Goal: Task Accomplishment & Management: Manage account settings

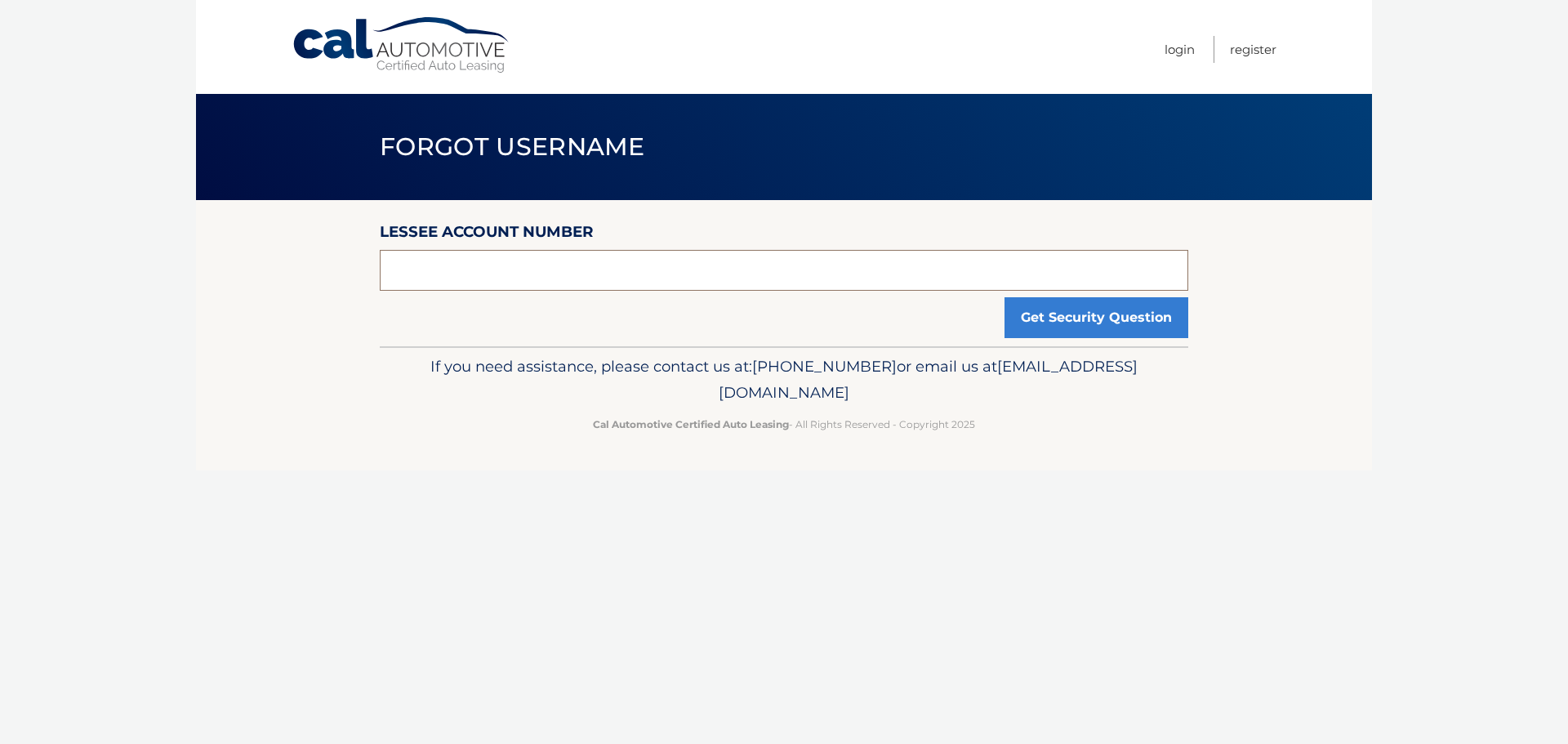
click at [824, 271] on input "text" at bounding box center [784, 271] width 809 height 41
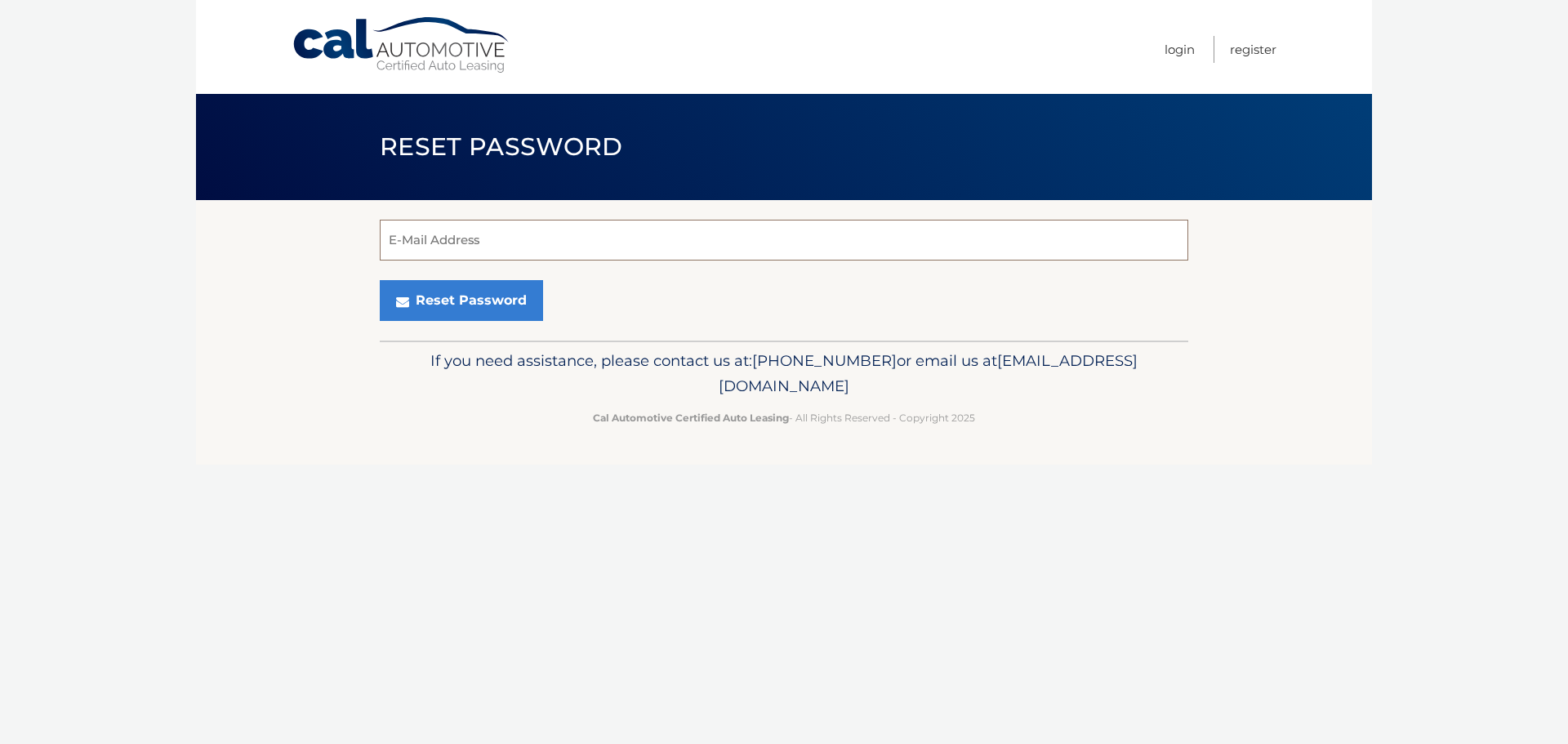
click at [591, 251] on input "E-Mail Address" at bounding box center [784, 240] width 809 height 41
type input "HENRYLIANG2009@GMAIL.COM"
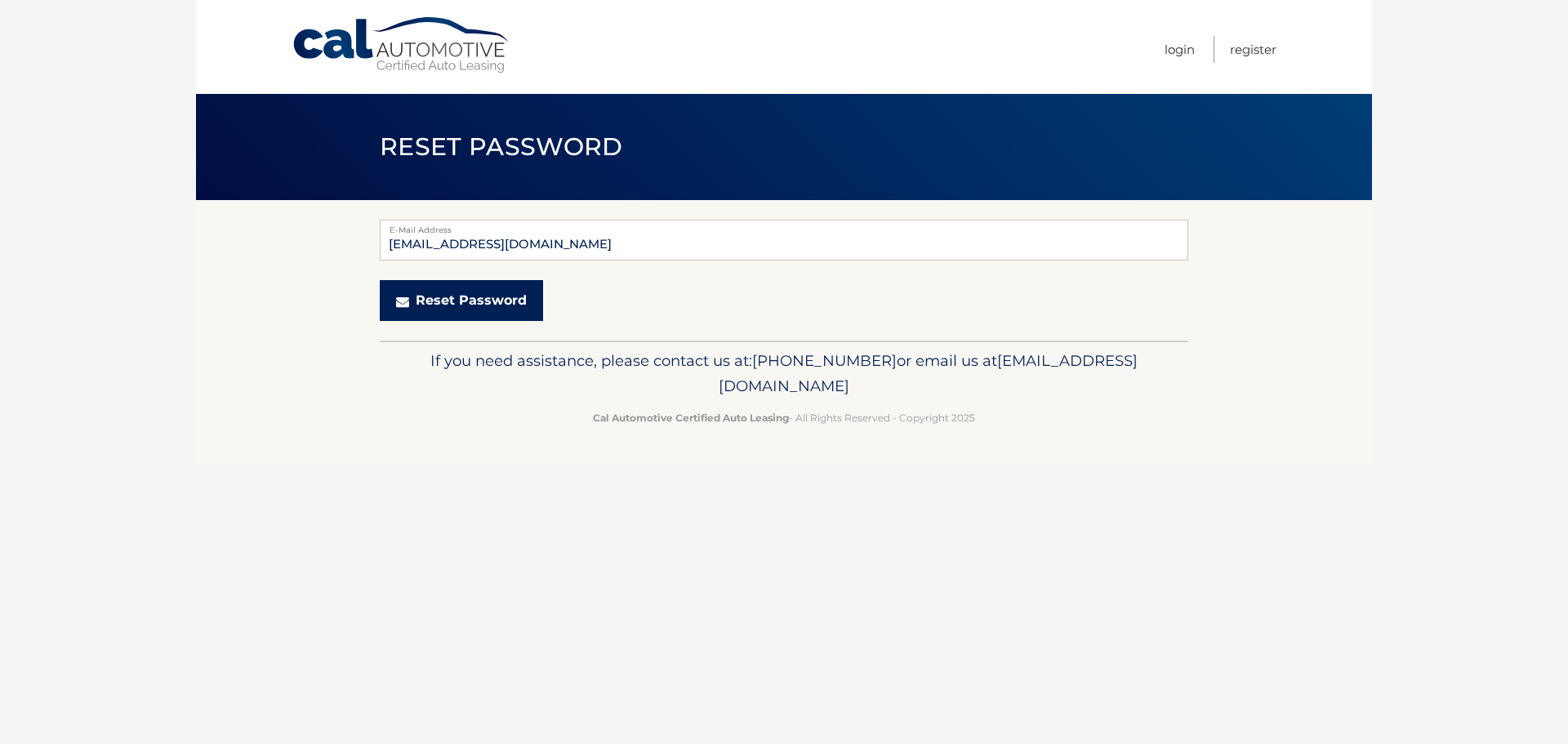
click at [491, 292] on button "Reset Password" at bounding box center [461, 301] width 163 height 41
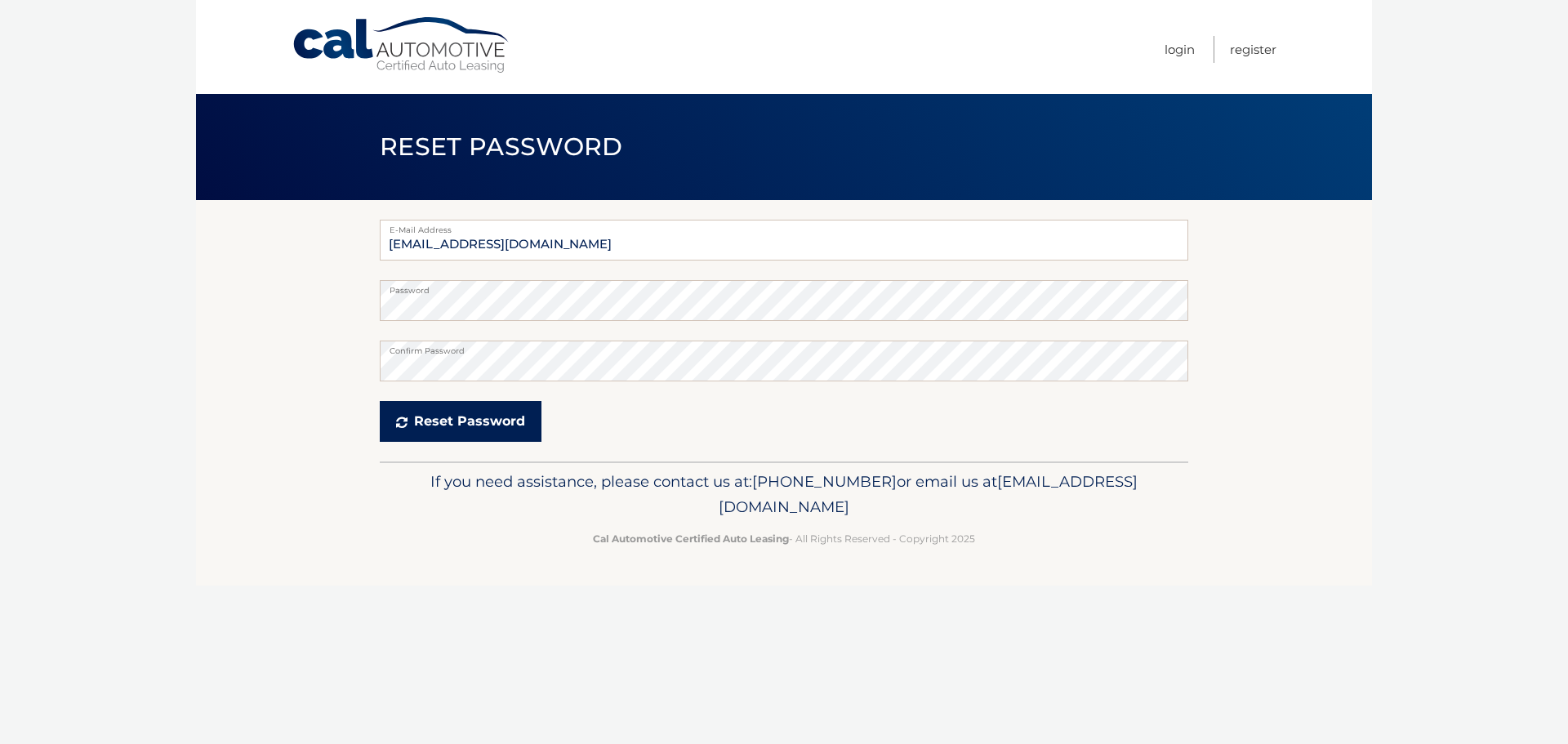
click at [498, 411] on button "Reset Password" at bounding box center [460, 421] width 162 height 41
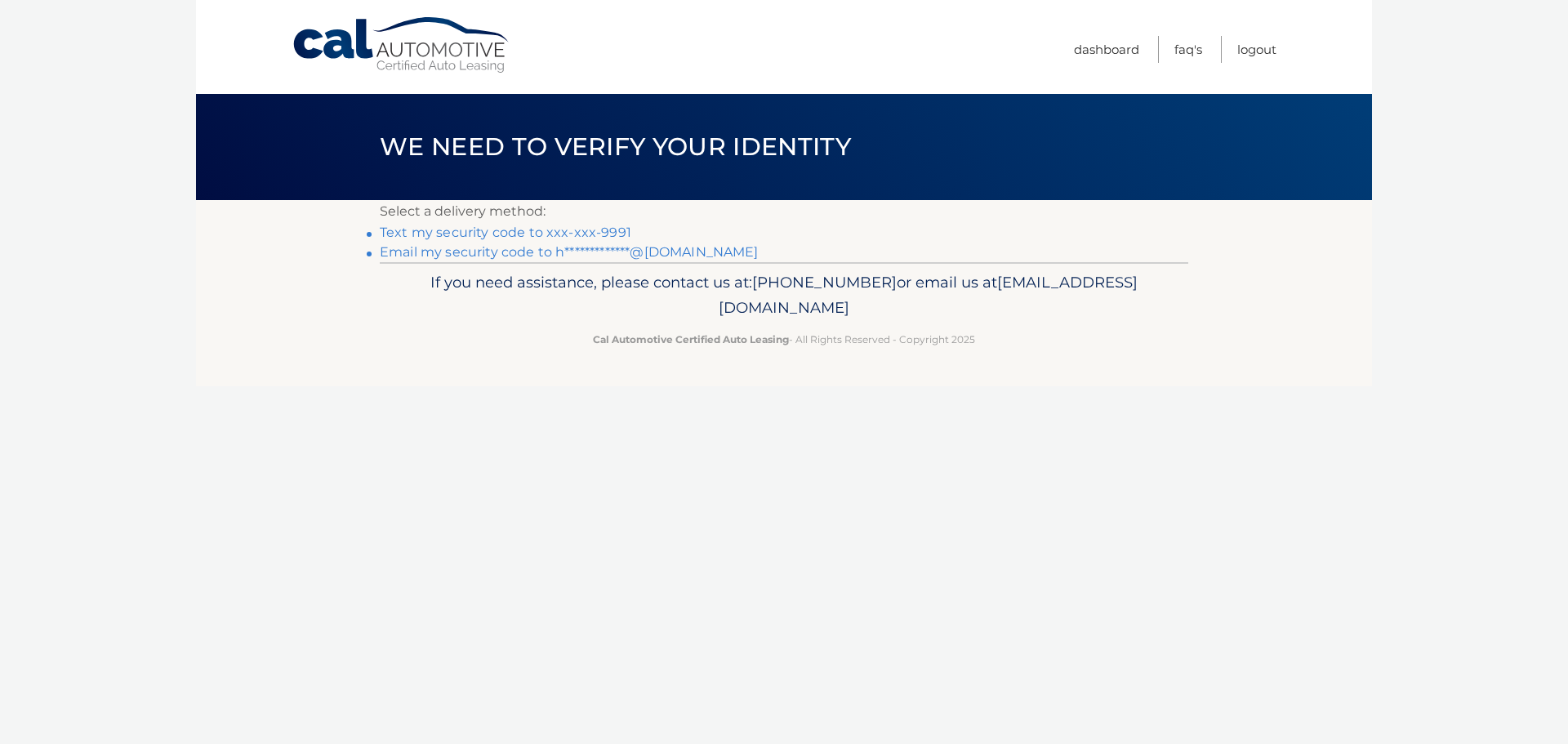
click at [613, 230] on link "Text my security code to xxx-xxx-9991" at bounding box center [505, 232] width 251 height 16
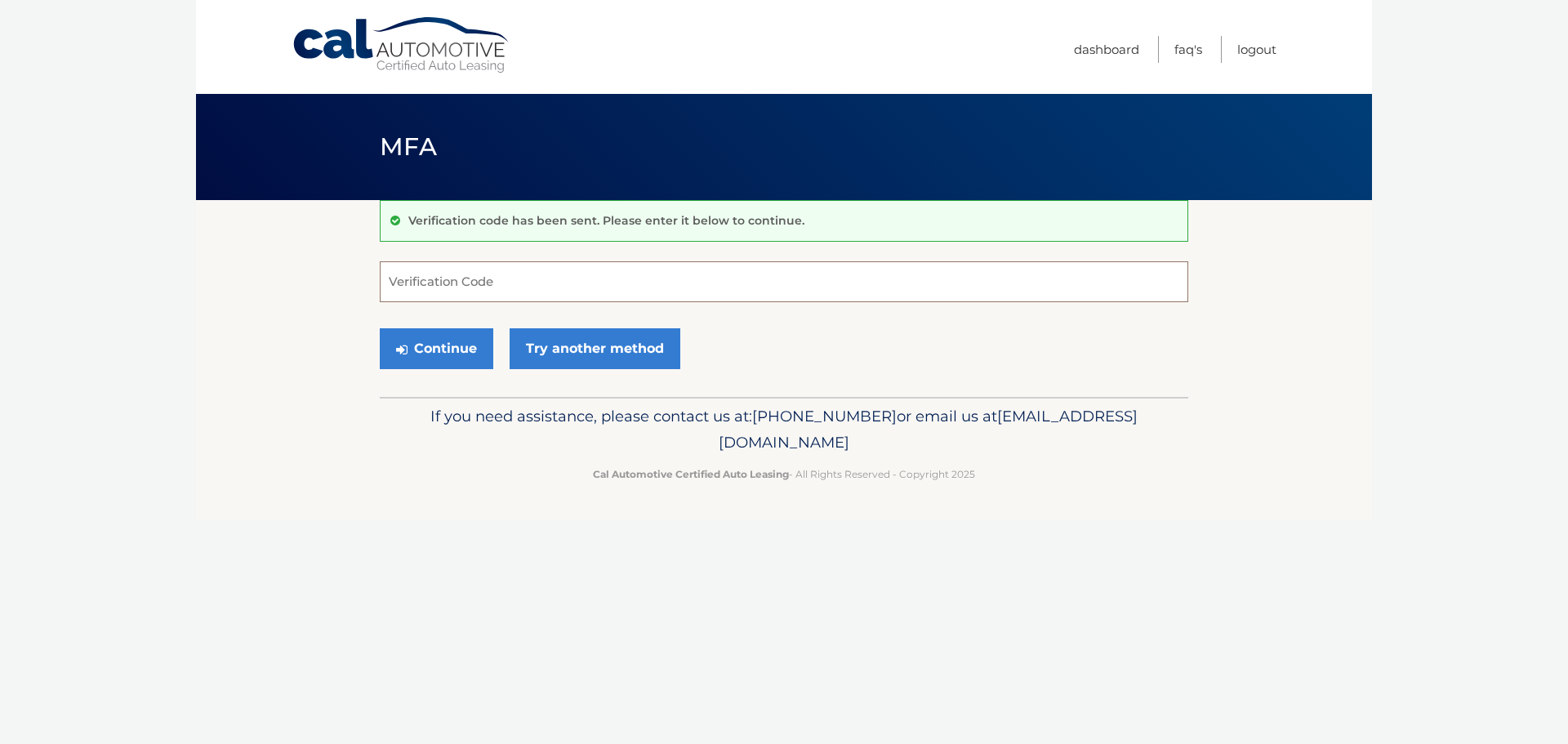
click at [593, 273] on input "Verification Code" at bounding box center [784, 282] width 809 height 41
type input "062680"
click at [440, 354] on button "Continue" at bounding box center [437, 349] width 114 height 41
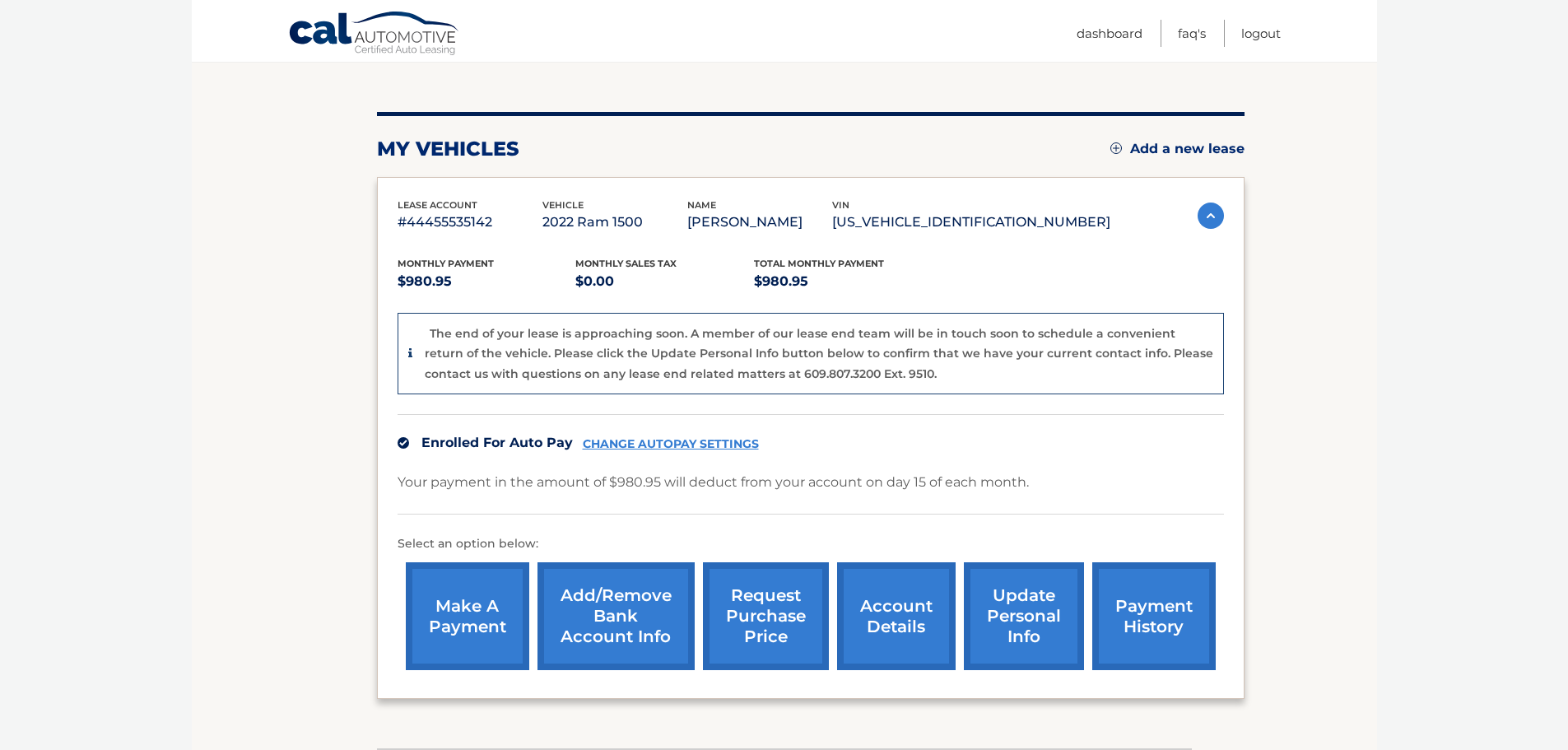
scroll to position [165, 0]
click at [640, 221] on p "2022 Ram 1500" at bounding box center [615, 221] width 145 height 23
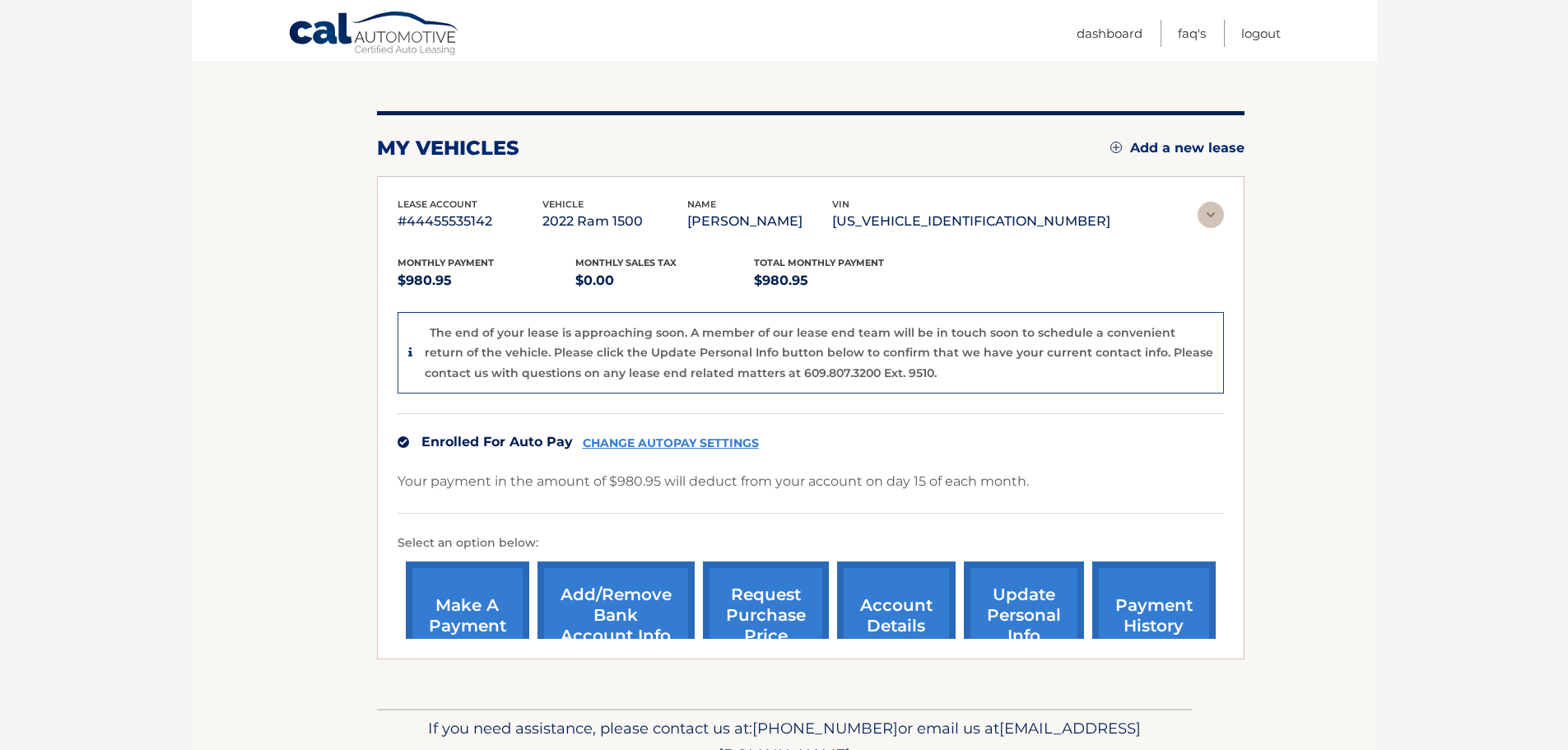
scroll to position [0, 0]
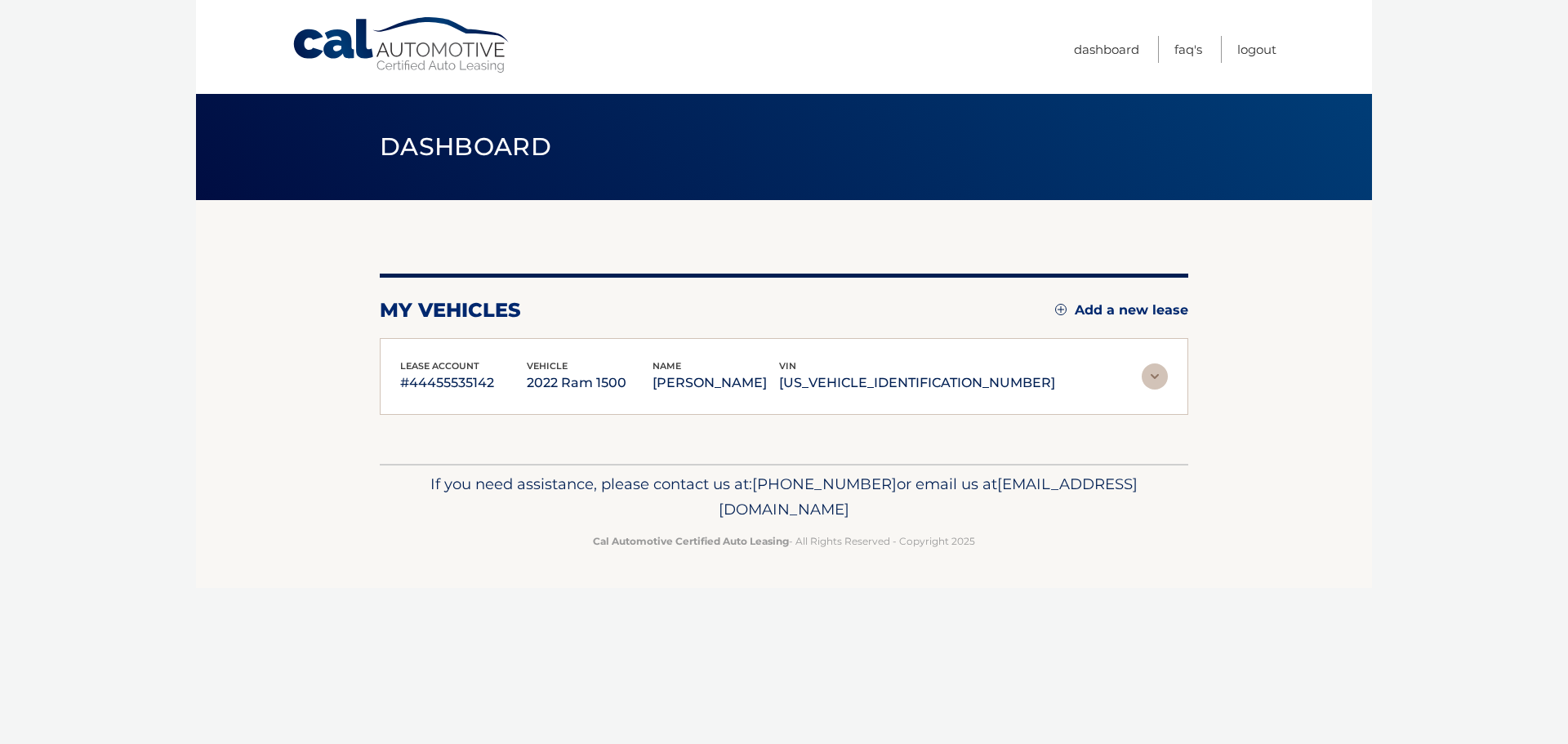
click at [829, 341] on div "lease account #44455535142 vehicle 2022 Ram 1500 name YUHENG LIANG vin 1C6SRFJT…" at bounding box center [784, 376] width 809 height 77
click at [1156, 372] on img at bounding box center [1155, 376] width 26 height 26
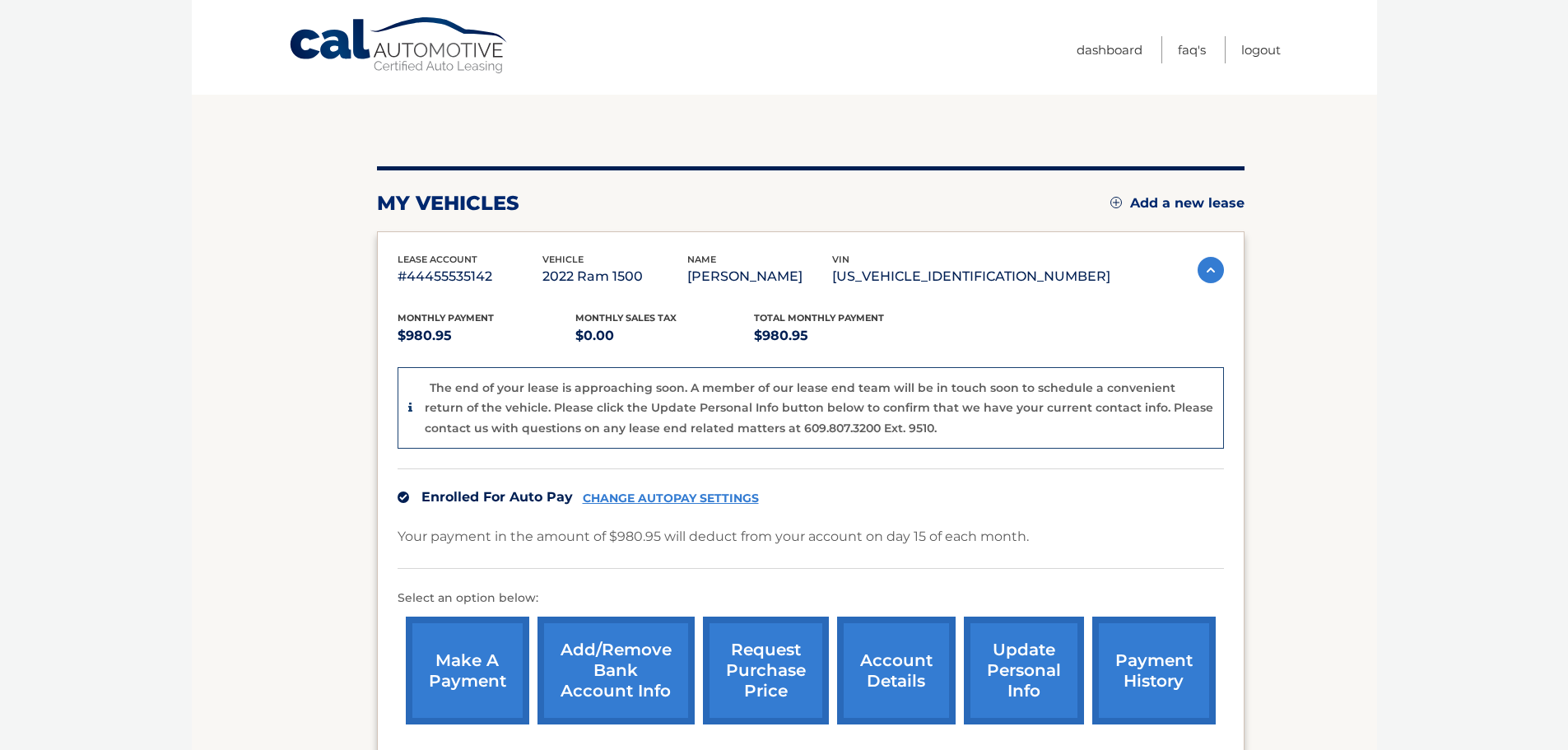
scroll to position [247, 0]
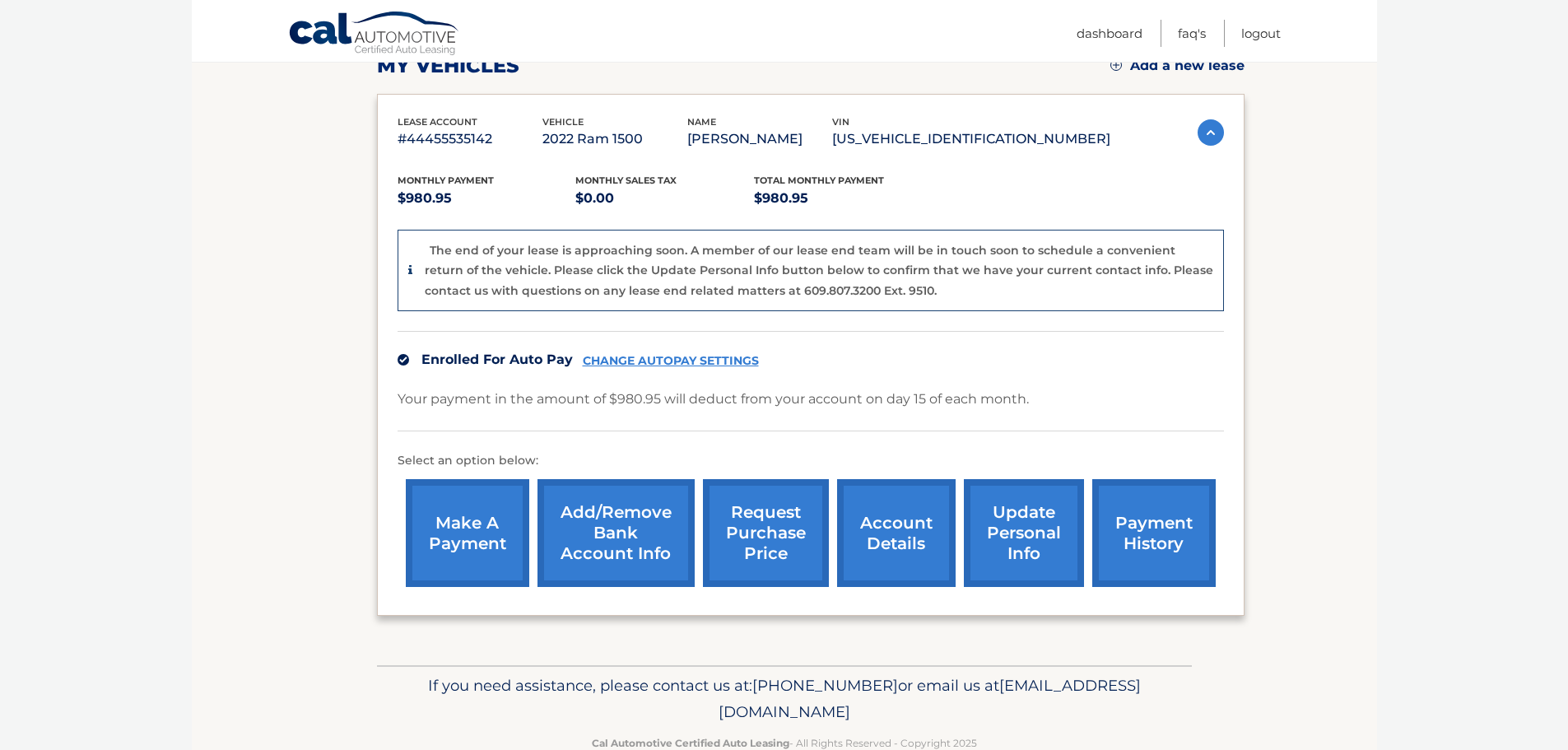
click at [761, 499] on link "request purchase price" at bounding box center [766, 533] width 126 height 108
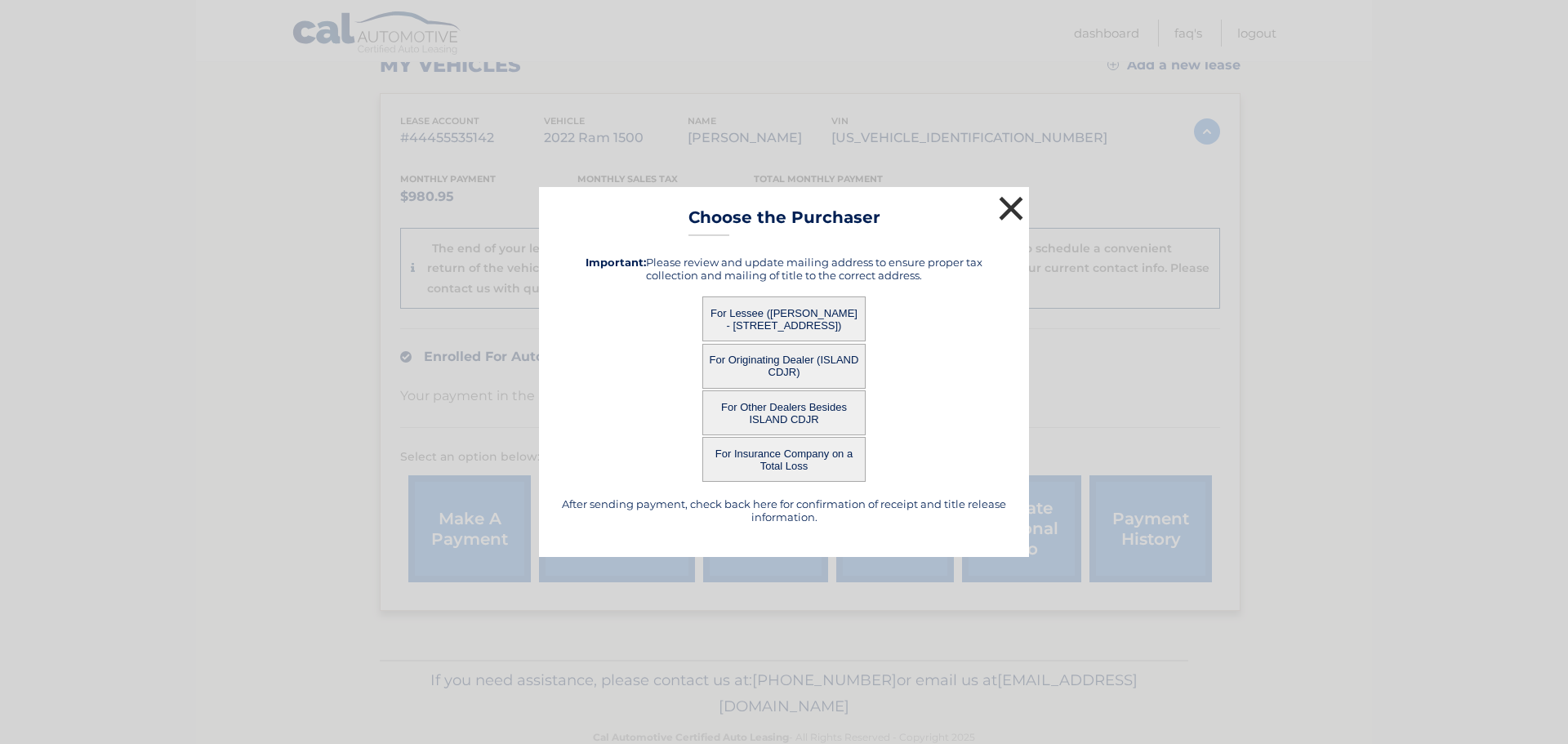
click at [1005, 206] on button "×" at bounding box center [1010, 208] width 33 height 33
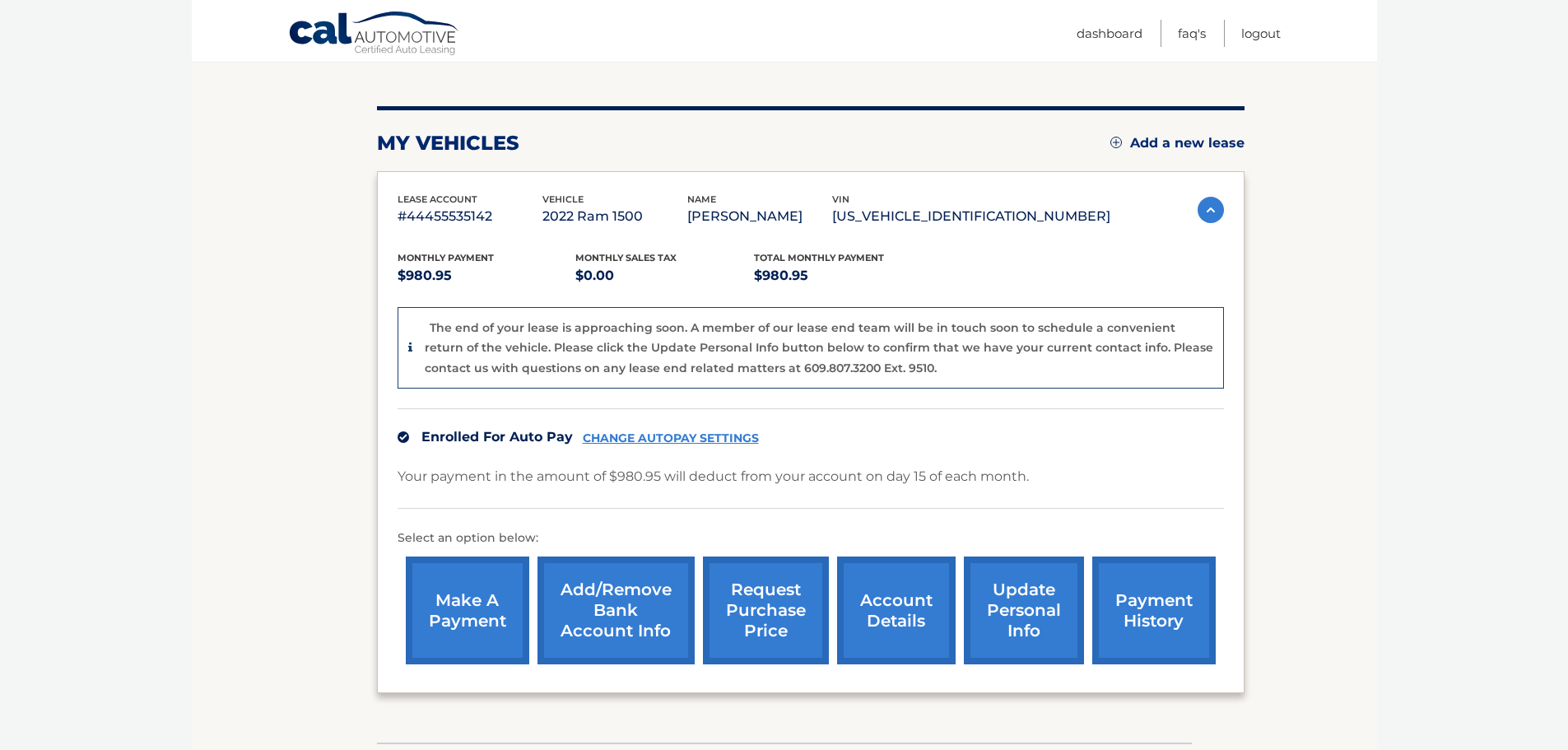
scroll to position [82, 0]
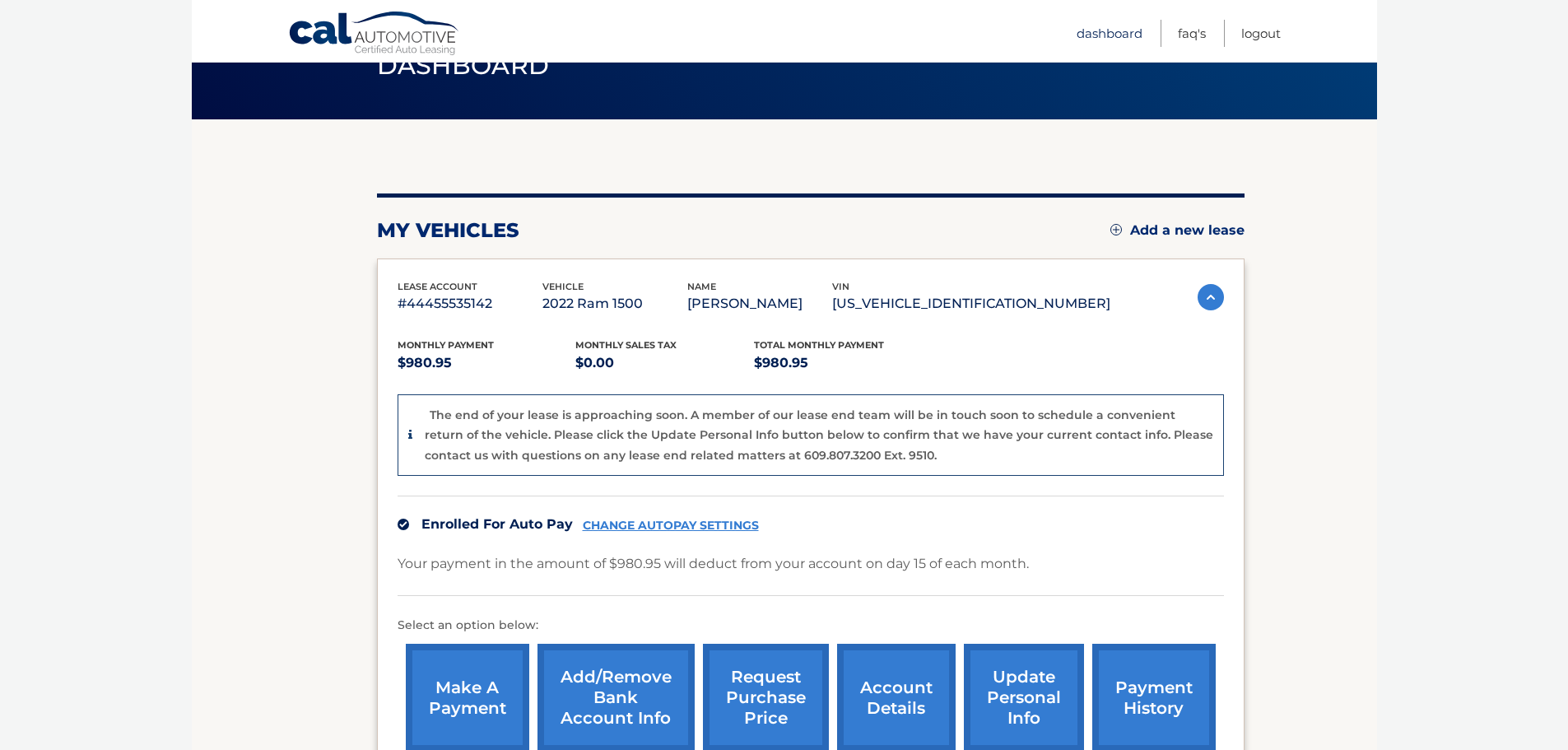
click at [1112, 38] on link "Dashboard" at bounding box center [1110, 33] width 66 height 27
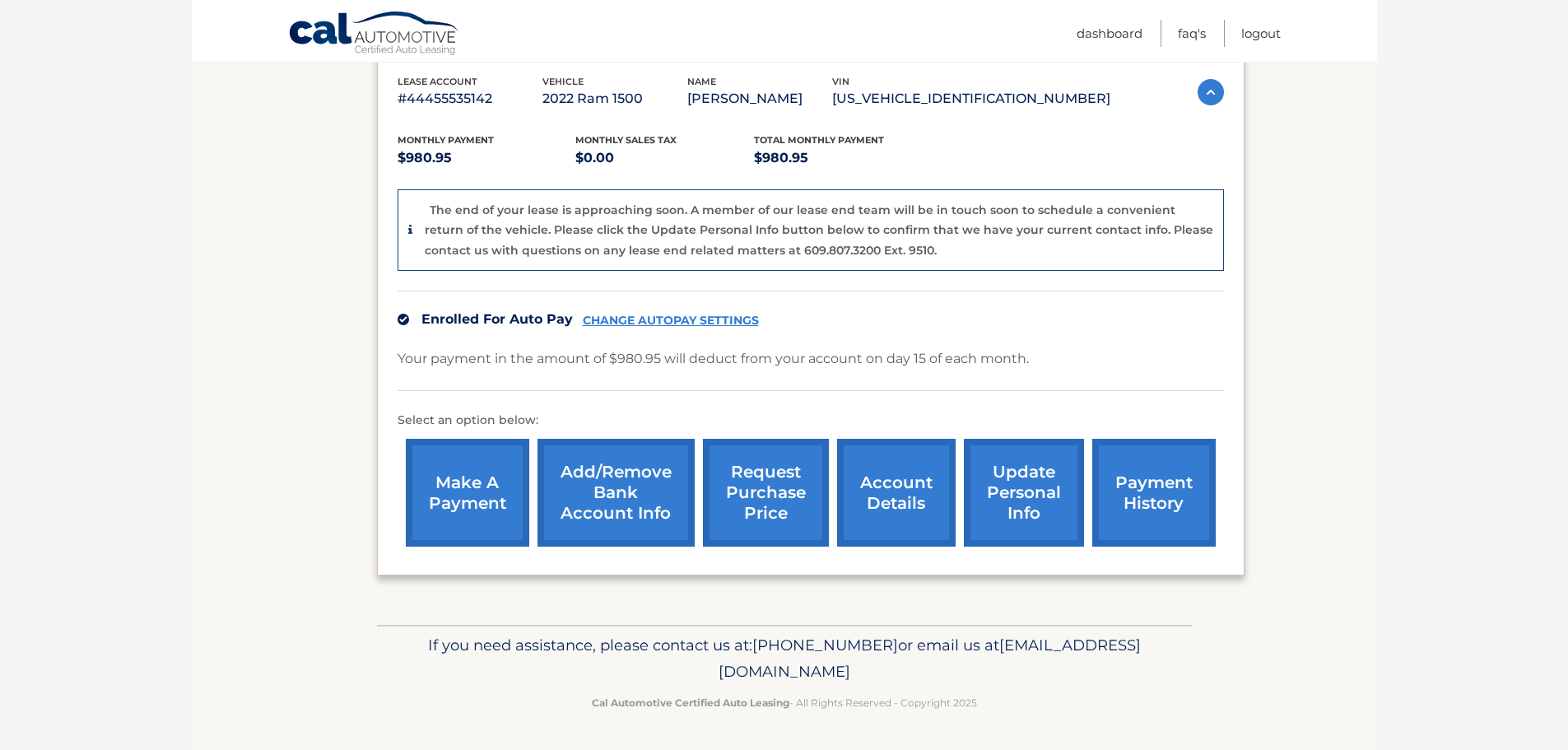
click at [1046, 485] on link "update personal info" at bounding box center [1024, 492] width 120 height 108
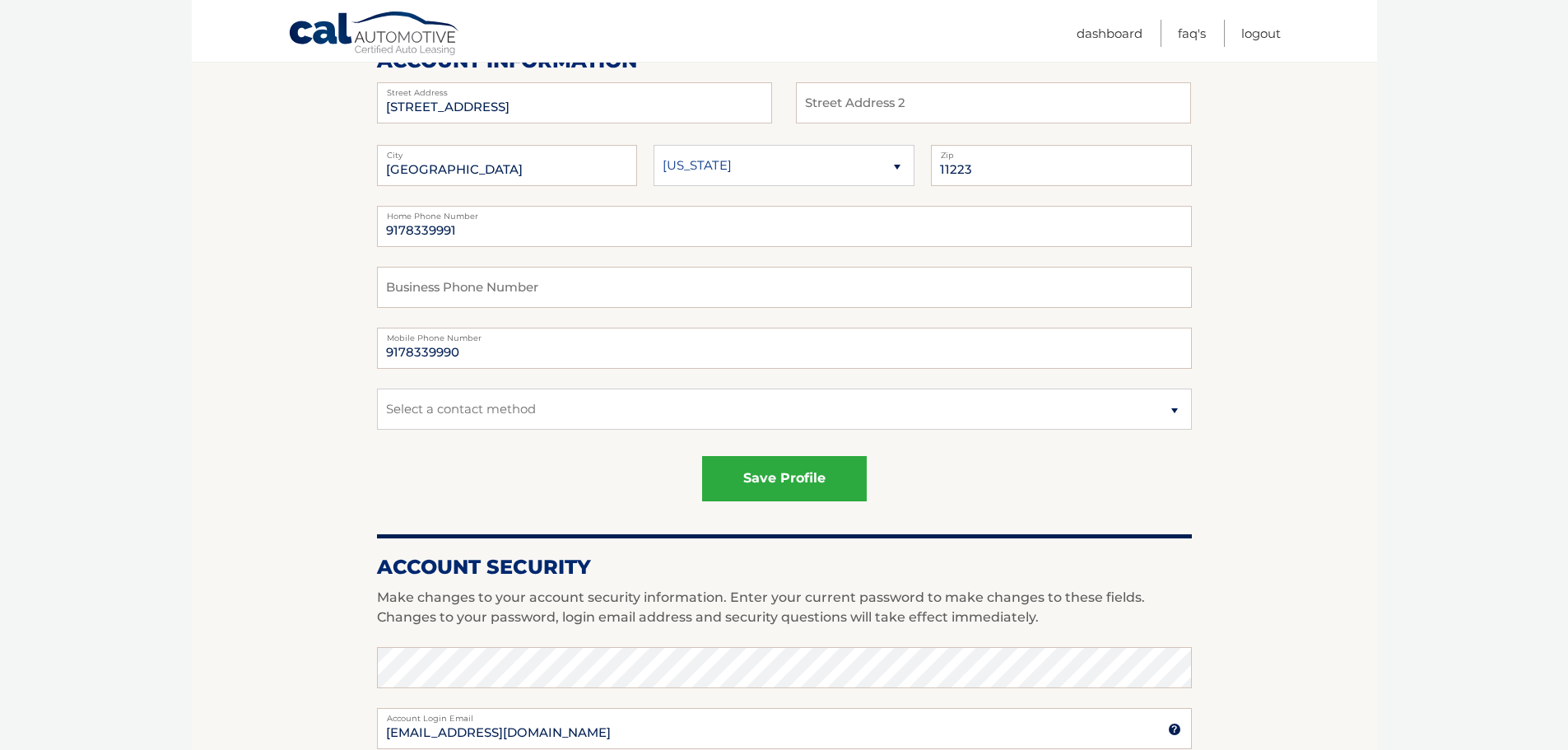
scroll to position [247, 0]
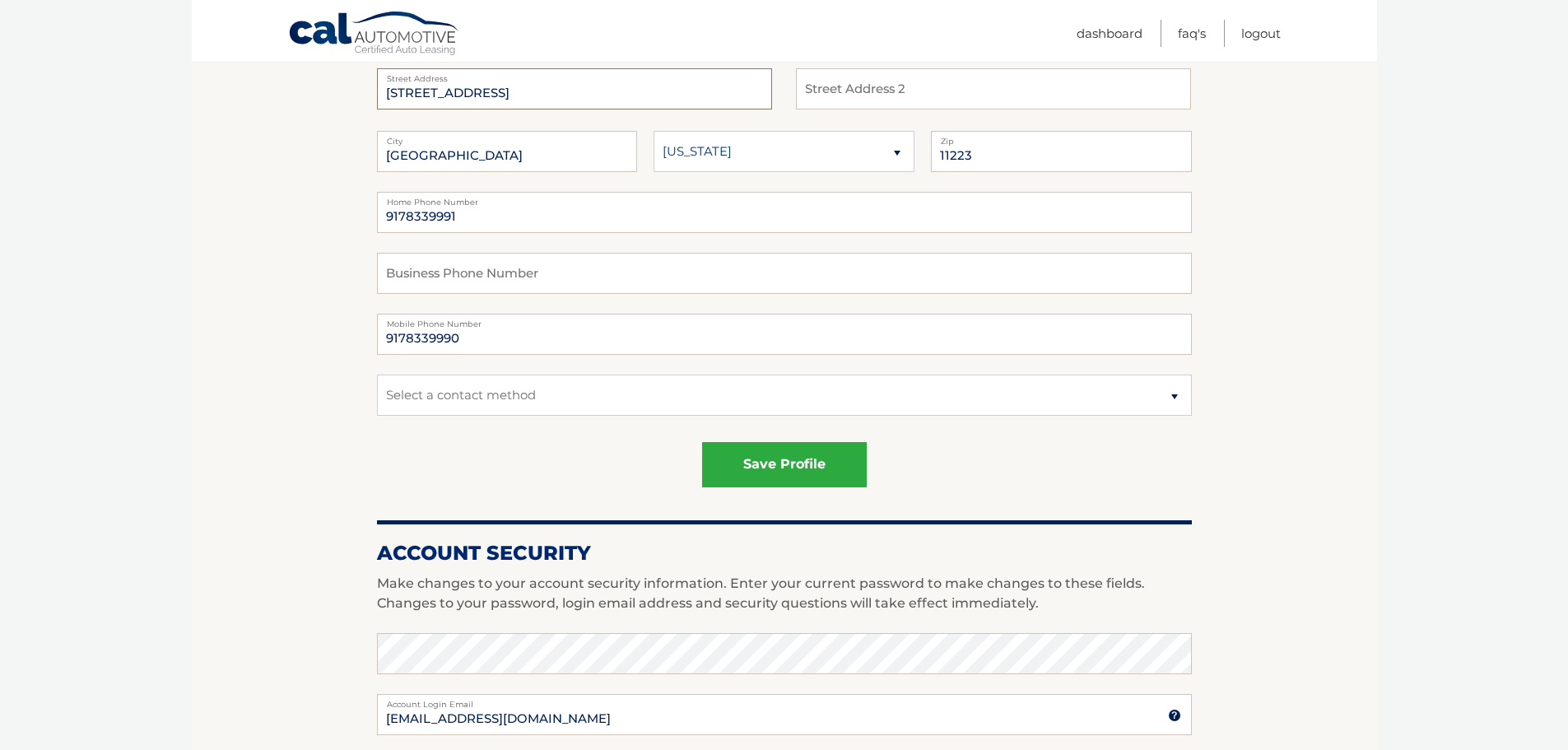
drag, startPoint x: 488, startPoint y: 91, endPoint x: 325, endPoint y: 90, distance: 163.0
click at [325, 90] on section "Account Overview | Edit Profile account information 1877 W 7TH ST Street Addres…" at bounding box center [784, 589] width 1185 height 1269
type input "141"
type input "83RD ST"
select select "NY"
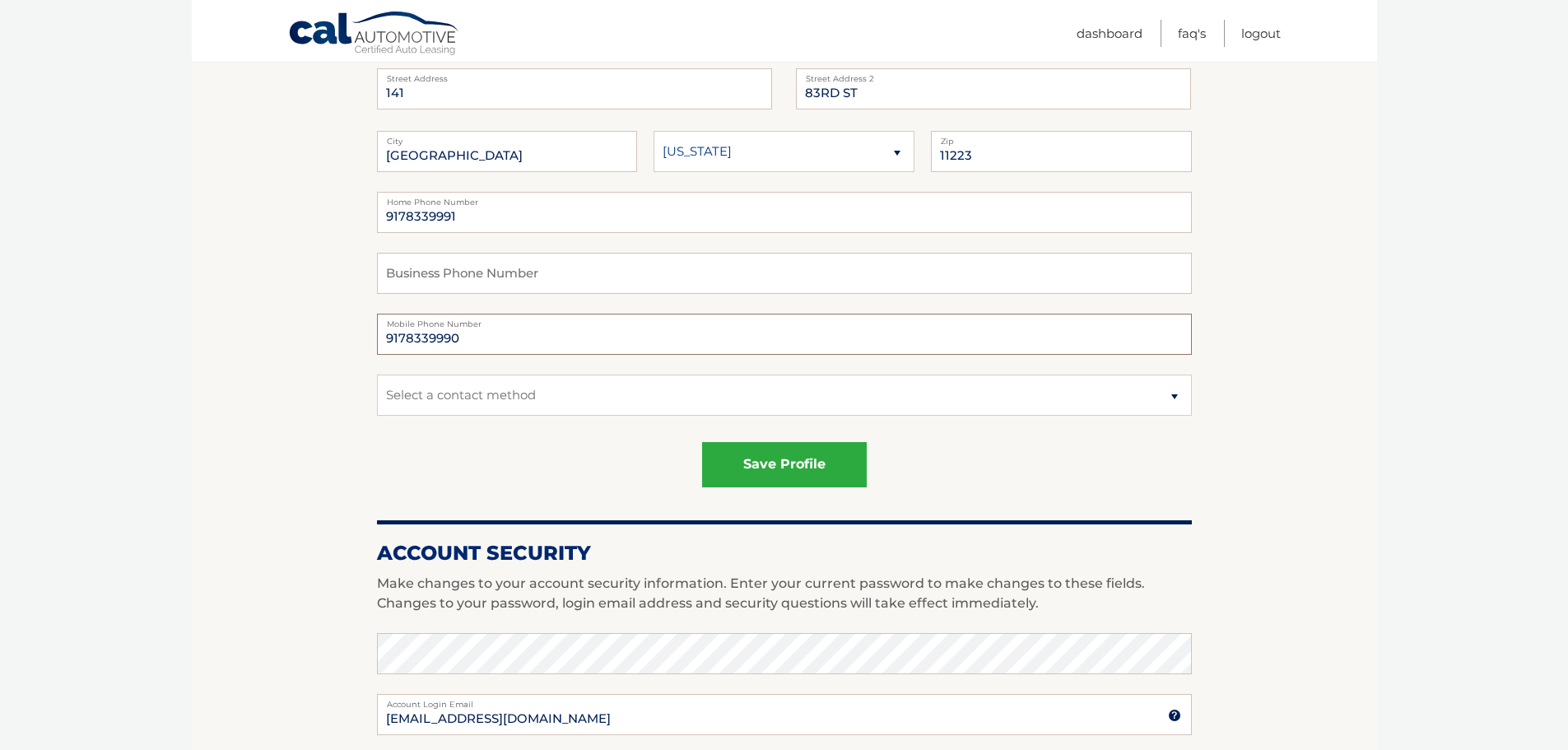
click at [508, 343] on input "9178339990" at bounding box center [785, 334] width 815 height 41
type input "9178339991"
click at [799, 472] on button "save profile" at bounding box center [784, 465] width 165 height 45
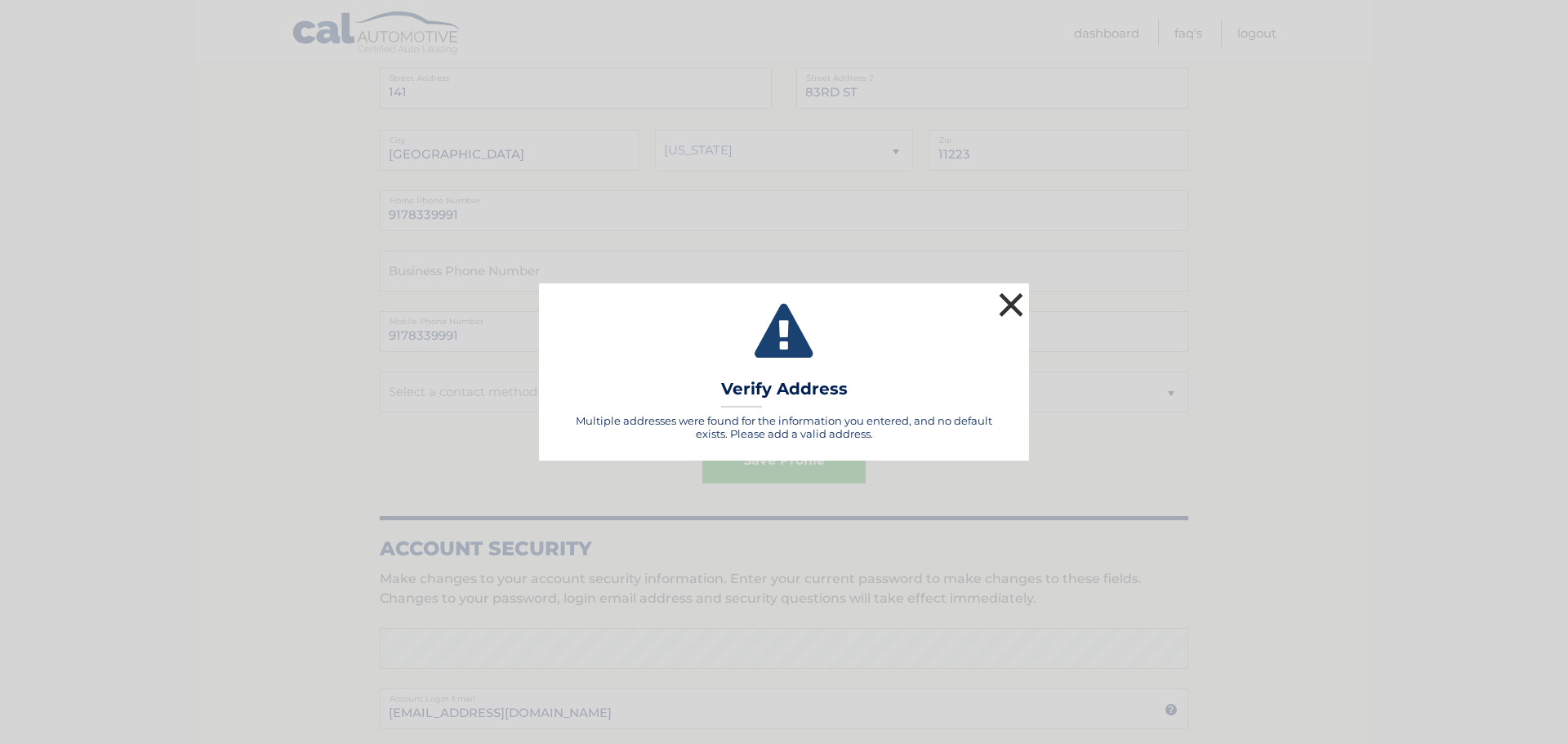
click at [1012, 303] on button "×" at bounding box center [1010, 304] width 33 height 33
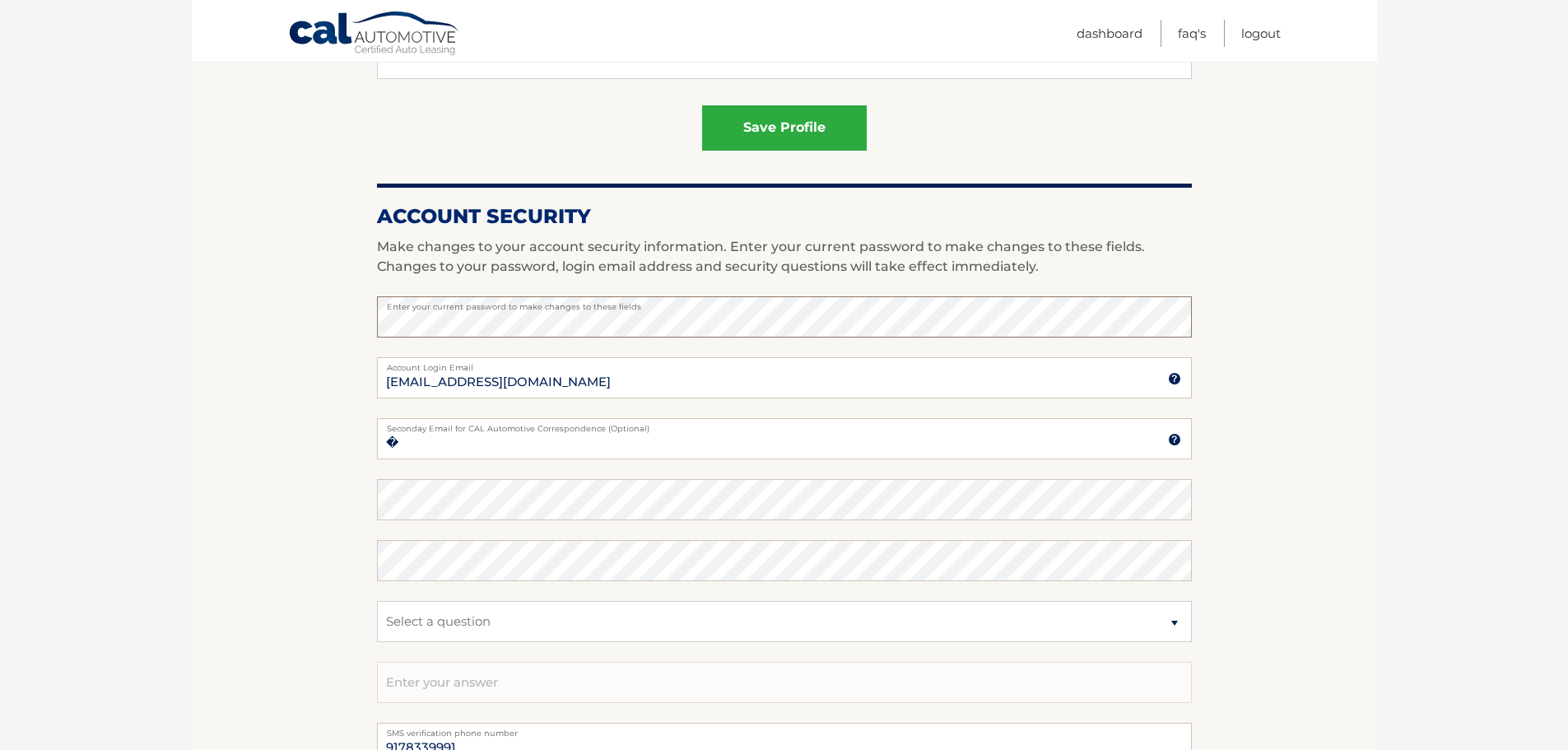
scroll to position [659, 0]
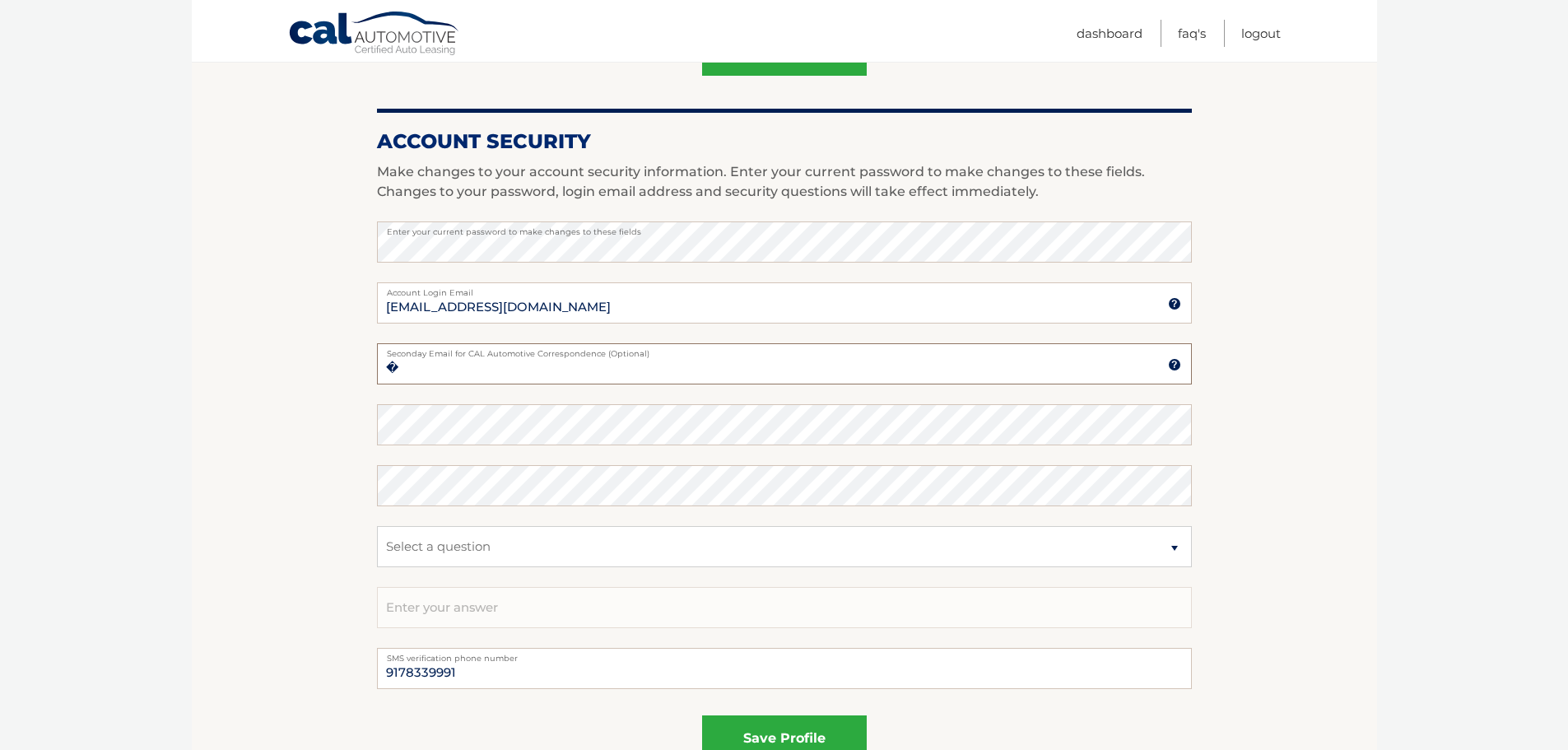
click at [506, 365] on input "�" at bounding box center [785, 364] width 815 height 41
type input "�globalusa2017@gmail.com"
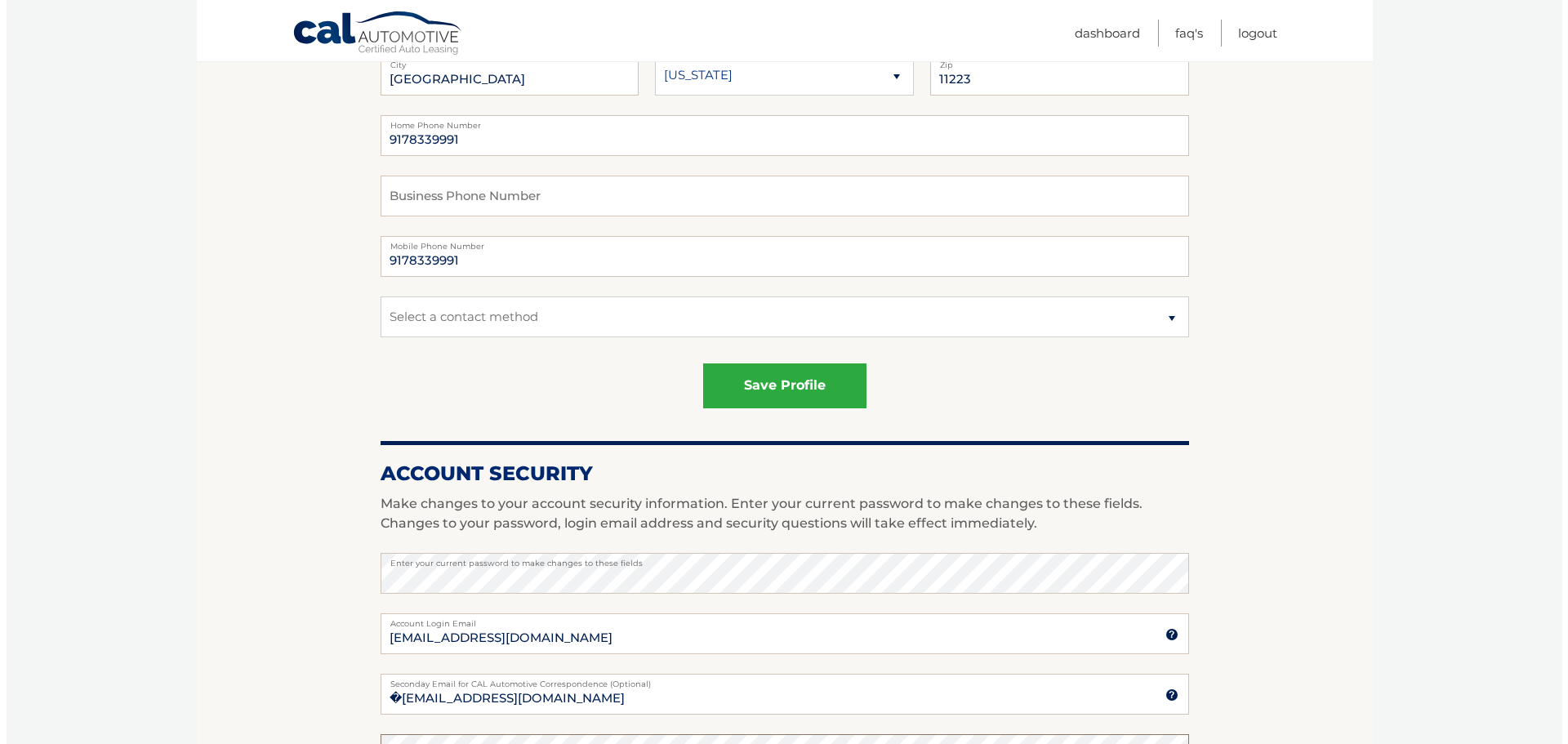
scroll to position [163, 0]
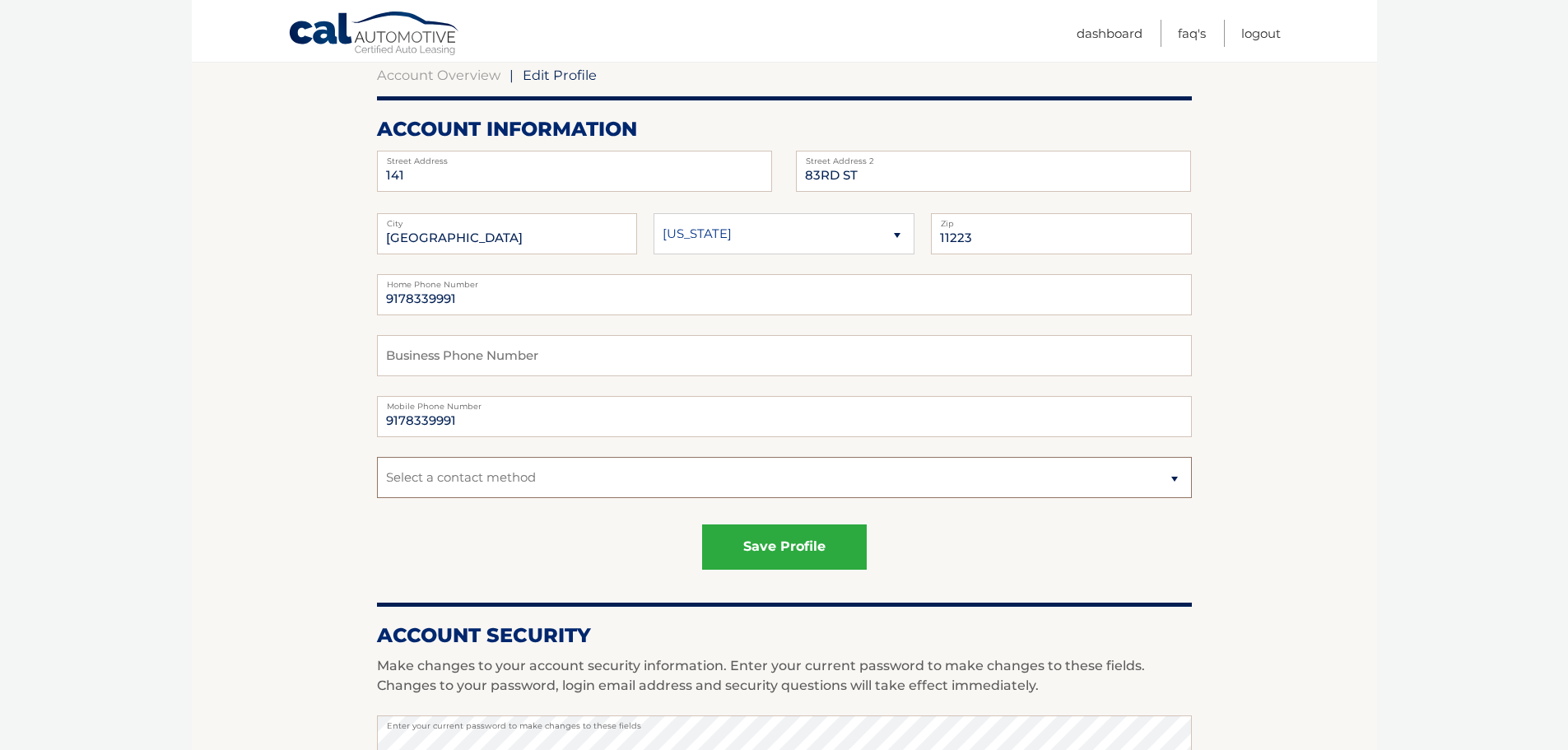
click at [586, 482] on select "Select a contact method Mobile Home" at bounding box center [785, 477] width 815 height 41
select select "1"
click at [377, 456] on select "Select a contact method Mobile Home" at bounding box center [785, 477] width 815 height 41
click at [759, 535] on button "save profile" at bounding box center [784, 547] width 165 height 45
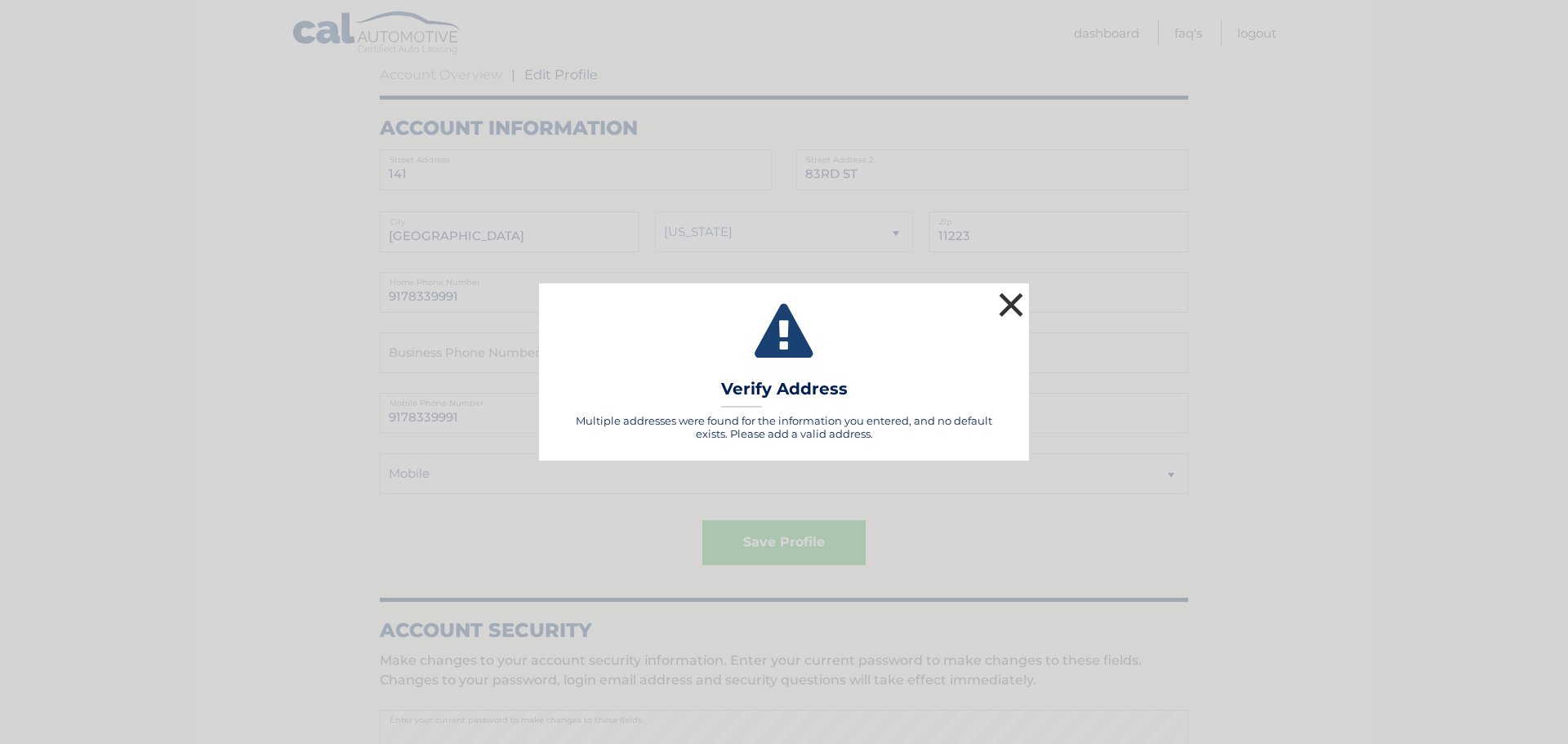
click at [1016, 294] on button "×" at bounding box center [1010, 304] width 33 height 33
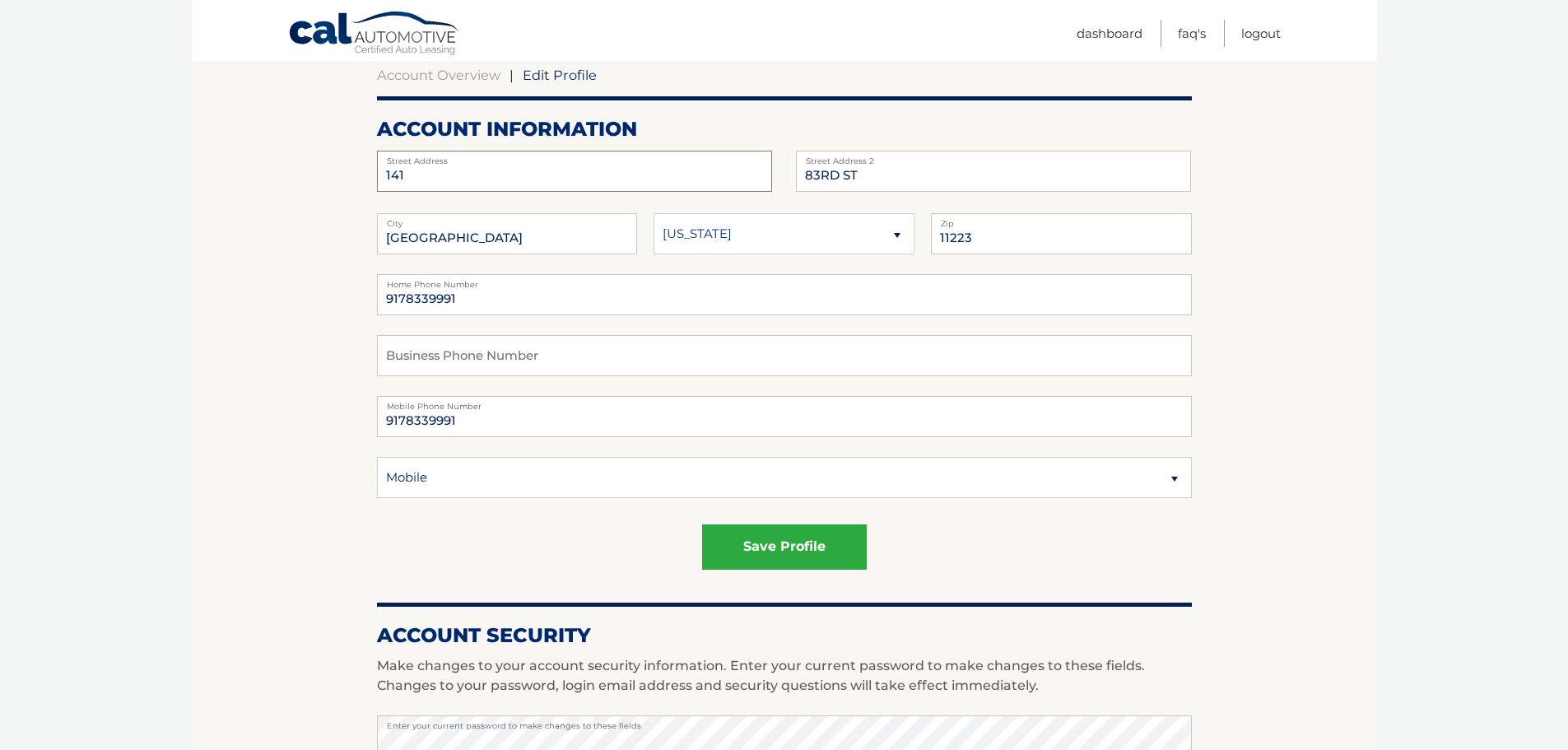
click at [516, 175] on input "141" at bounding box center [575, 171] width 395 height 41
type input "141 83RD ST"
drag, startPoint x: 846, startPoint y: 172, endPoint x: 771, endPoint y: 182, distance: 75.7
click at [771, 151] on div "141 83RD ST Street Address 83RD ST Street Address 2" at bounding box center [785, 151] width 815 height 0
click at [766, 526] on button "save profile" at bounding box center [784, 547] width 165 height 45
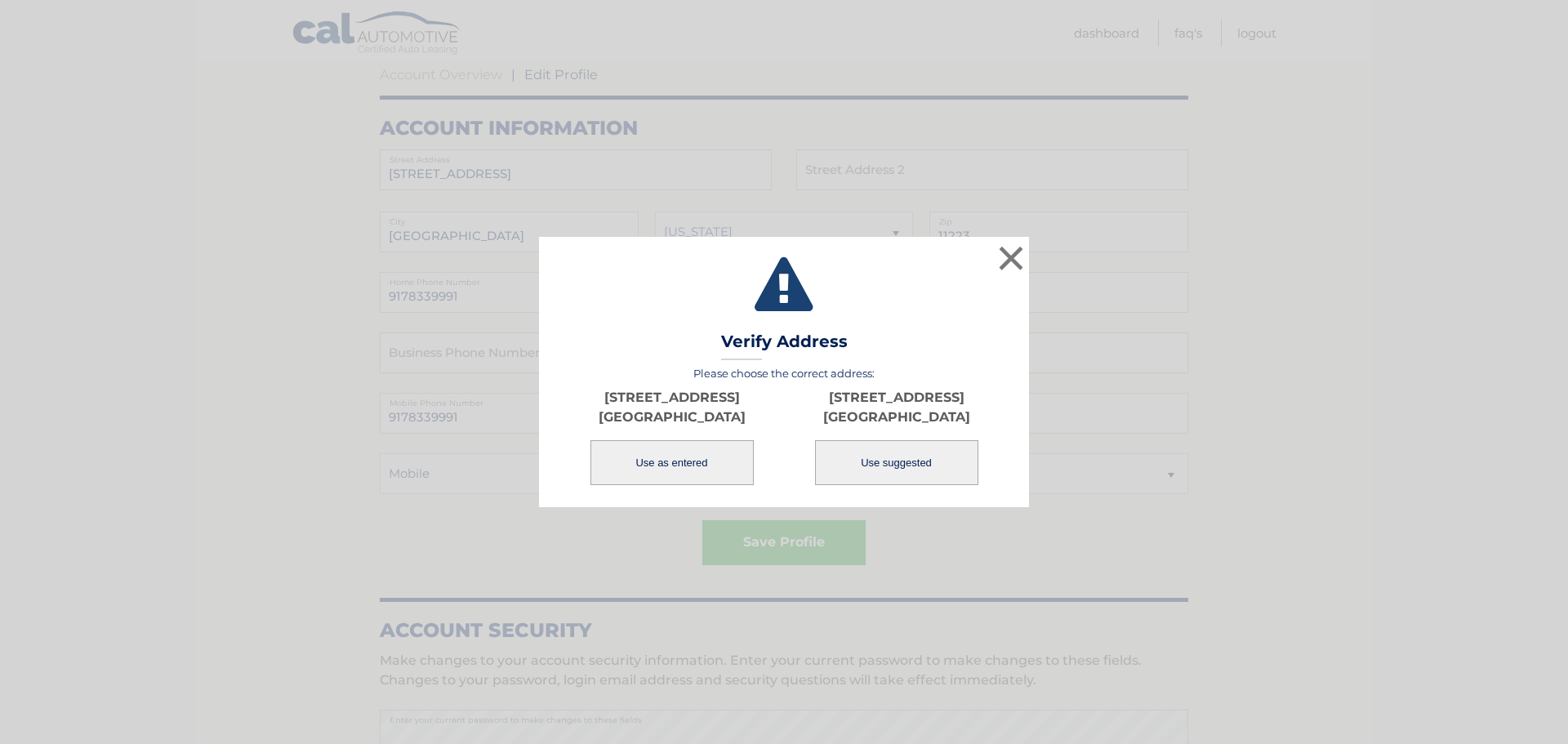
click at [865, 461] on button "Use suggested" at bounding box center [897, 462] width 163 height 45
type input "11209"
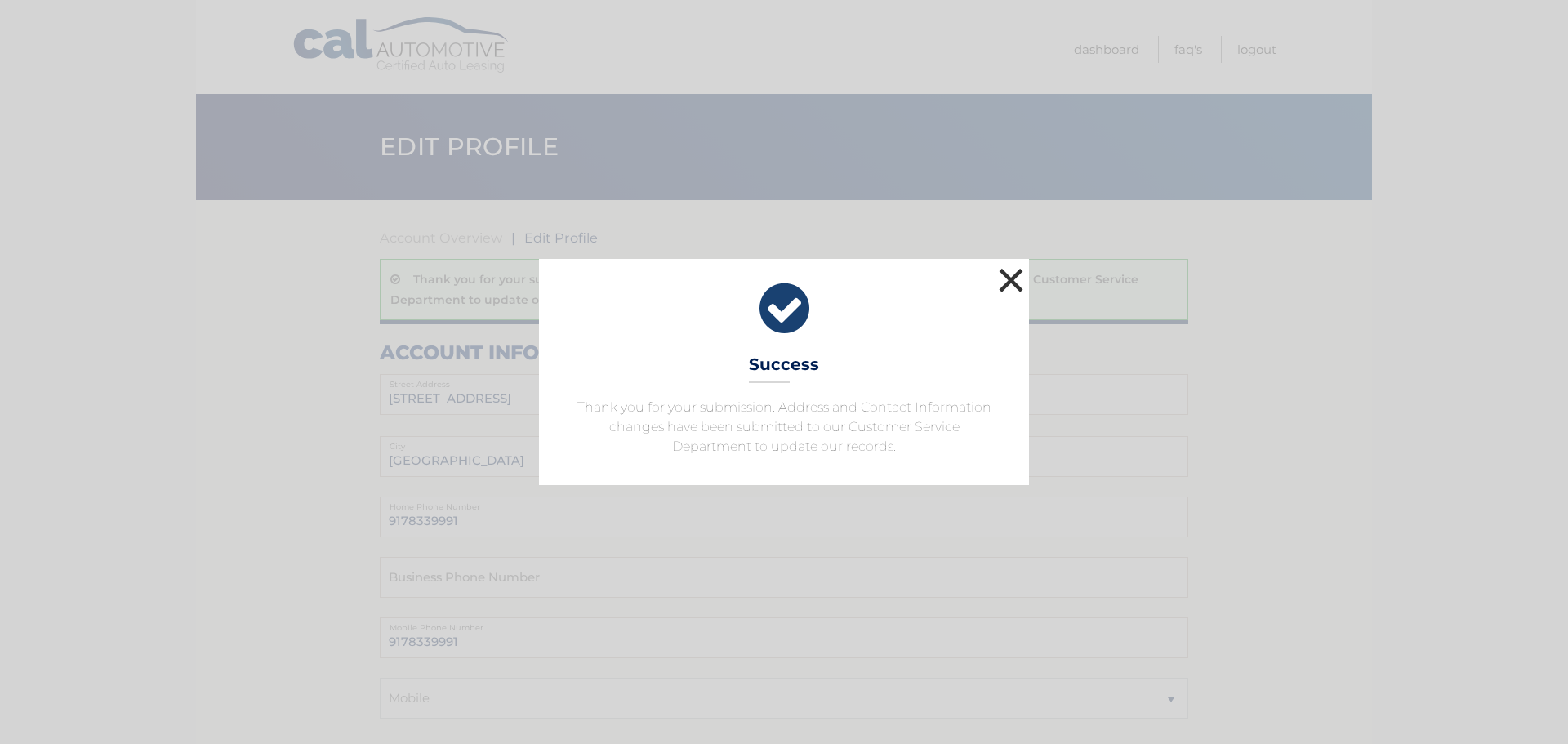
click at [1006, 283] on button "×" at bounding box center [1010, 279] width 33 height 33
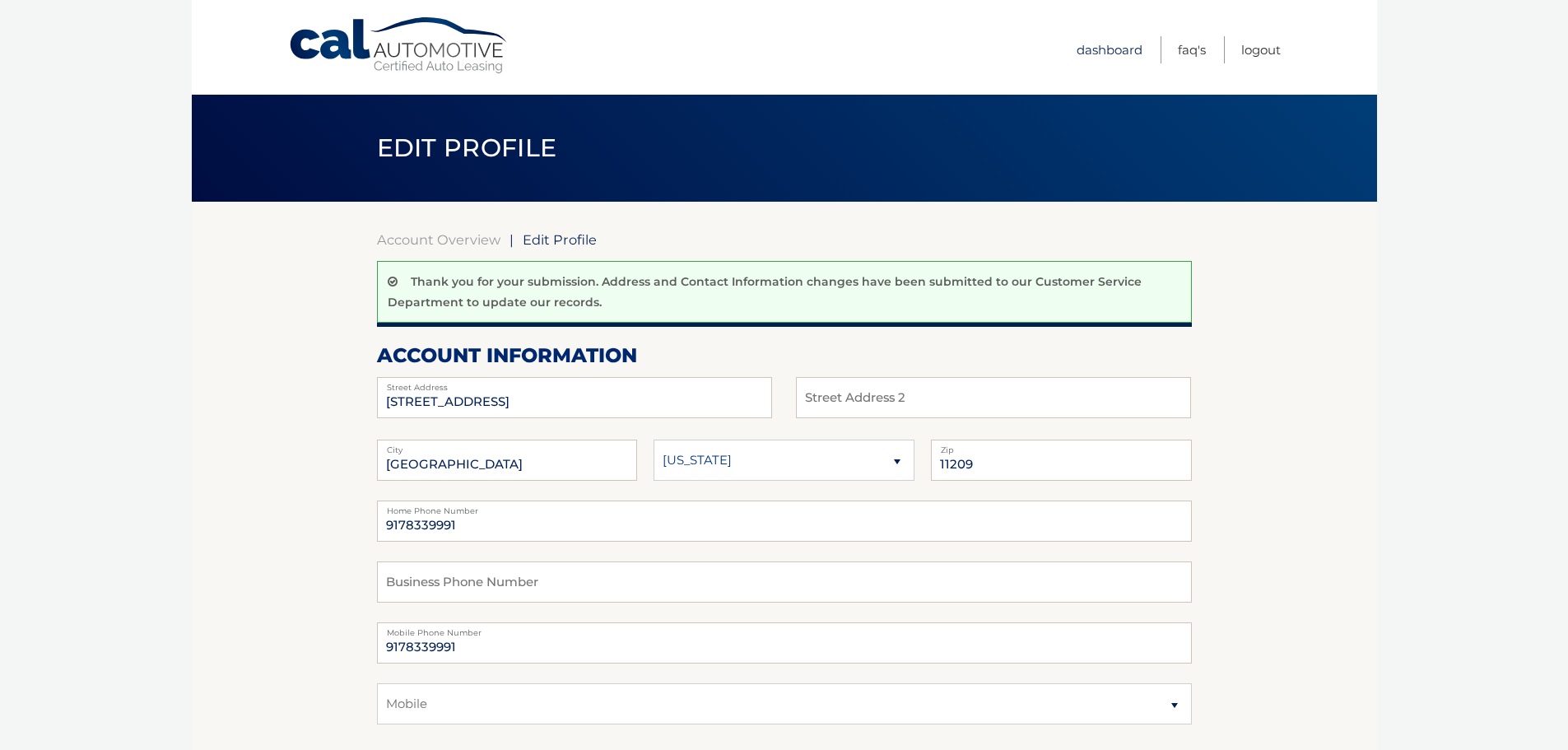
click at [1097, 60] on link "Dashboard" at bounding box center [1110, 49] width 66 height 27
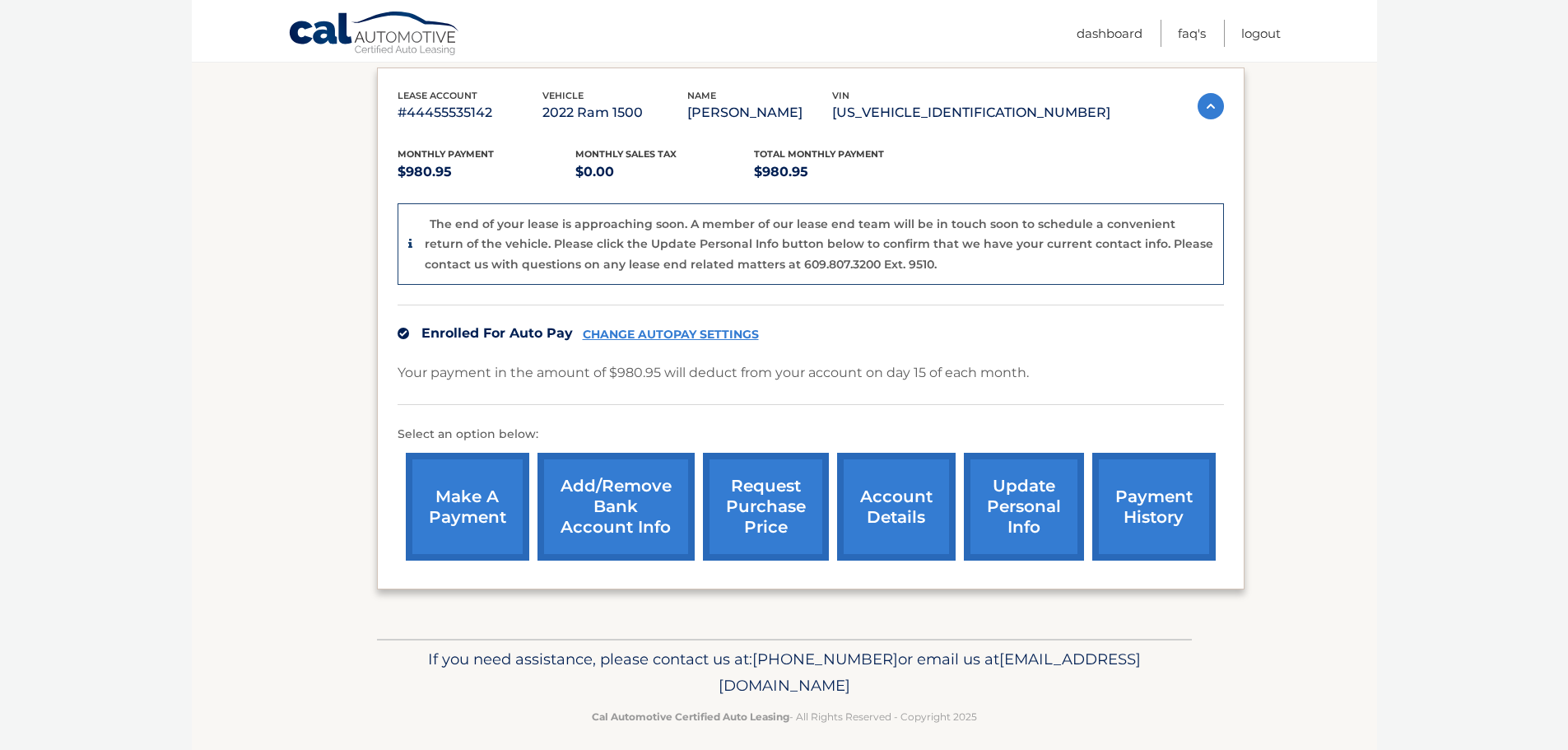
scroll to position [287, 0]
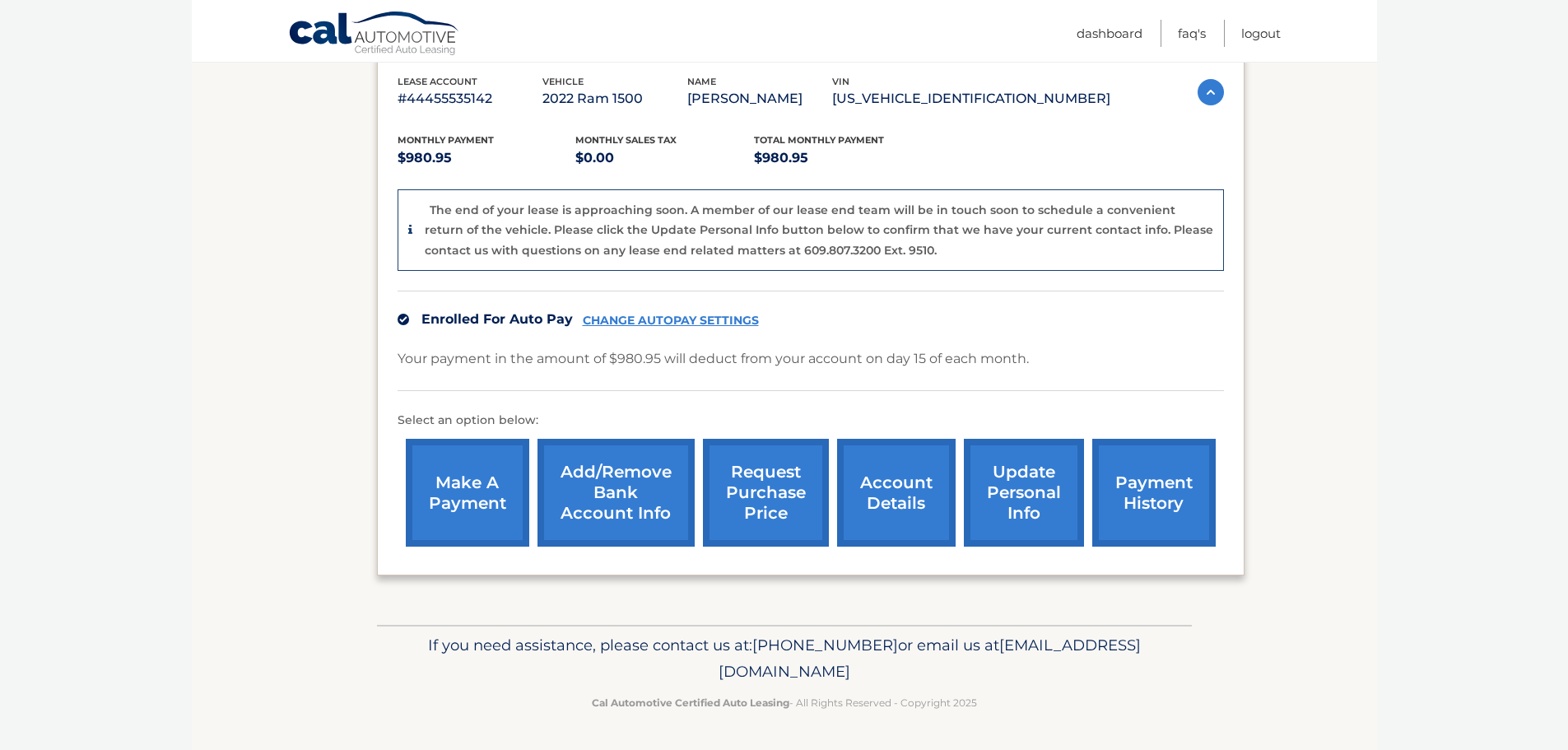
click at [1208, 31] on ul "Dashboard FAQ's Logout" at bounding box center [1178, 31] width 204 height 62
click at [1198, 36] on link "FAQ's" at bounding box center [1192, 33] width 28 height 27
click at [923, 512] on link "account details" at bounding box center [896, 492] width 119 height 108
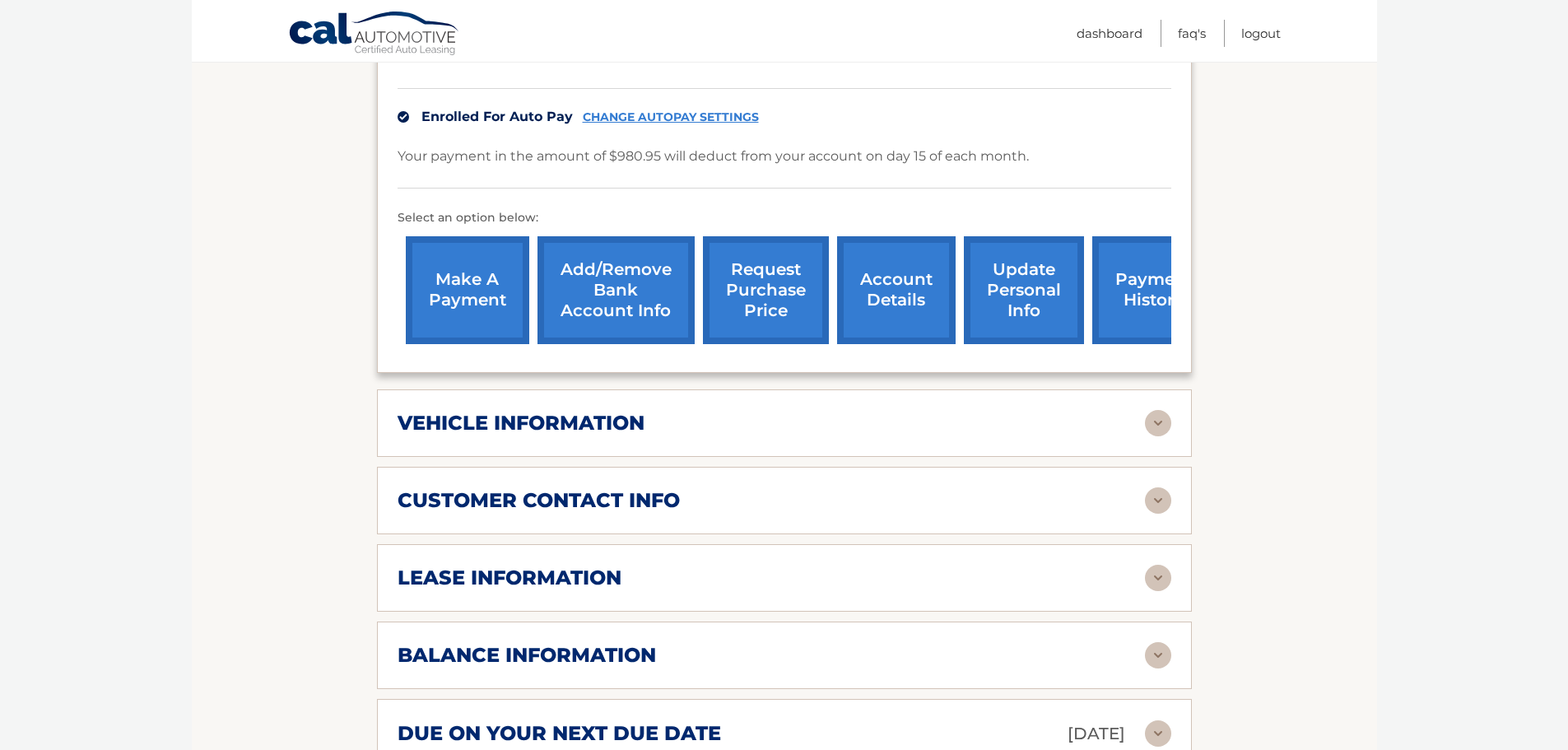
scroll to position [411, 0]
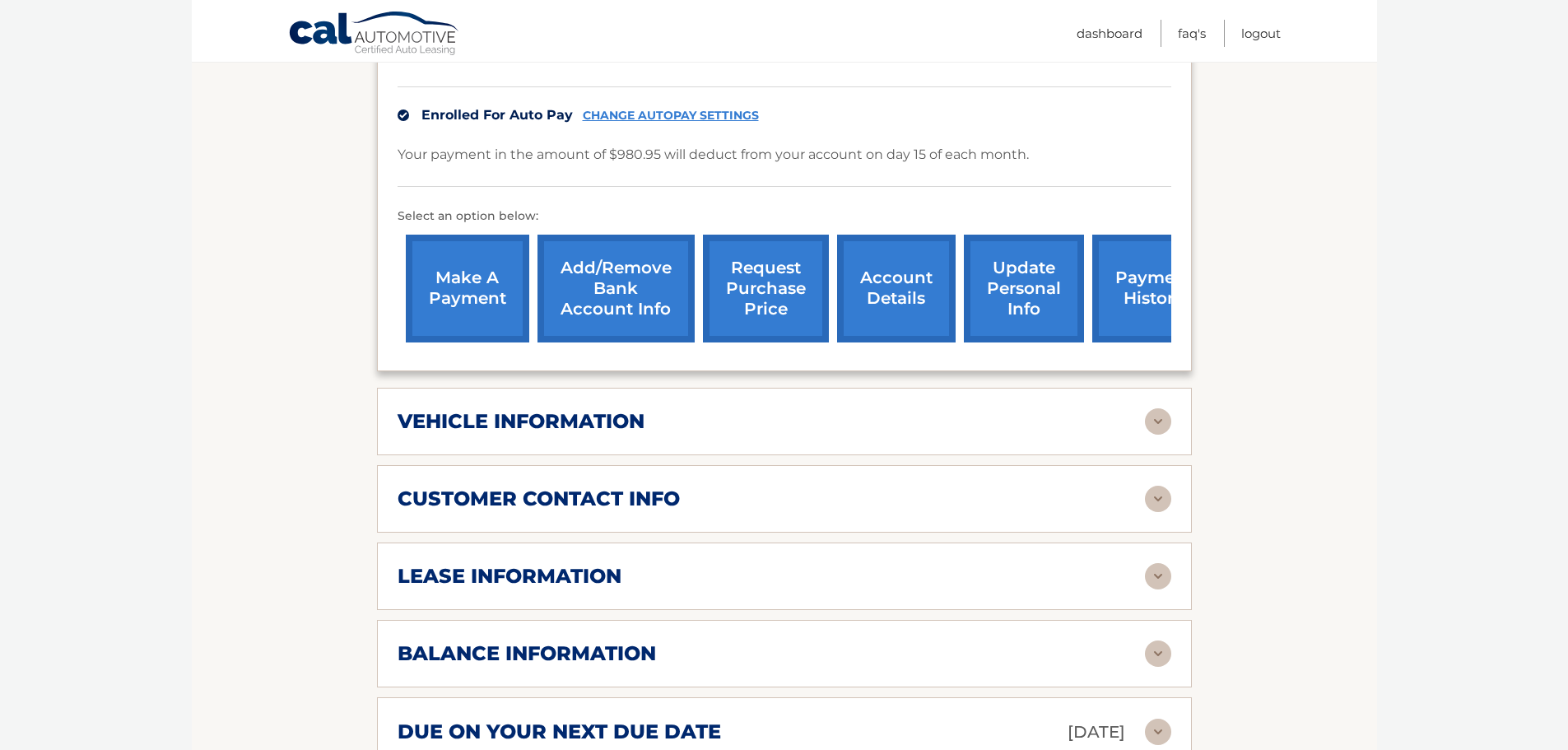
click at [1153, 416] on img at bounding box center [1159, 422] width 26 height 26
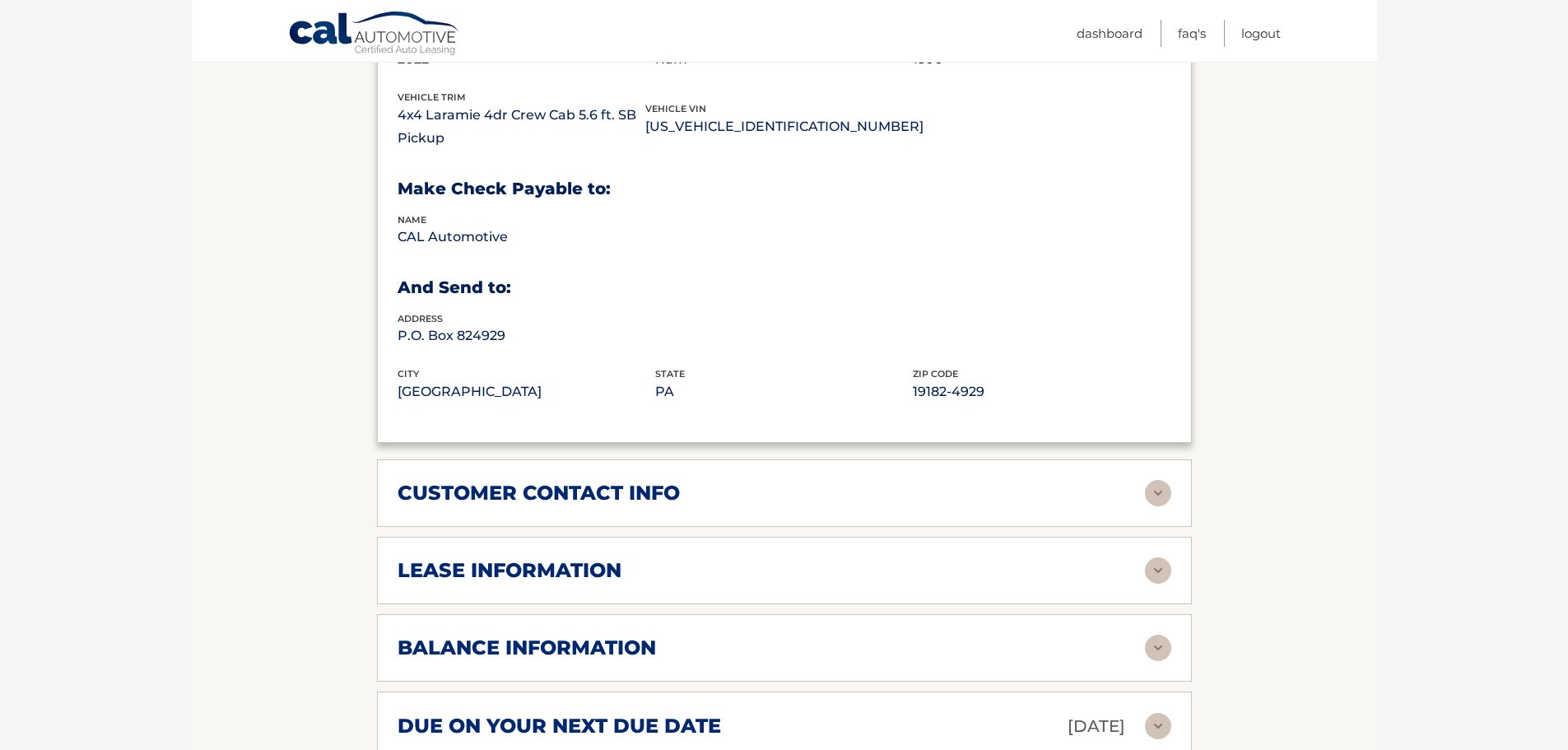
scroll to position [987, 0]
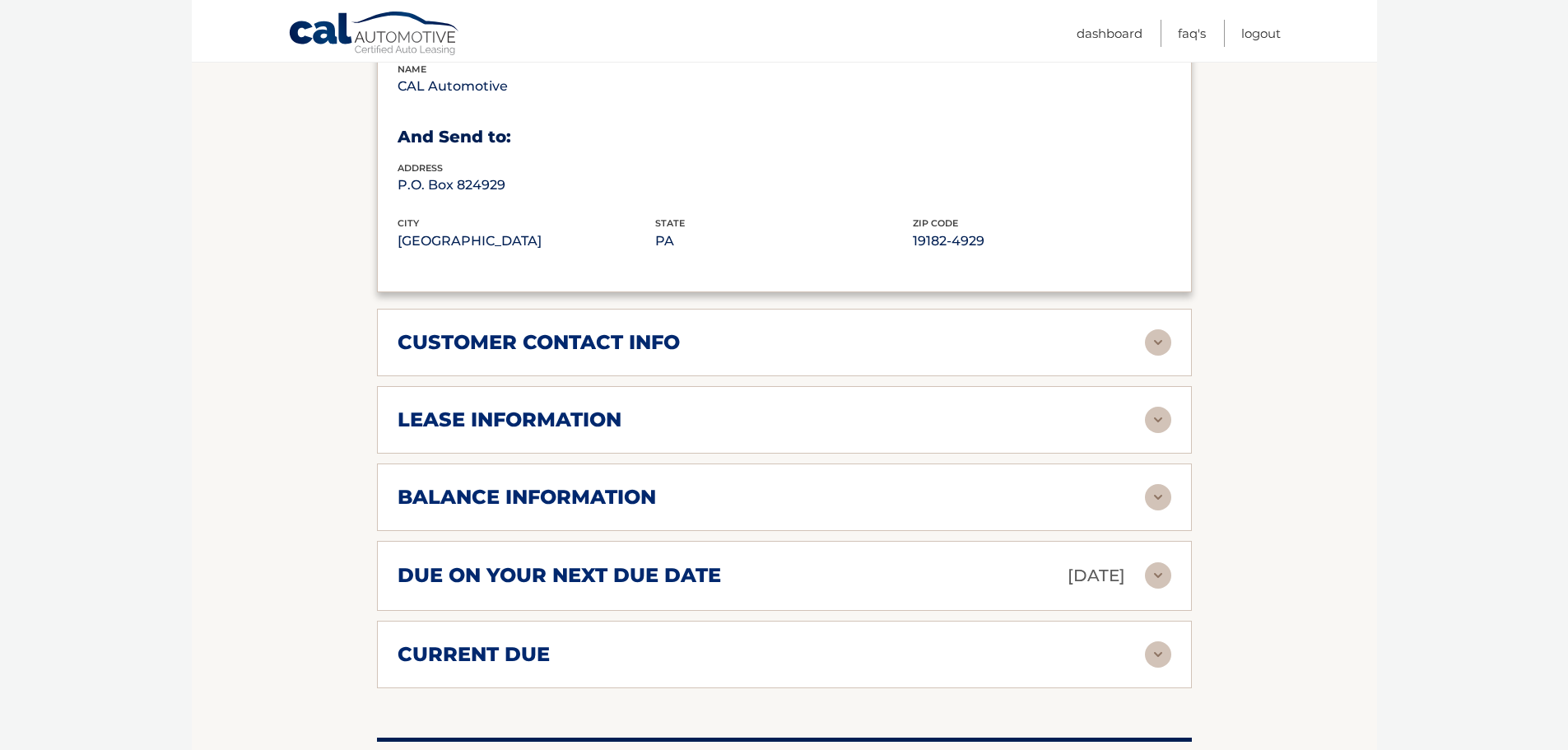
click at [1168, 343] on img at bounding box center [1159, 343] width 26 height 26
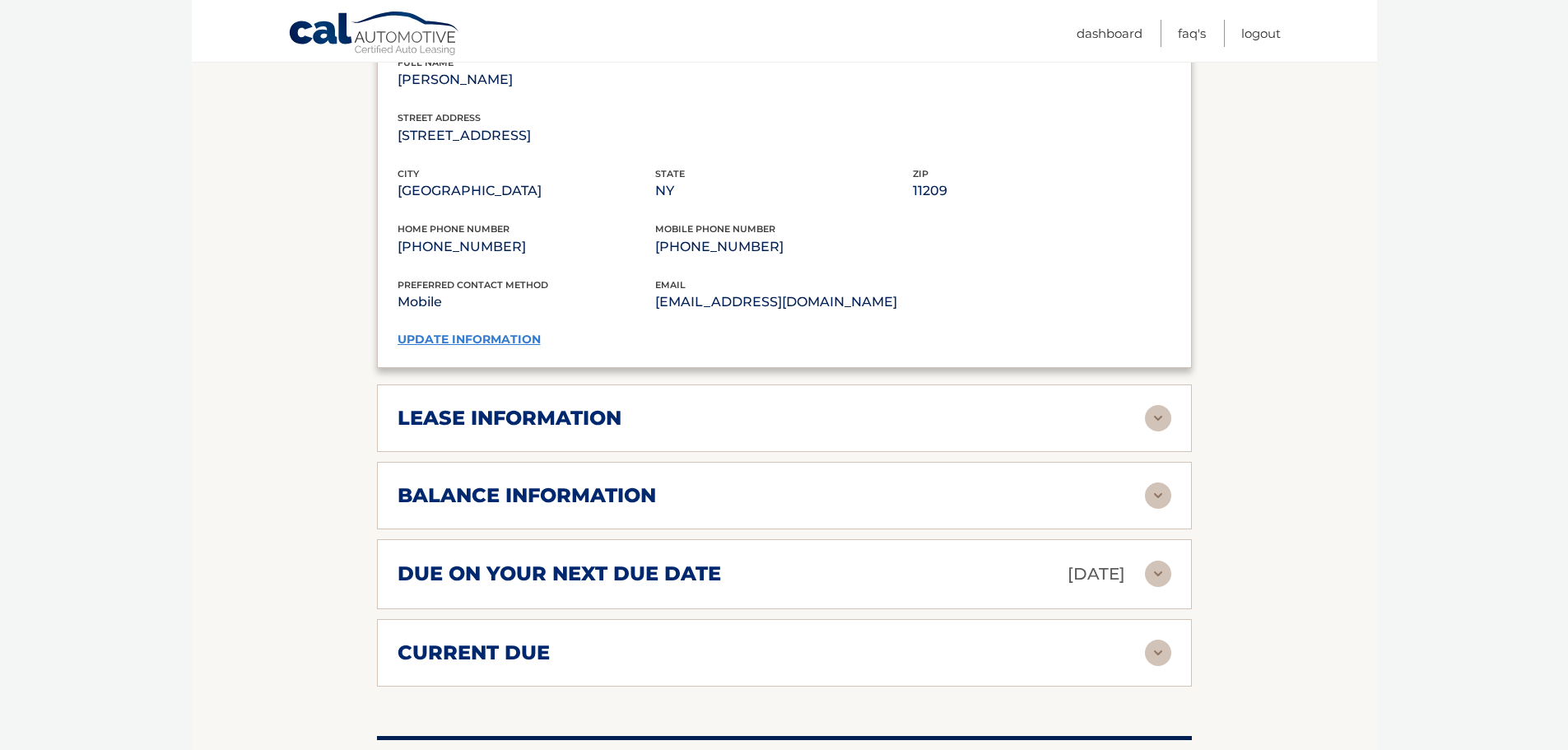
scroll to position [1316, 0]
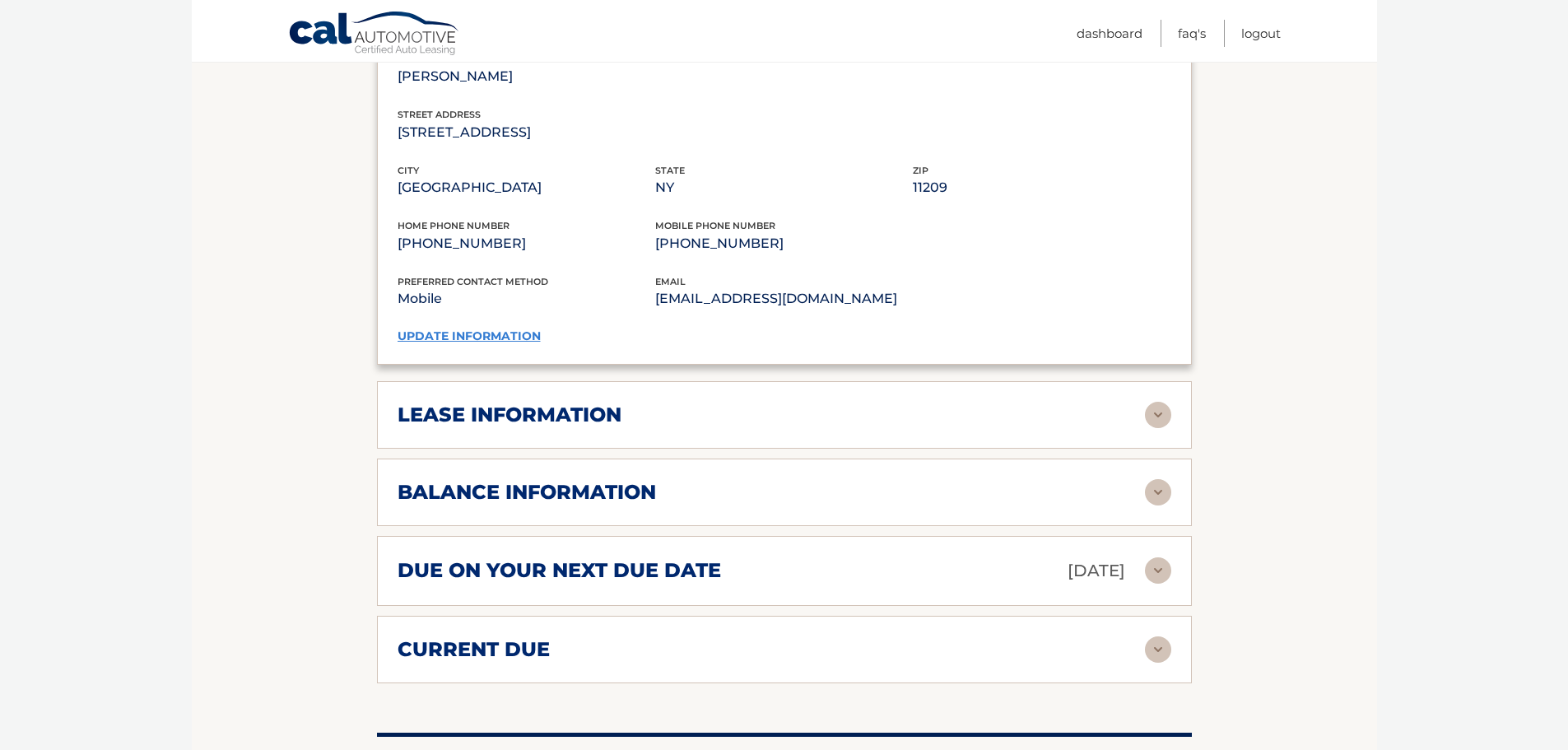
click at [1163, 410] on img at bounding box center [1159, 415] width 26 height 26
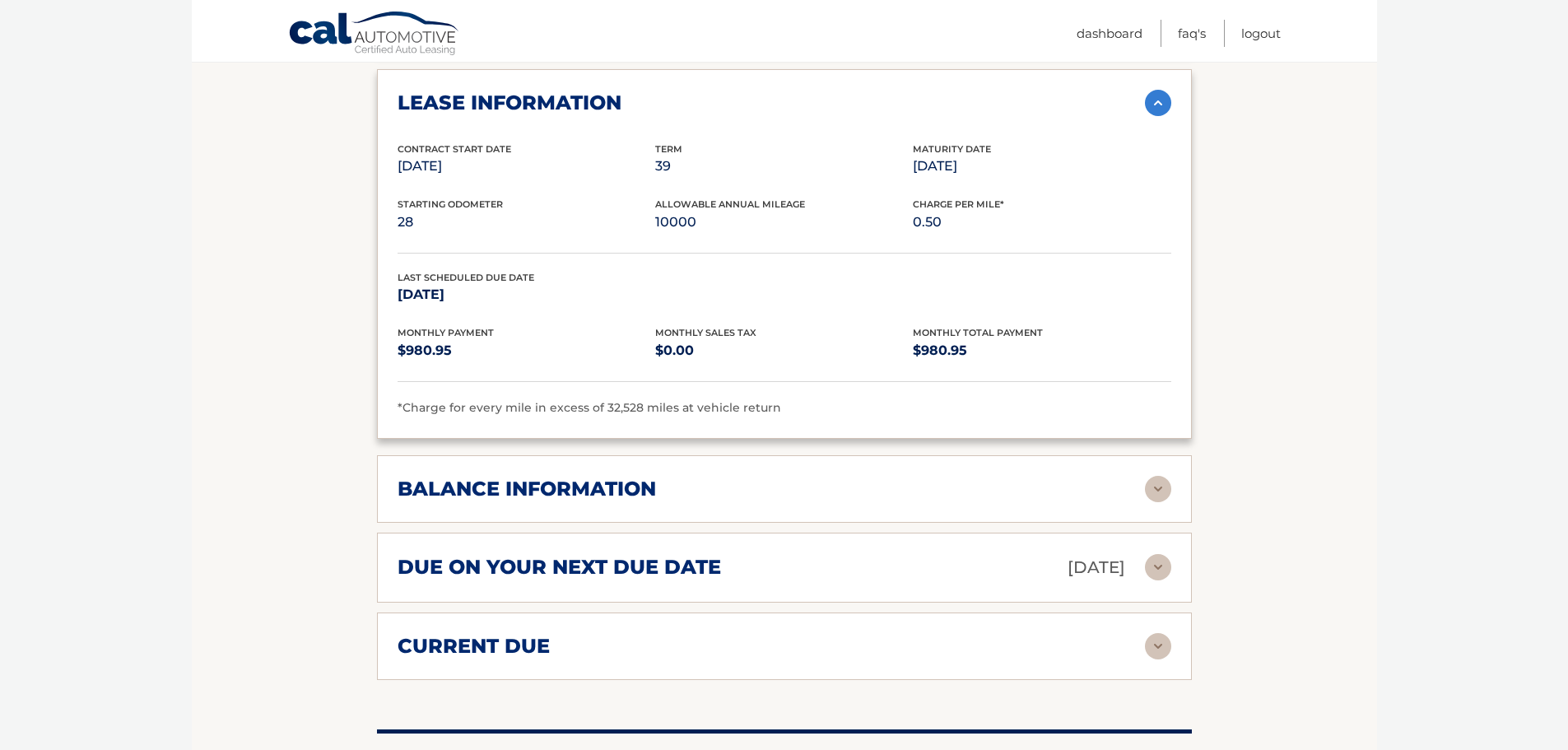
scroll to position [1646, 0]
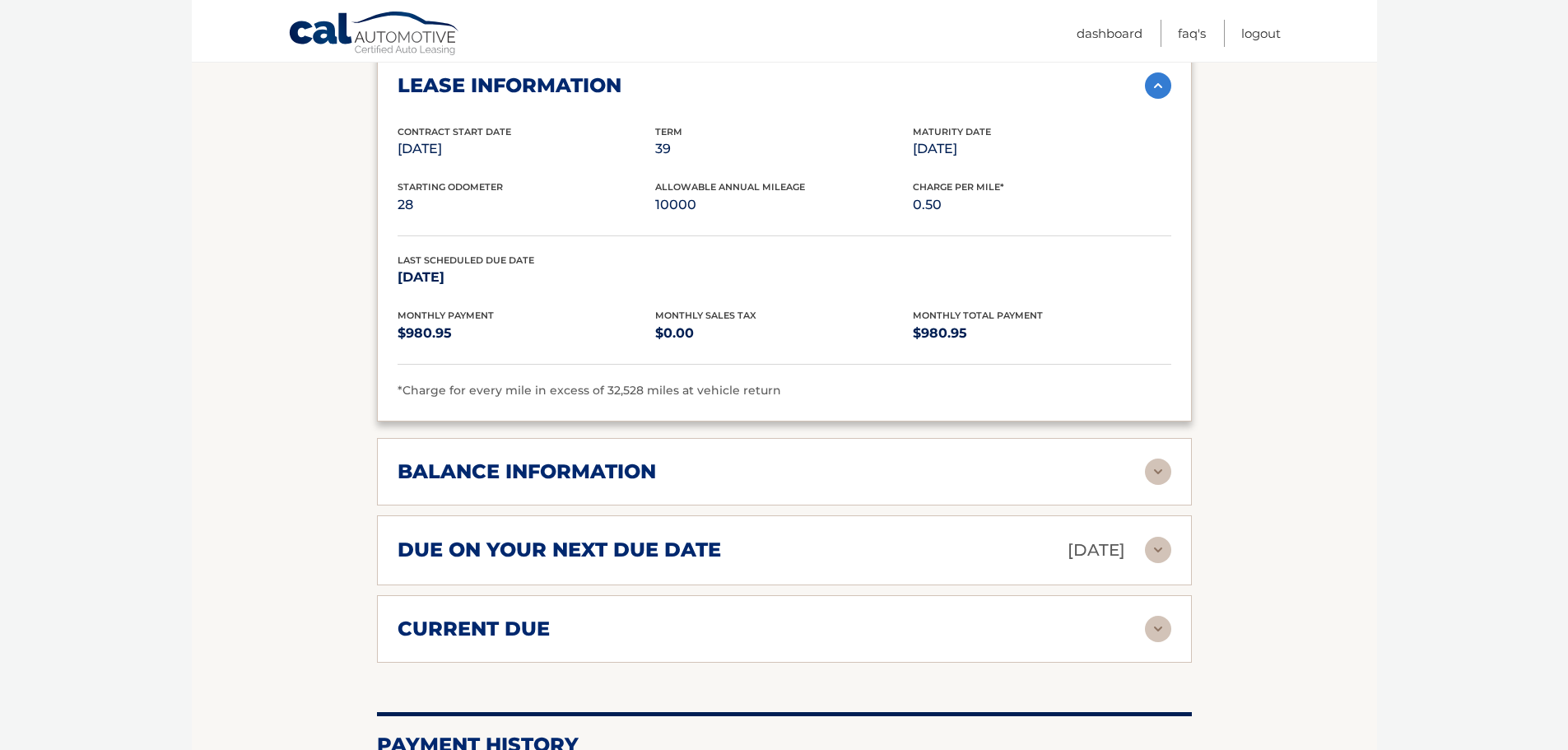
click at [656, 482] on h2 "balance information" at bounding box center [526, 471] width 259 height 24
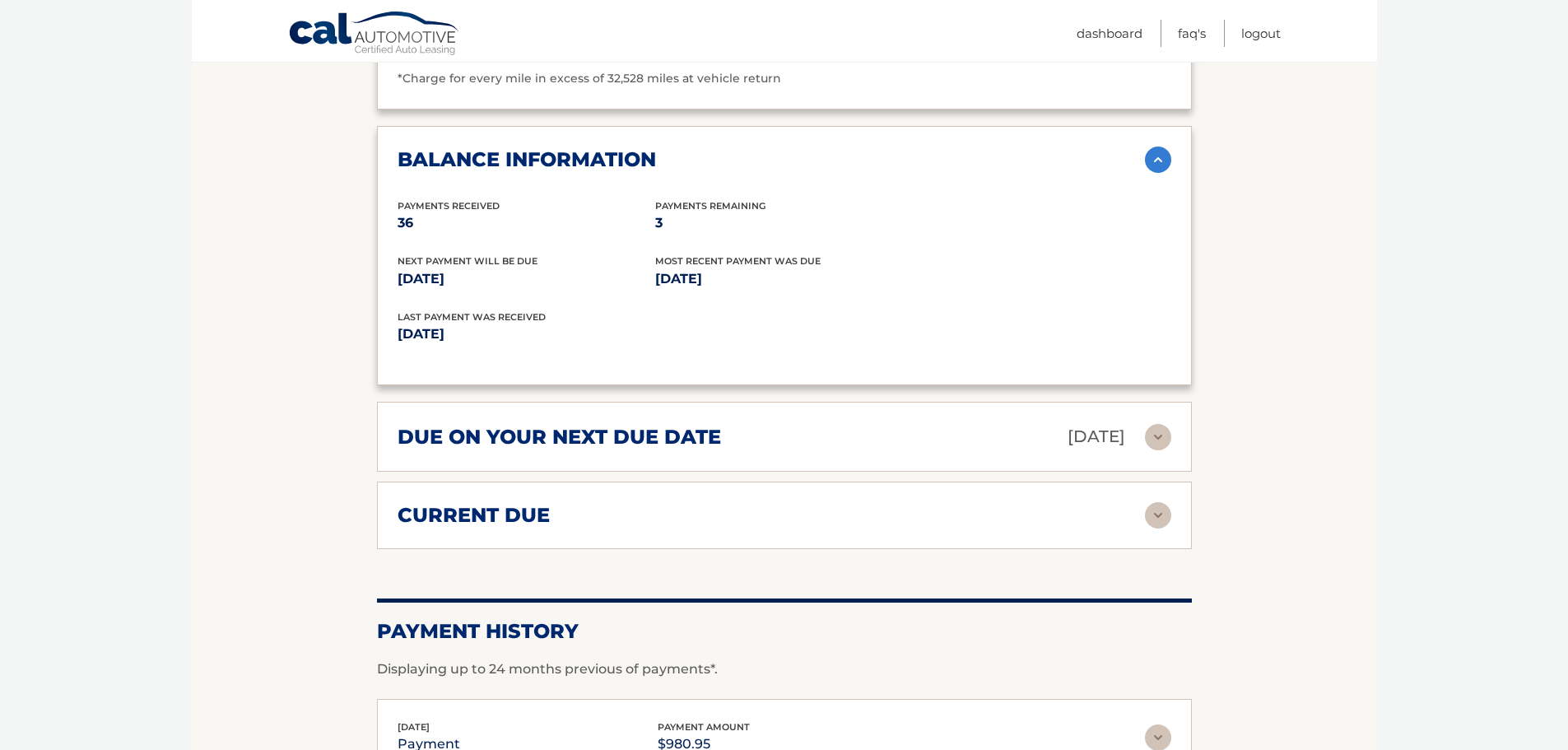
scroll to position [1975, 0]
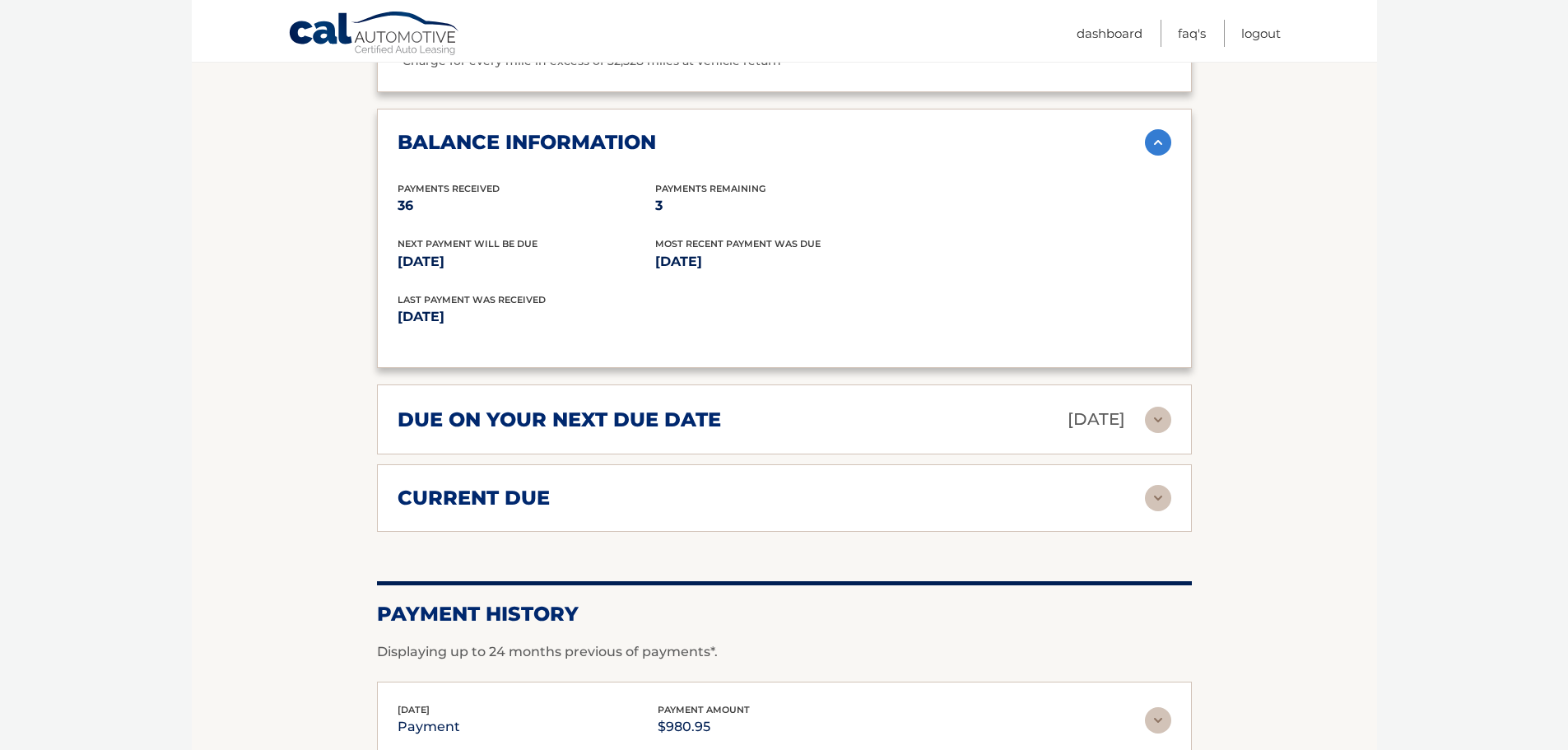
click at [696, 430] on h2 "due on your next due date" at bounding box center [559, 420] width 324 height 24
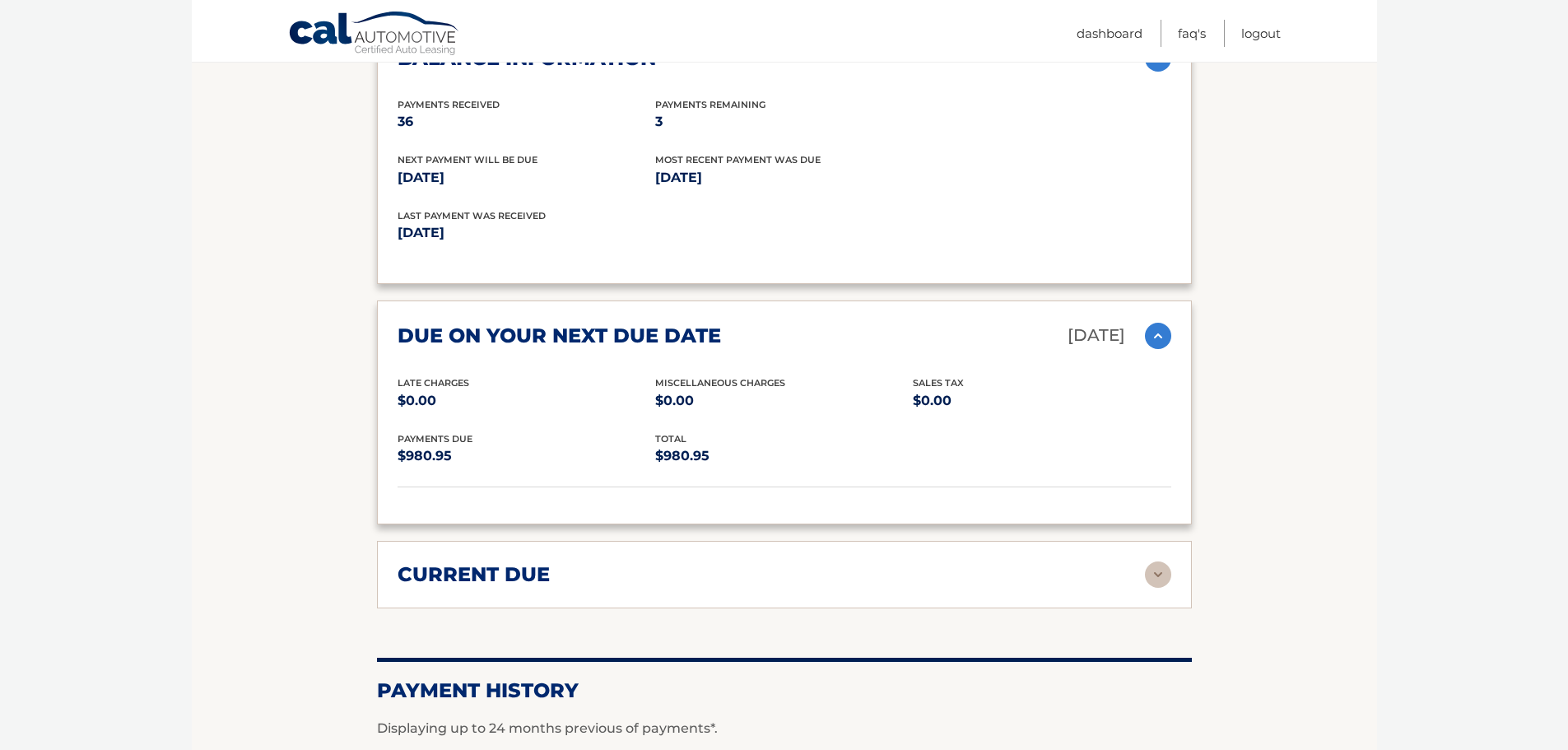
scroll to position [2140, 0]
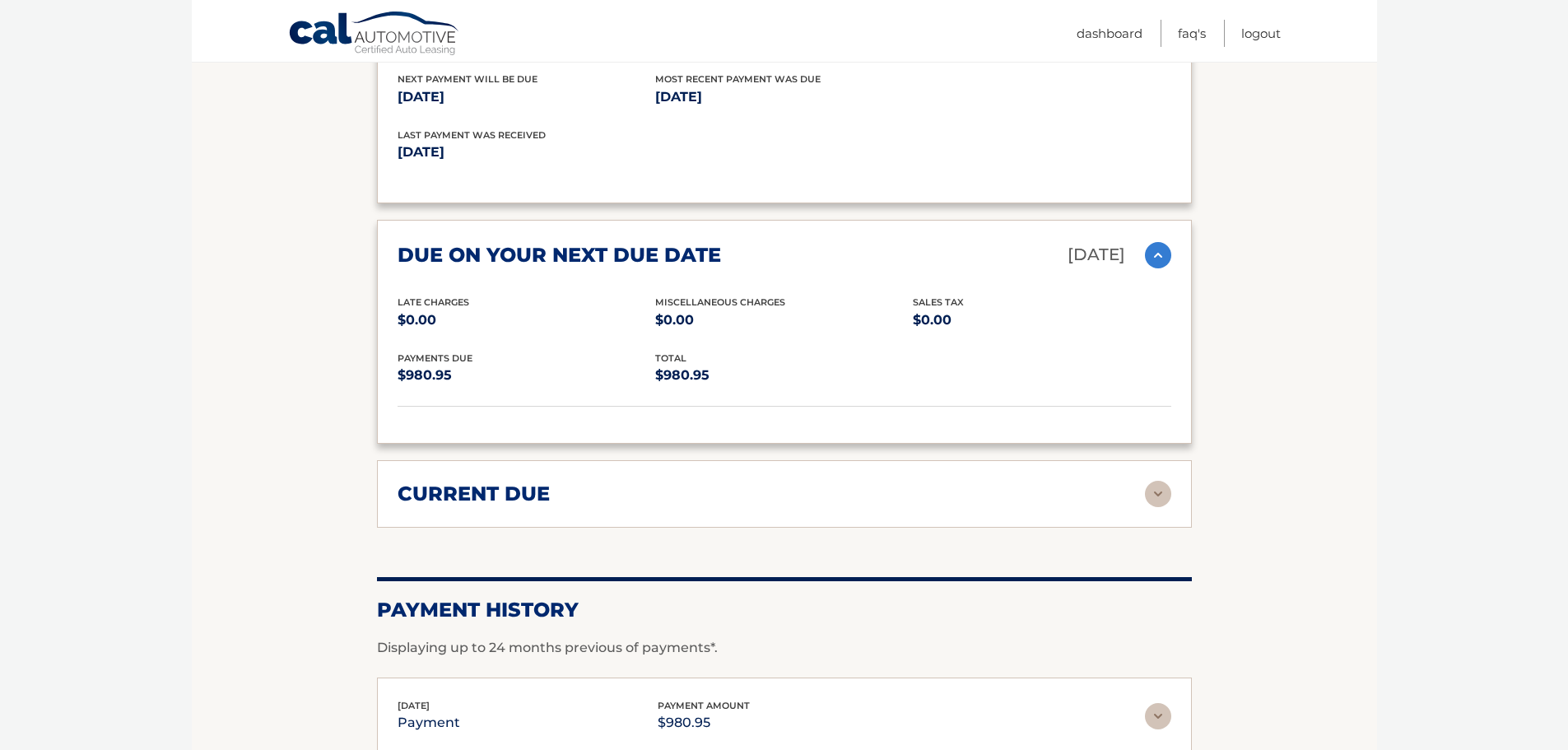
click at [489, 500] on h2 "current due" at bounding box center [473, 494] width 152 height 24
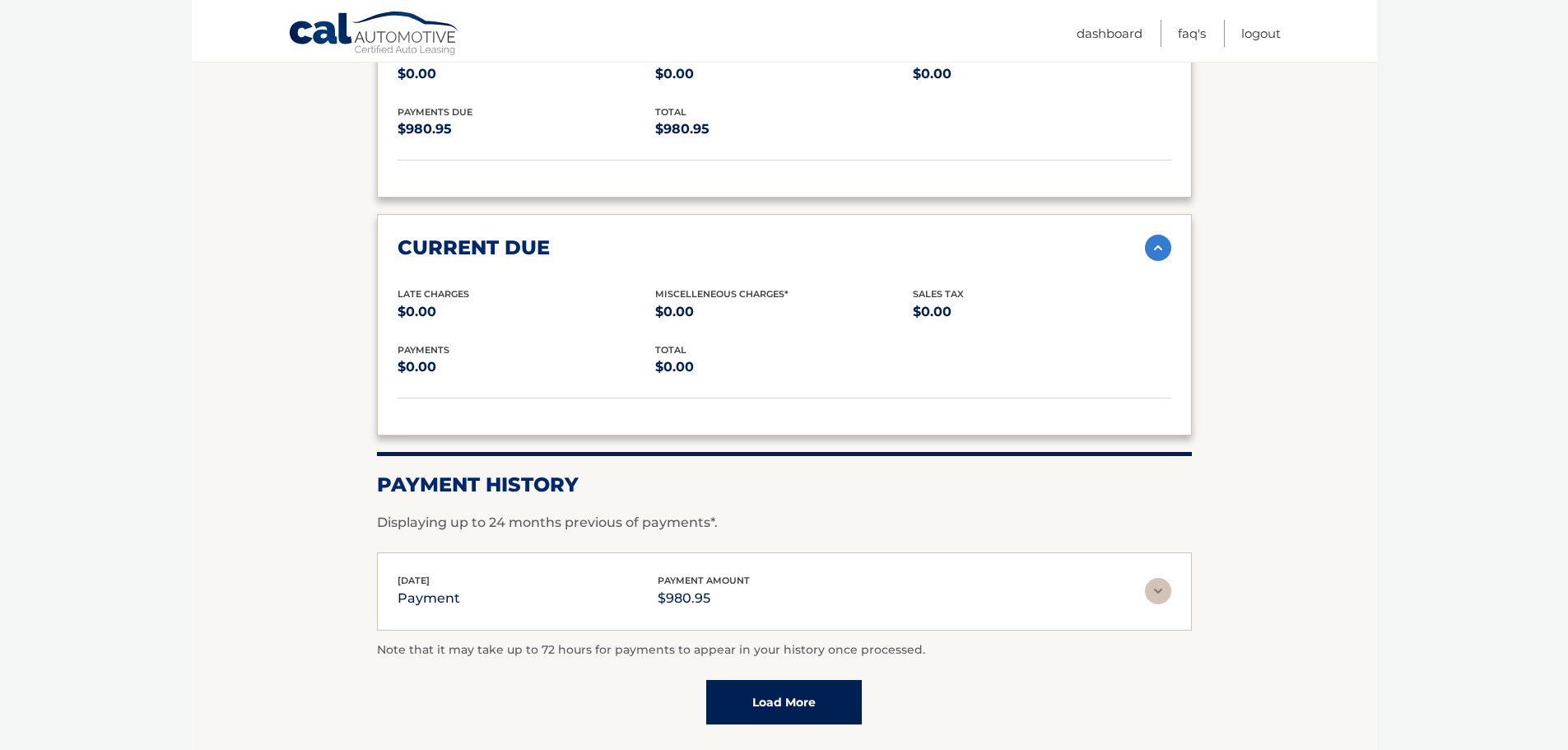
scroll to position [2386, 0]
click at [1160, 587] on img at bounding box center [1159, 590] width 26 height 26
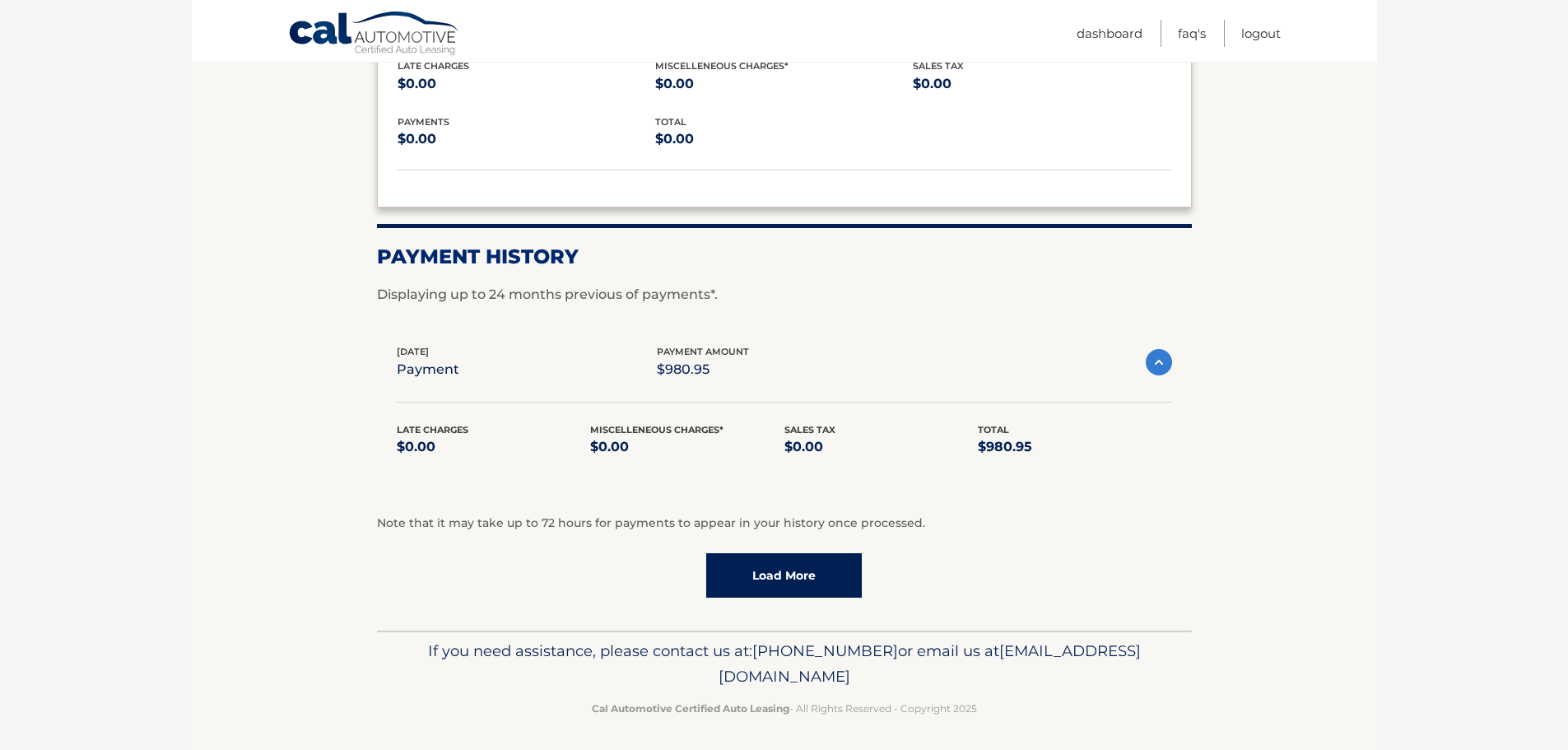
scroll to position [2620, 0]
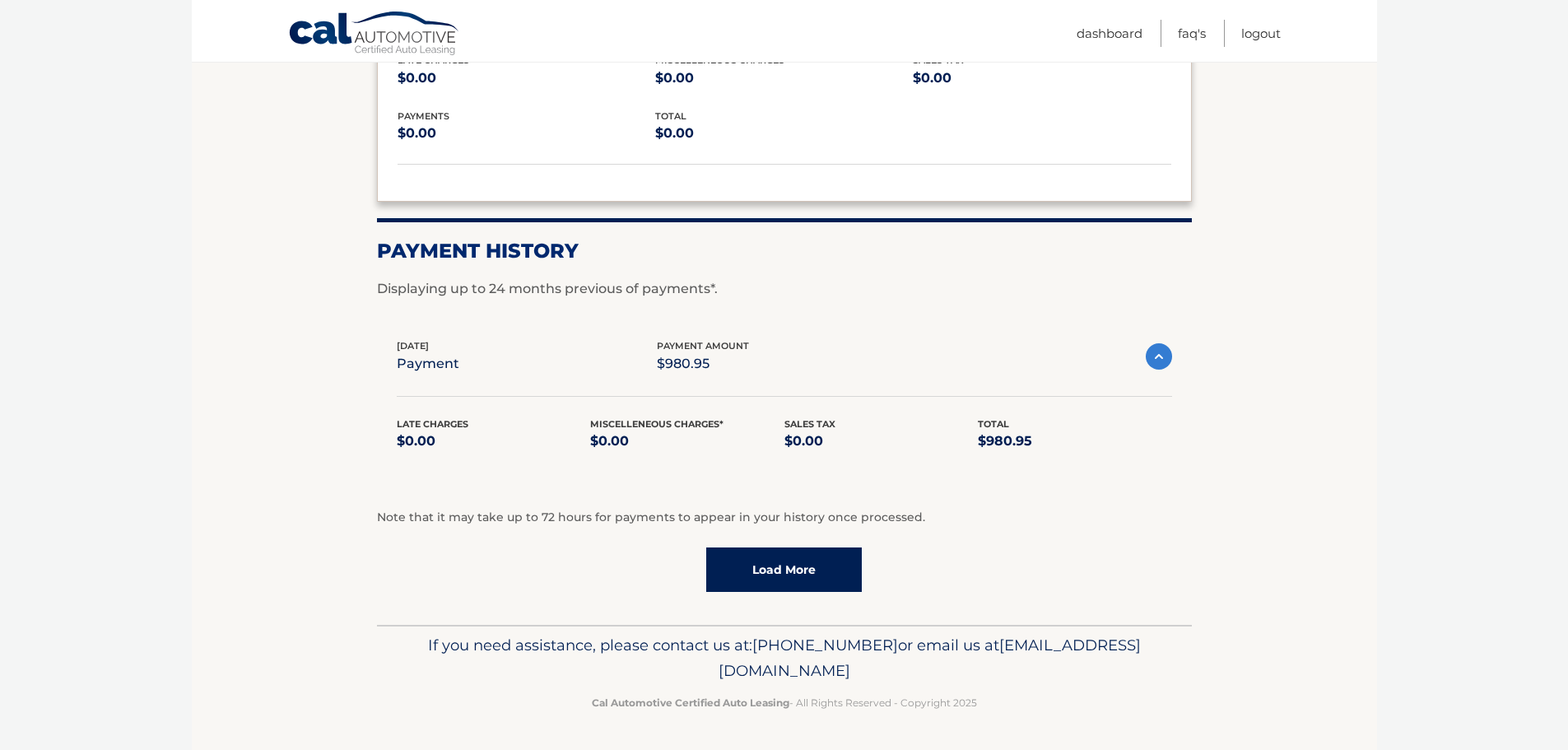
click at [810, 582] on link "Load More" at bounding box center [783, 569] width 155 height 44
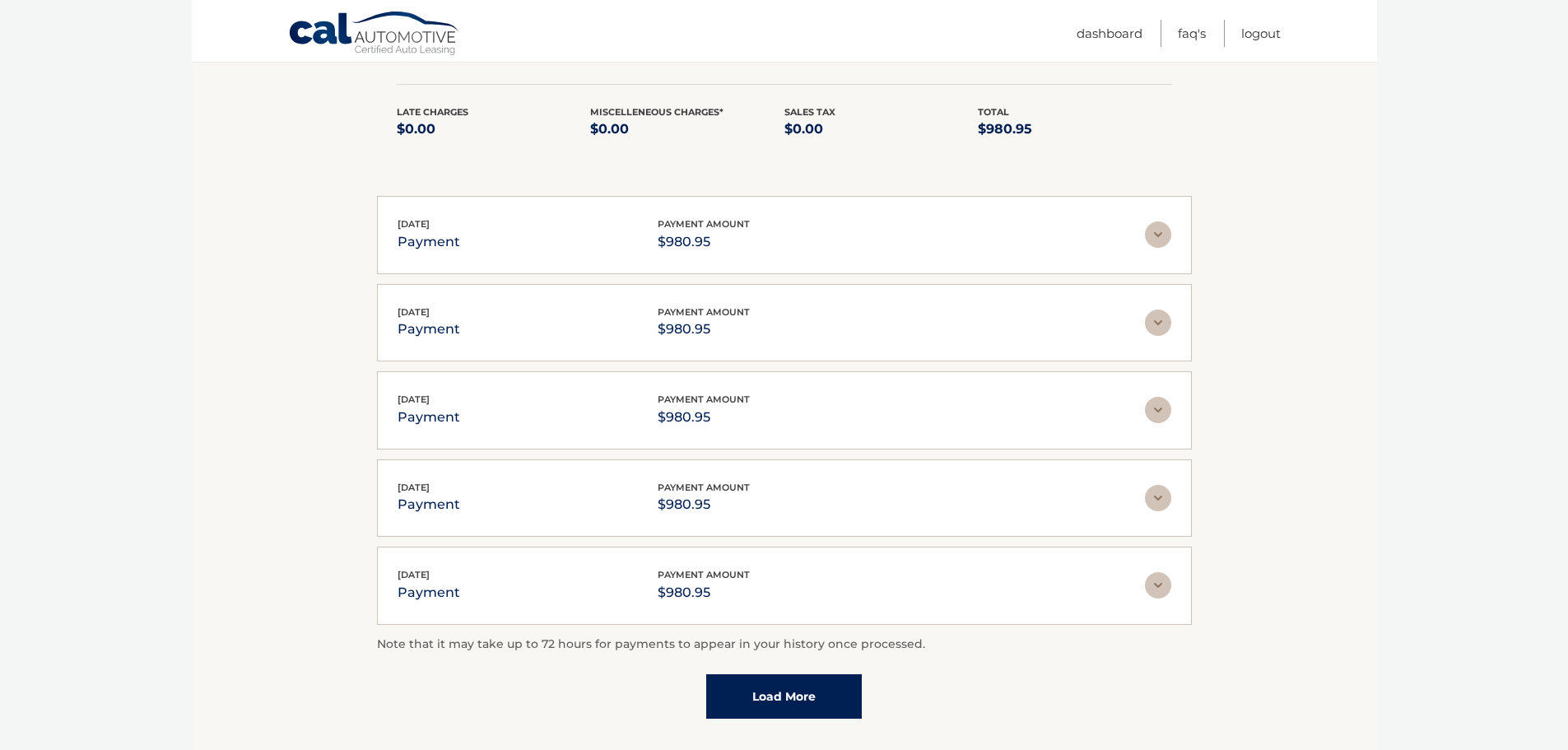
scroll to position [3057, 0]
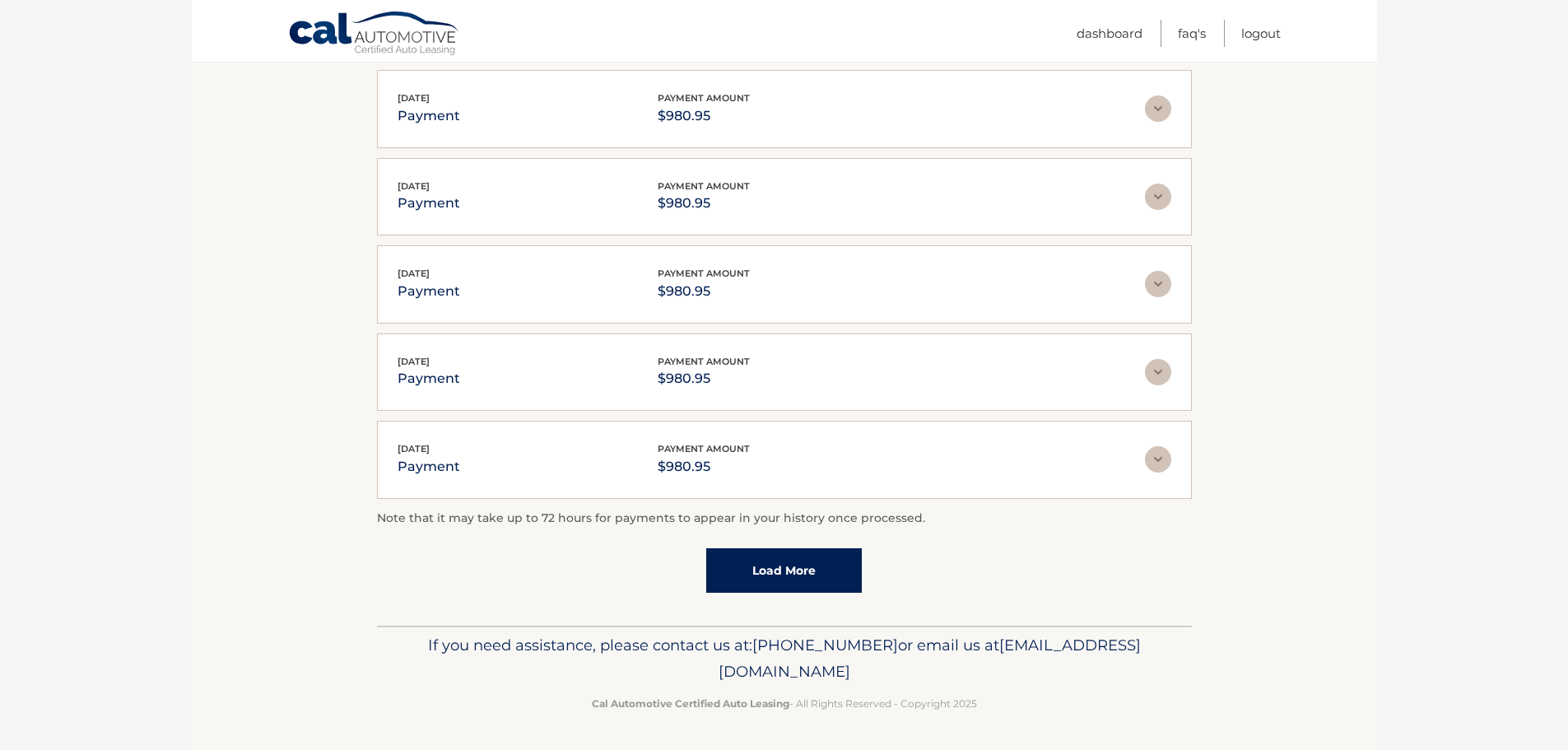
click at [821, 581] on link "Load More" at bounding box center [783, 569] width 155 height 44
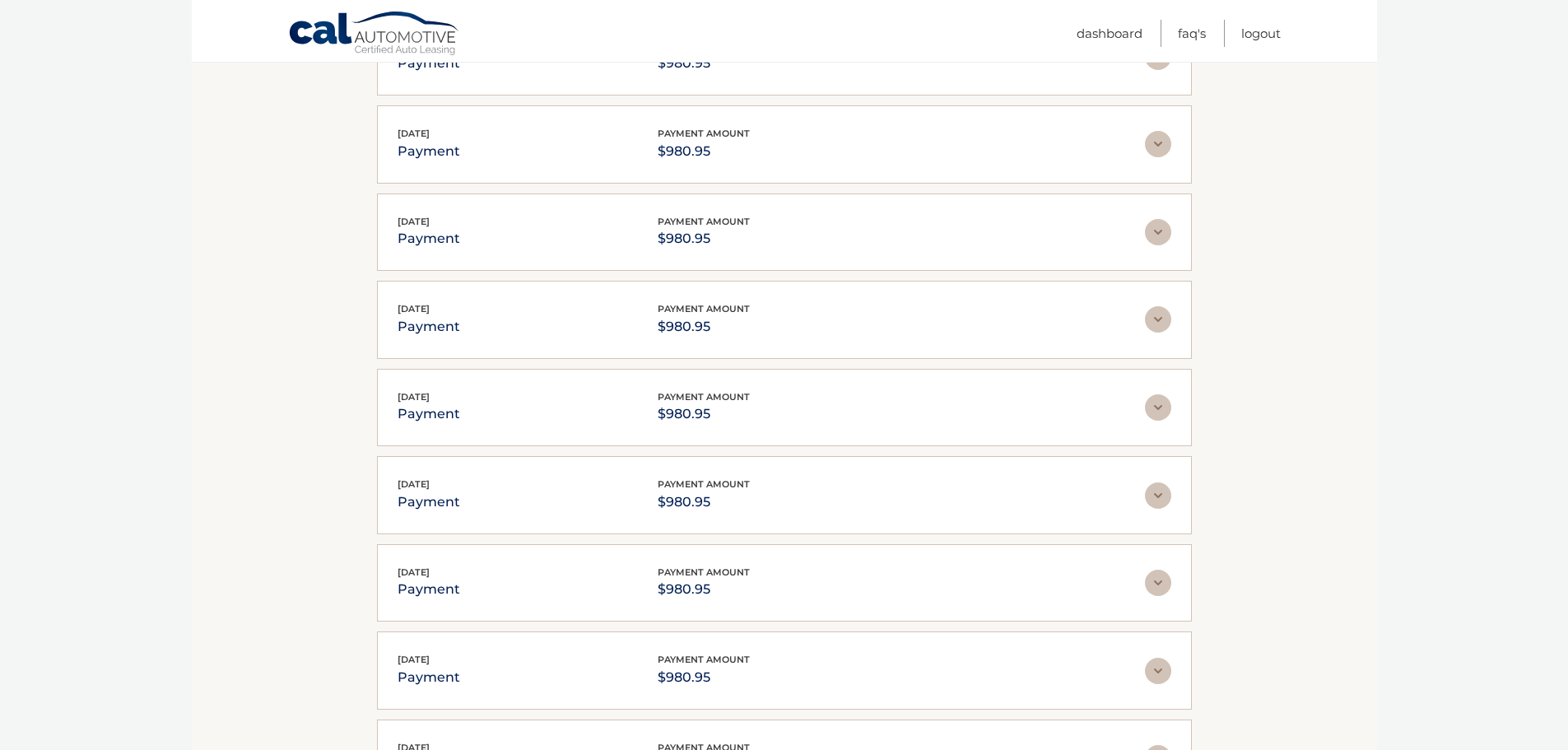
scroll to position [3304, 0]
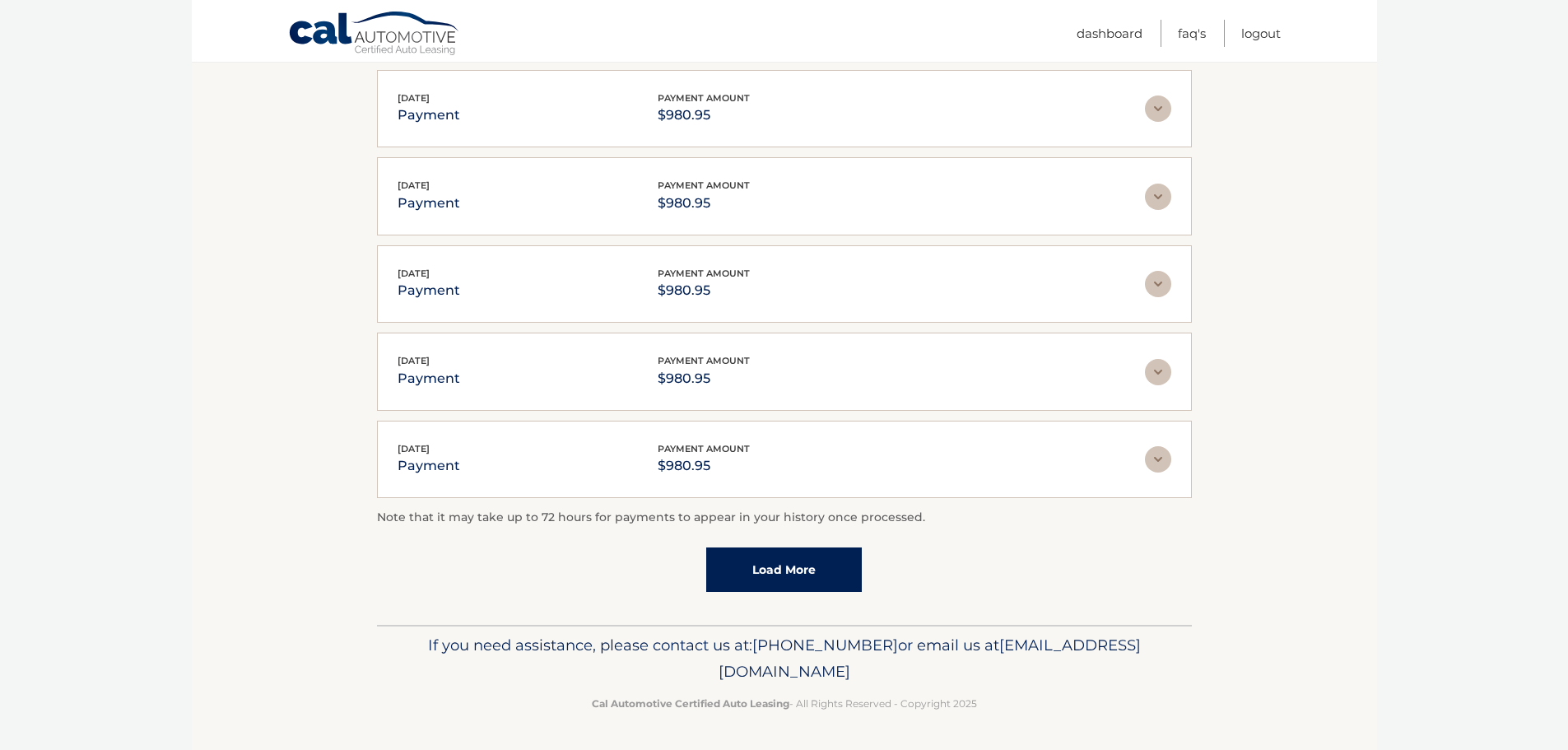
click at [849, 580] on link "Load More" at bounding box center [783, 569] width 155 height 44
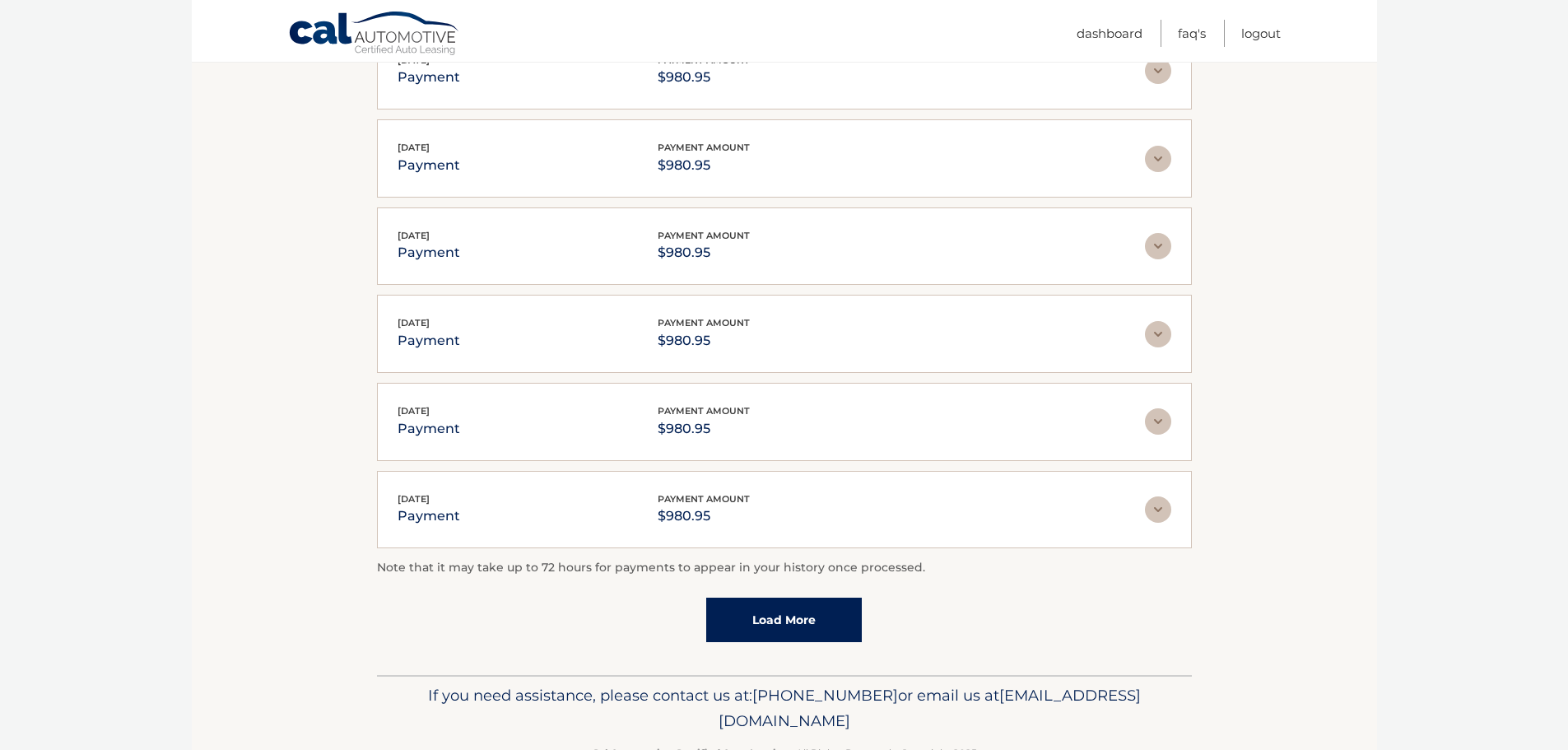
scroll to position [3934, 0]
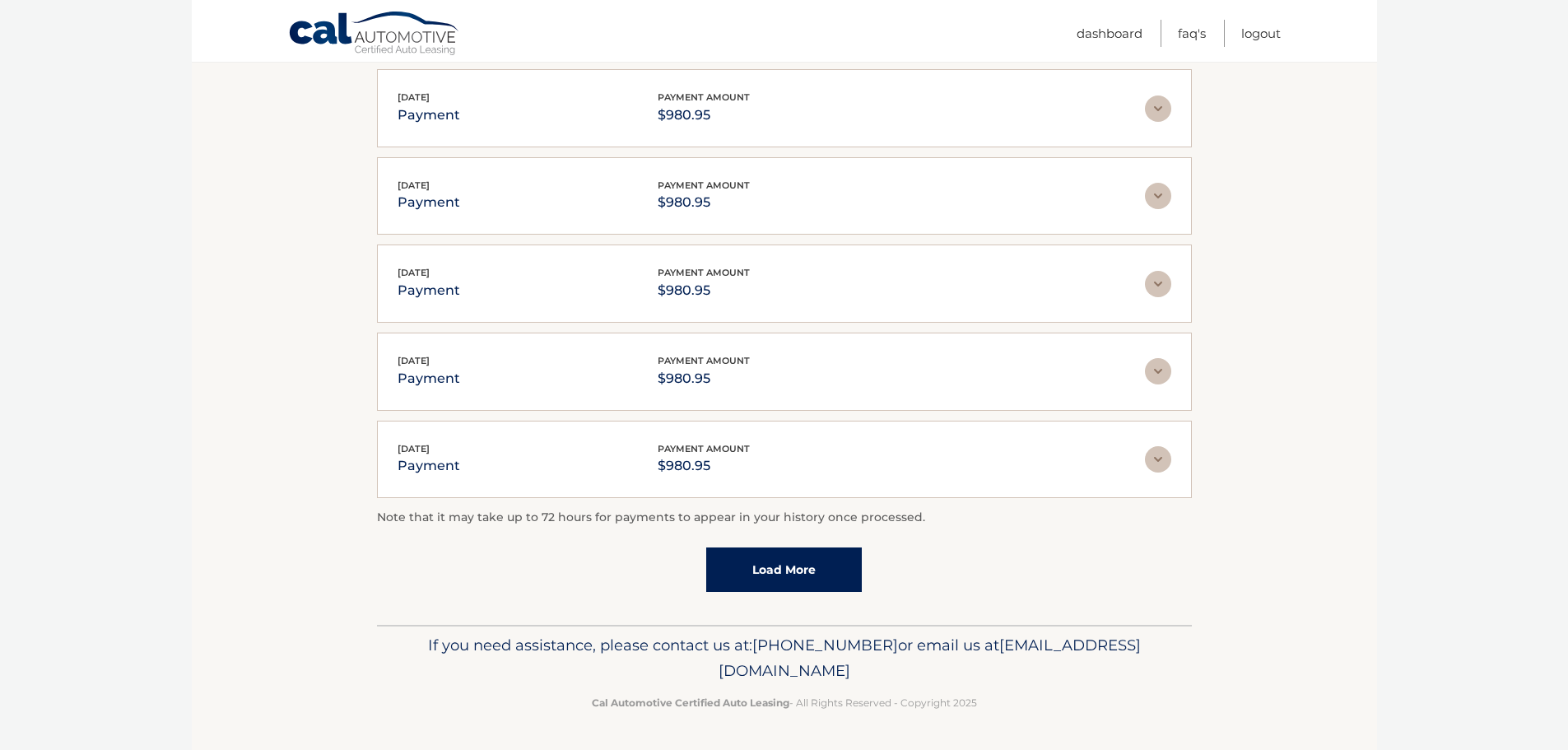
click at [837, 577] on link "Load More" at bounding box center [783, 569] width 155 height 44
click at [813, 586] on link "Load More" at bounding box center [783, 569] width 155 height 44
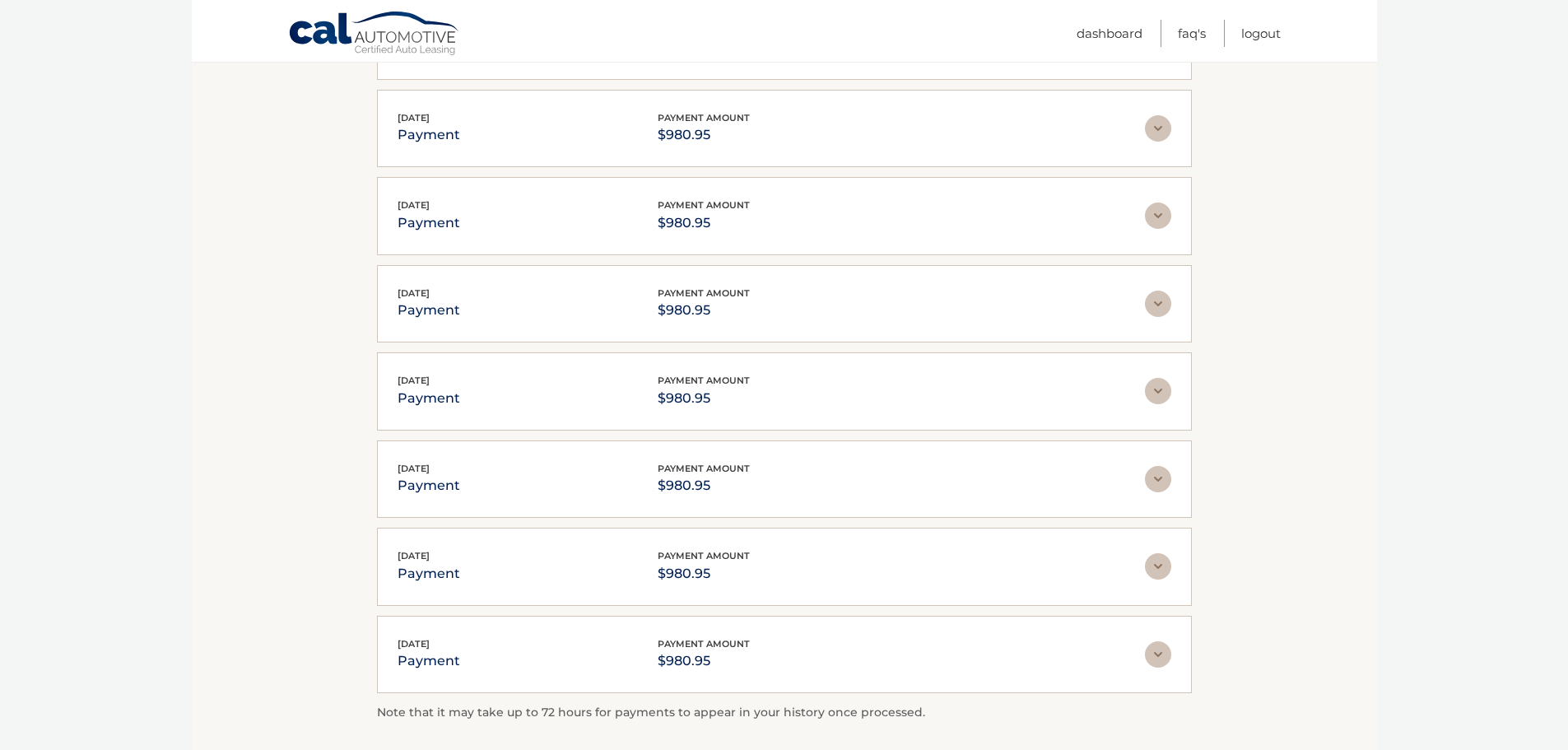
scroll to position [4591, 0]
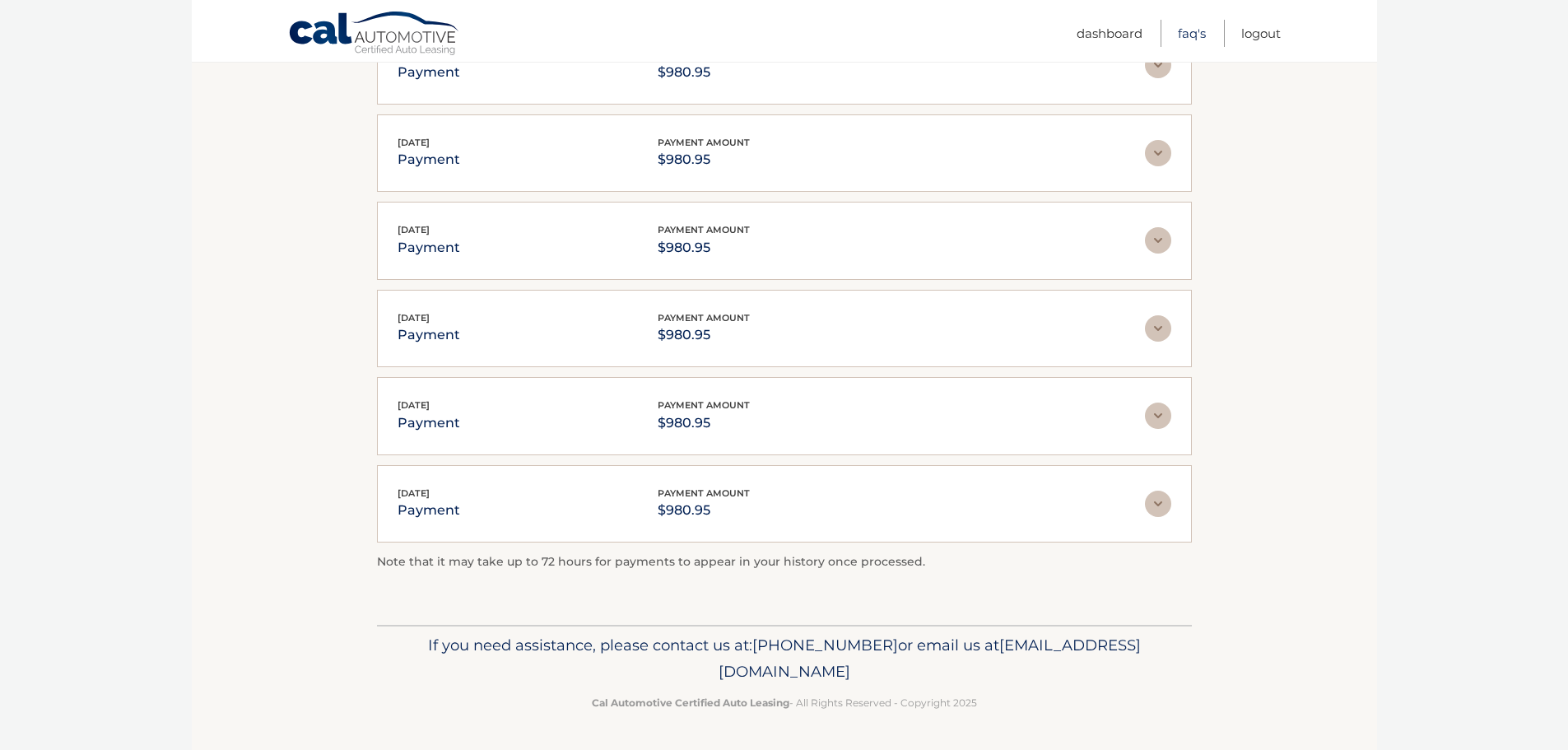
click at [1192, 37] on link "FAQ's" at bounding box center [1192, 33] width 28 height 27
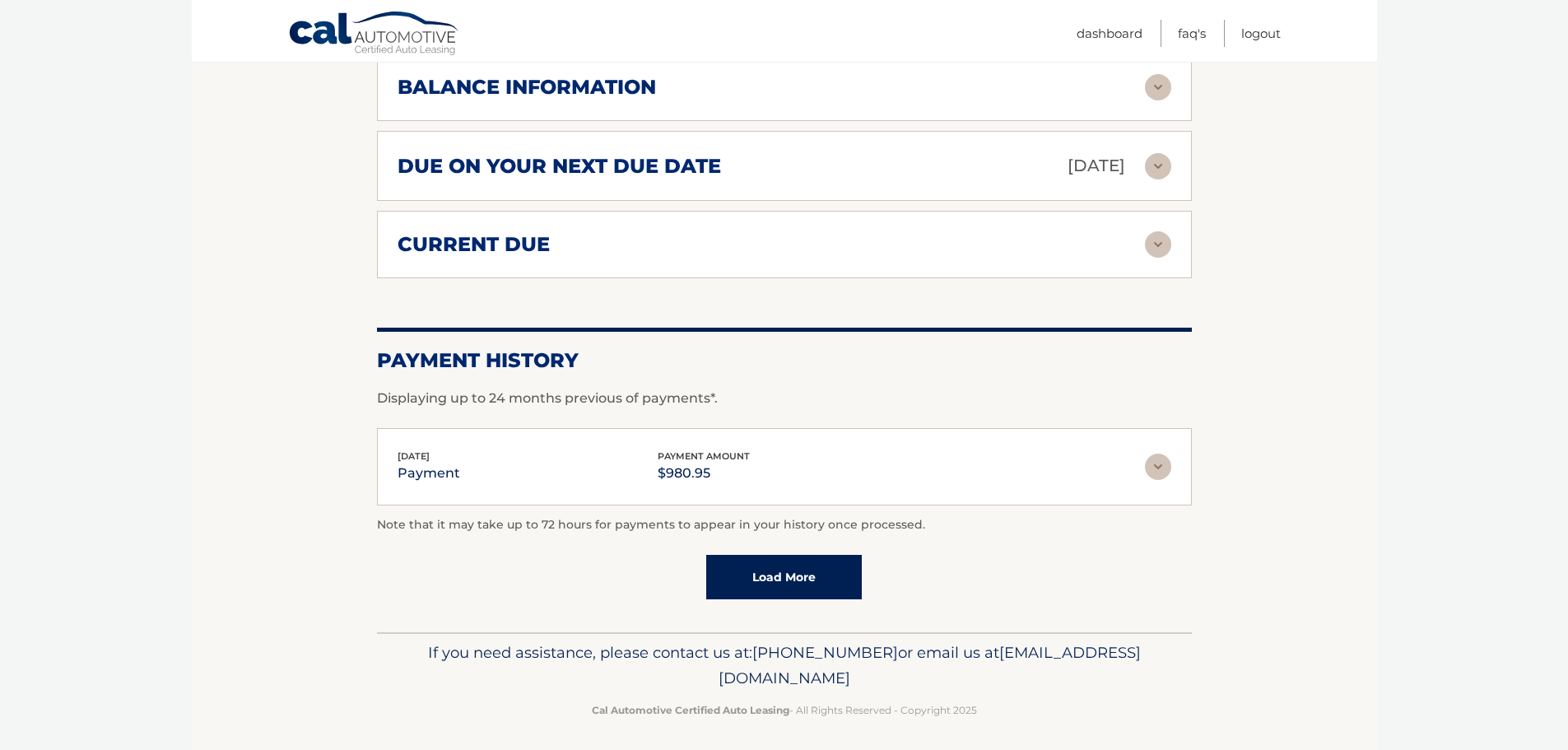
scroll to position [985, 0]
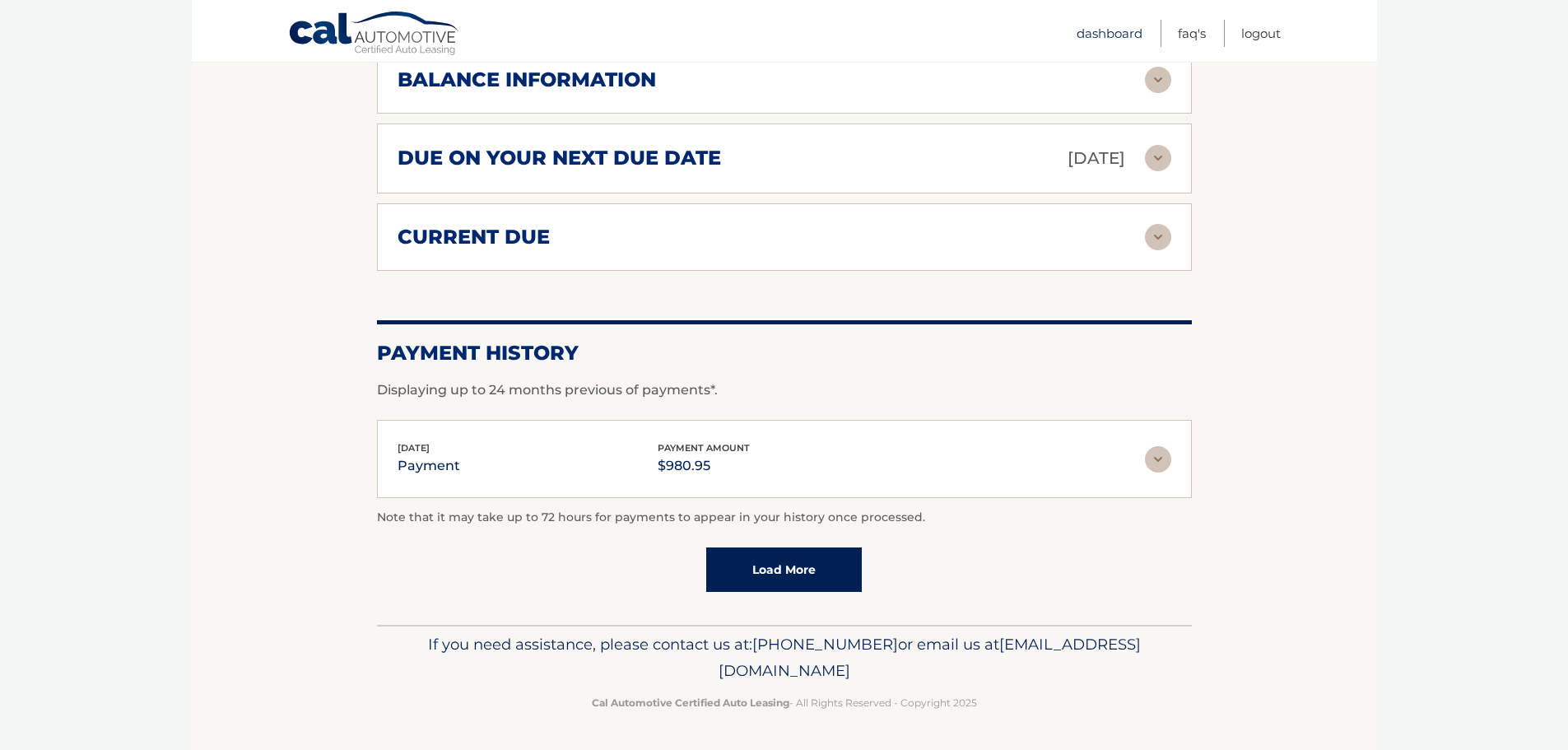
click at [1111, 38] on link "Dashboard" at bounding box center [1110, 33] width 66 height 27
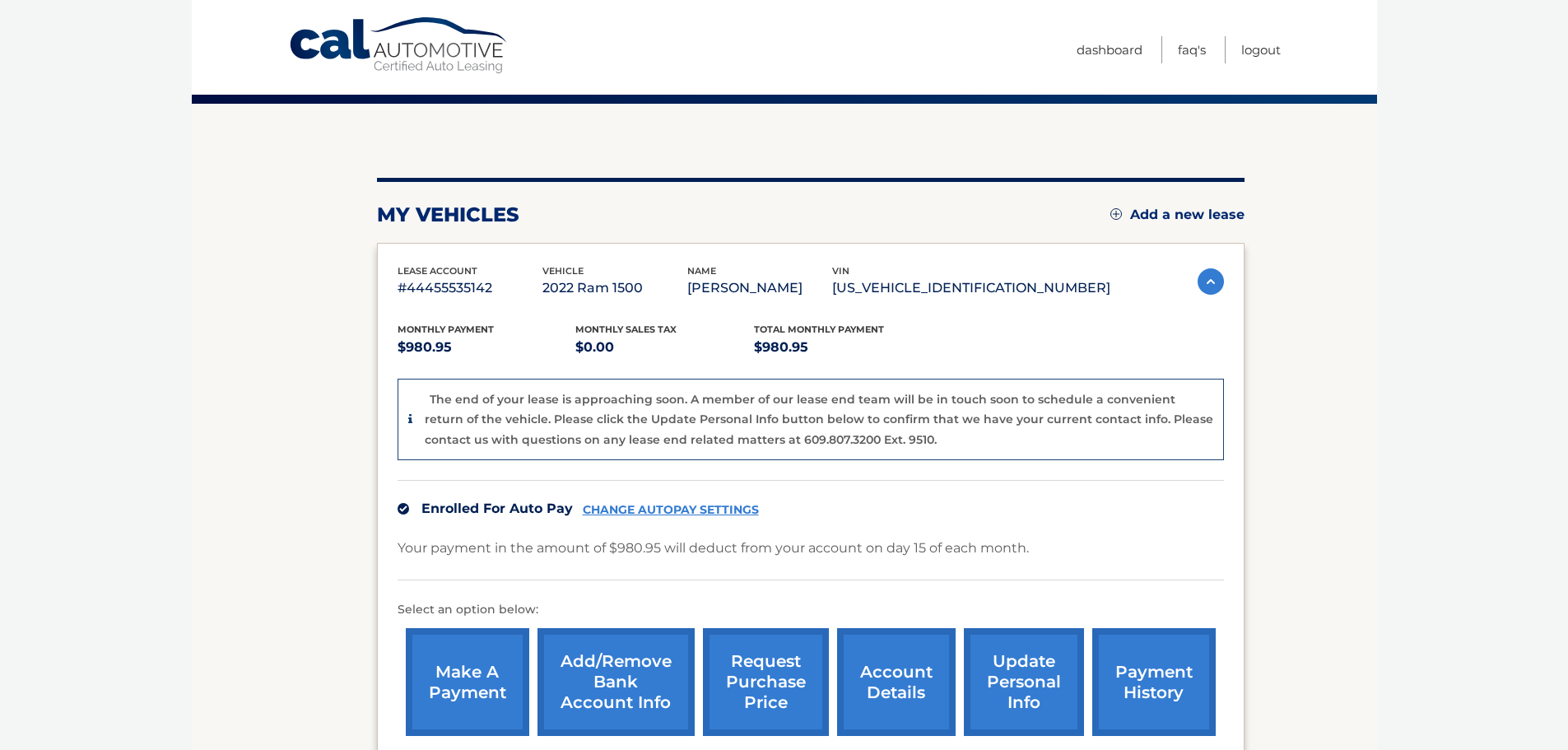
scroll to position [247, 0]
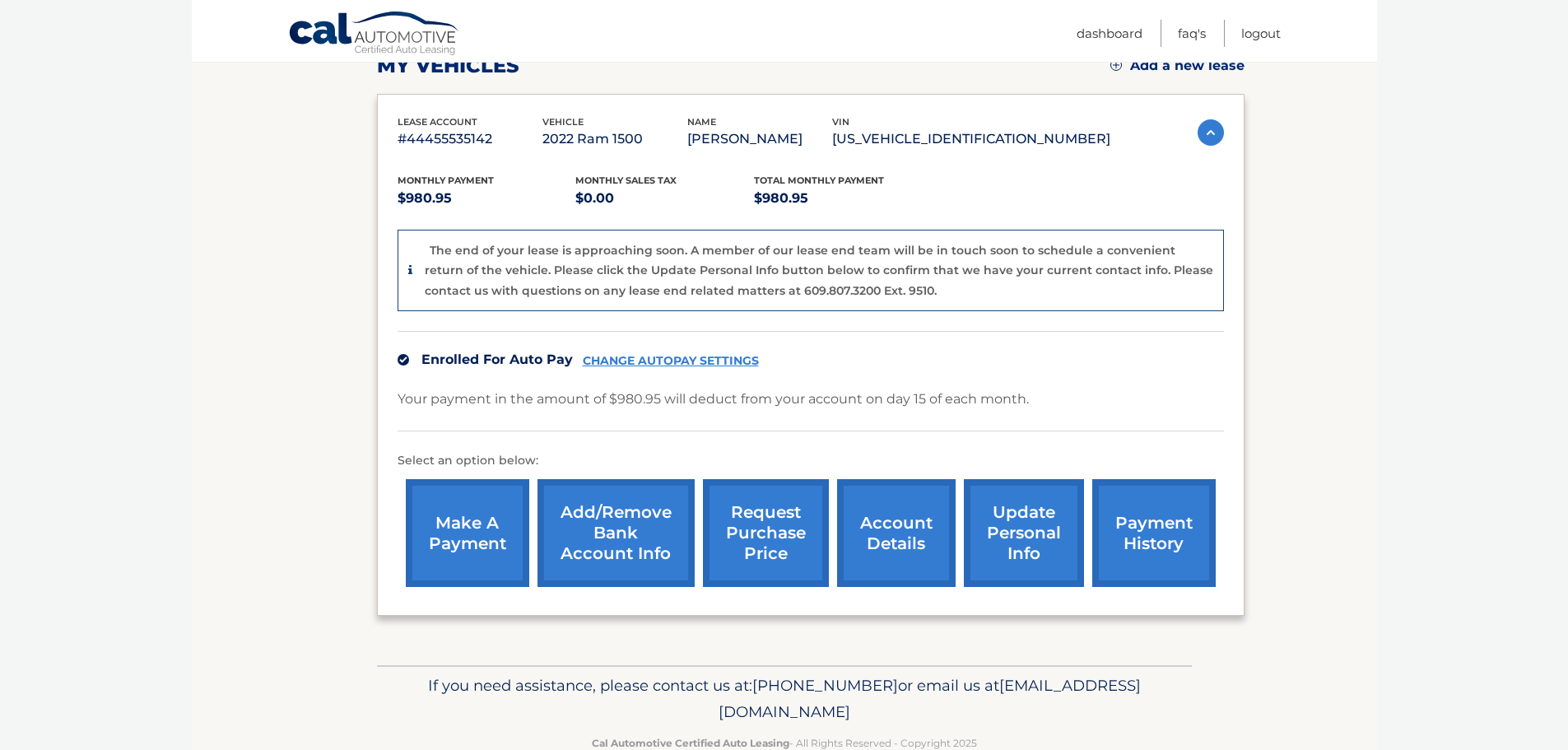
click at [1149, 515] on link "payment history" at bounding box center [1154, 533] width 123 height 108
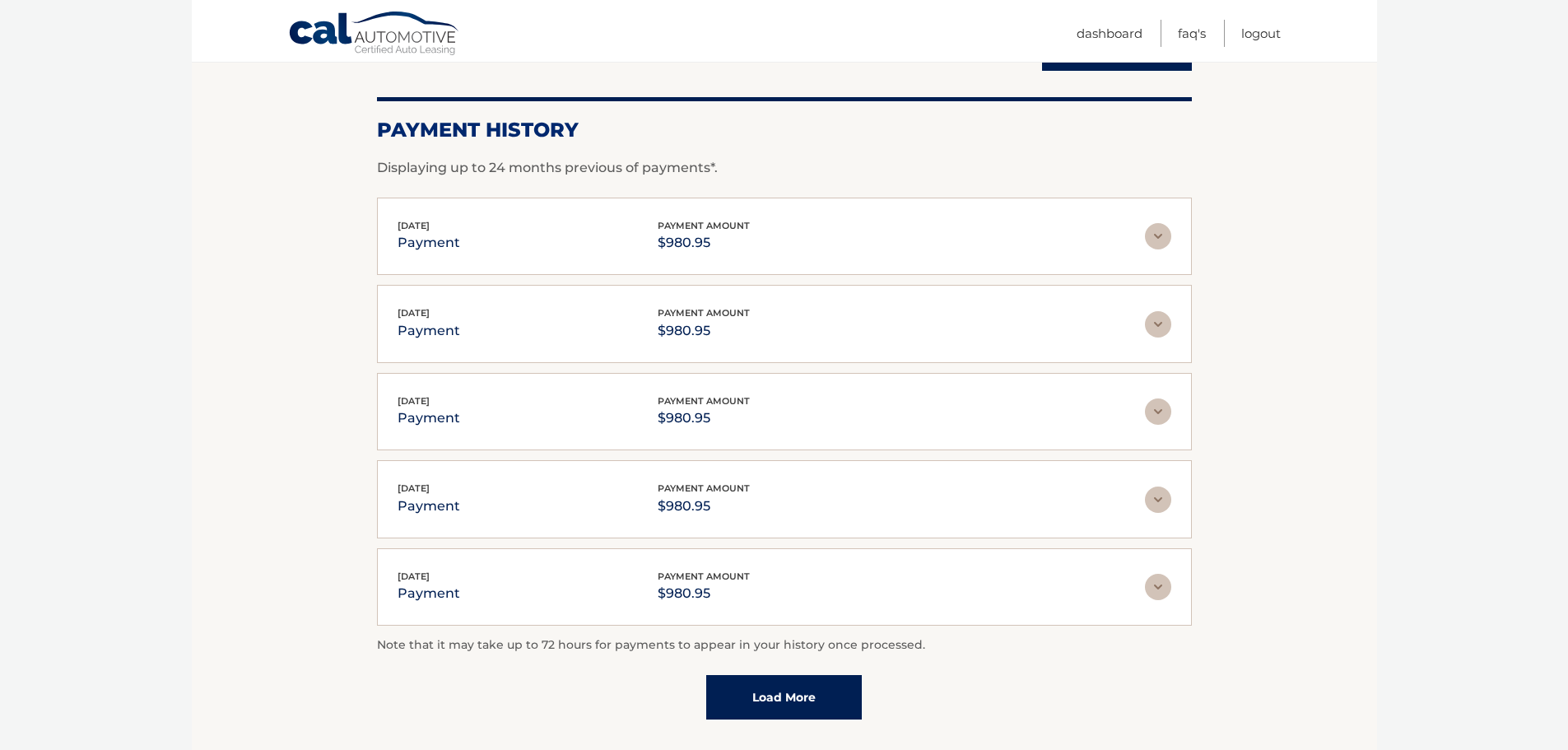
scroll to position [331, 0]
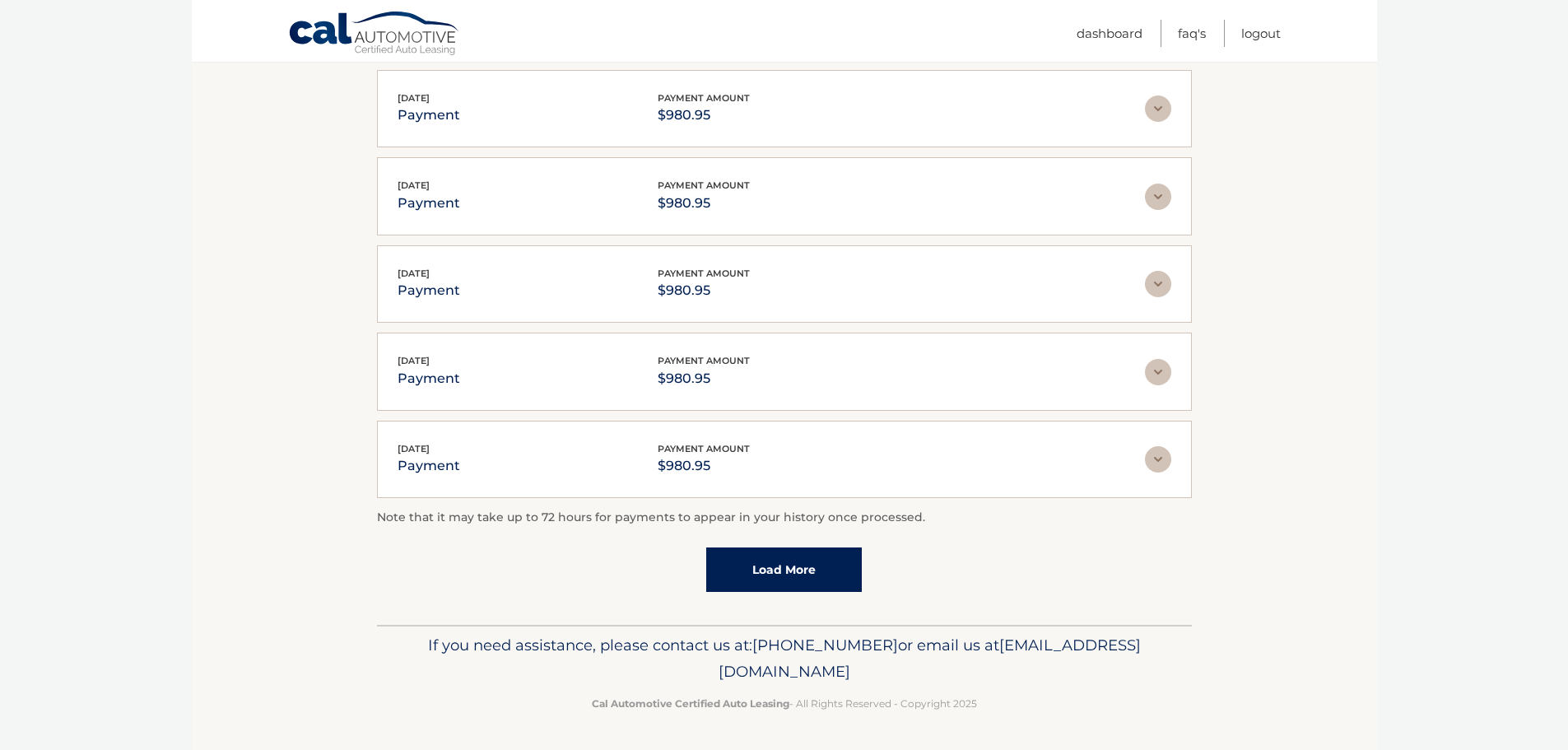
click at [791, 584] on link "Load More" at bounding box center [783, 569] width 155 height 44
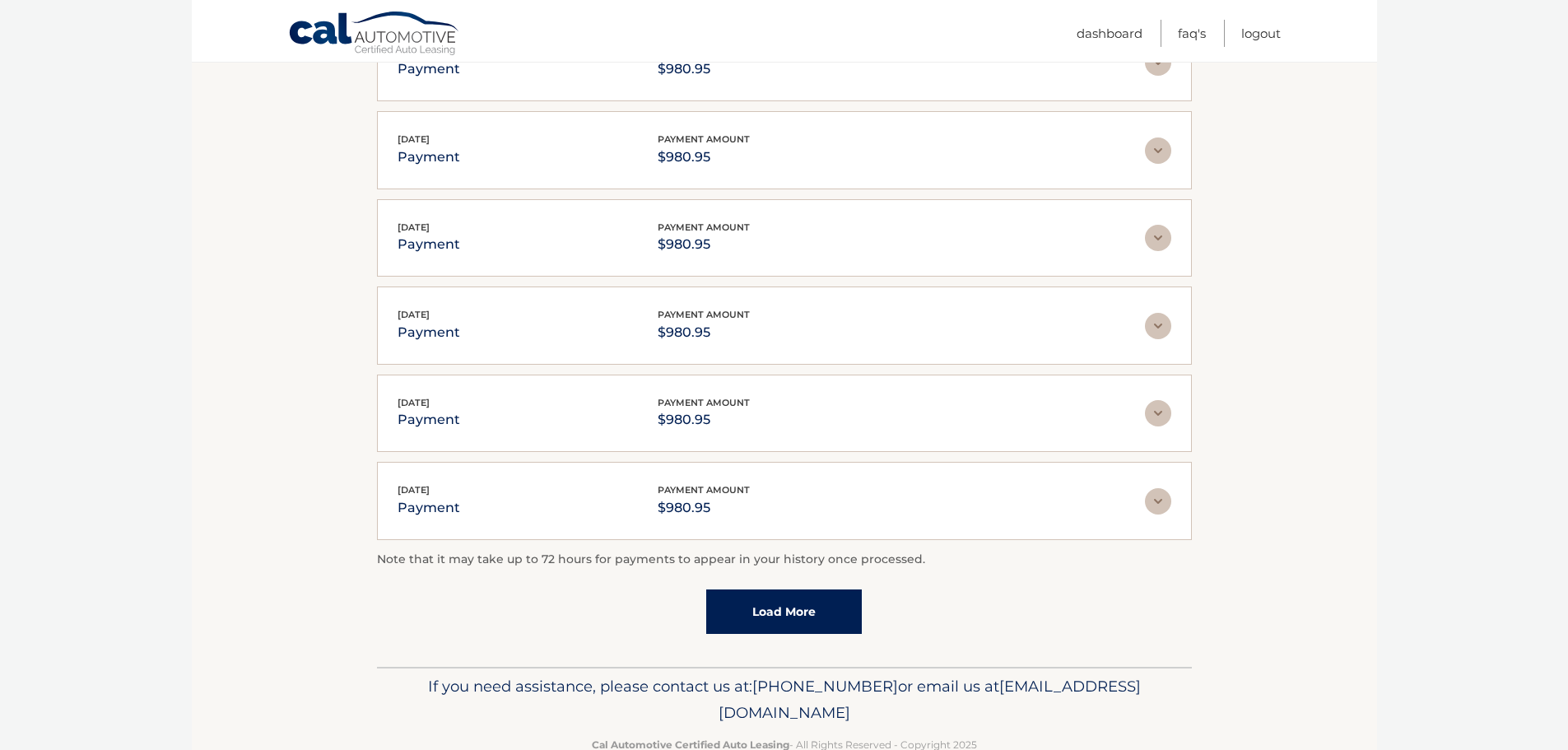
scroll to position [420, 0]
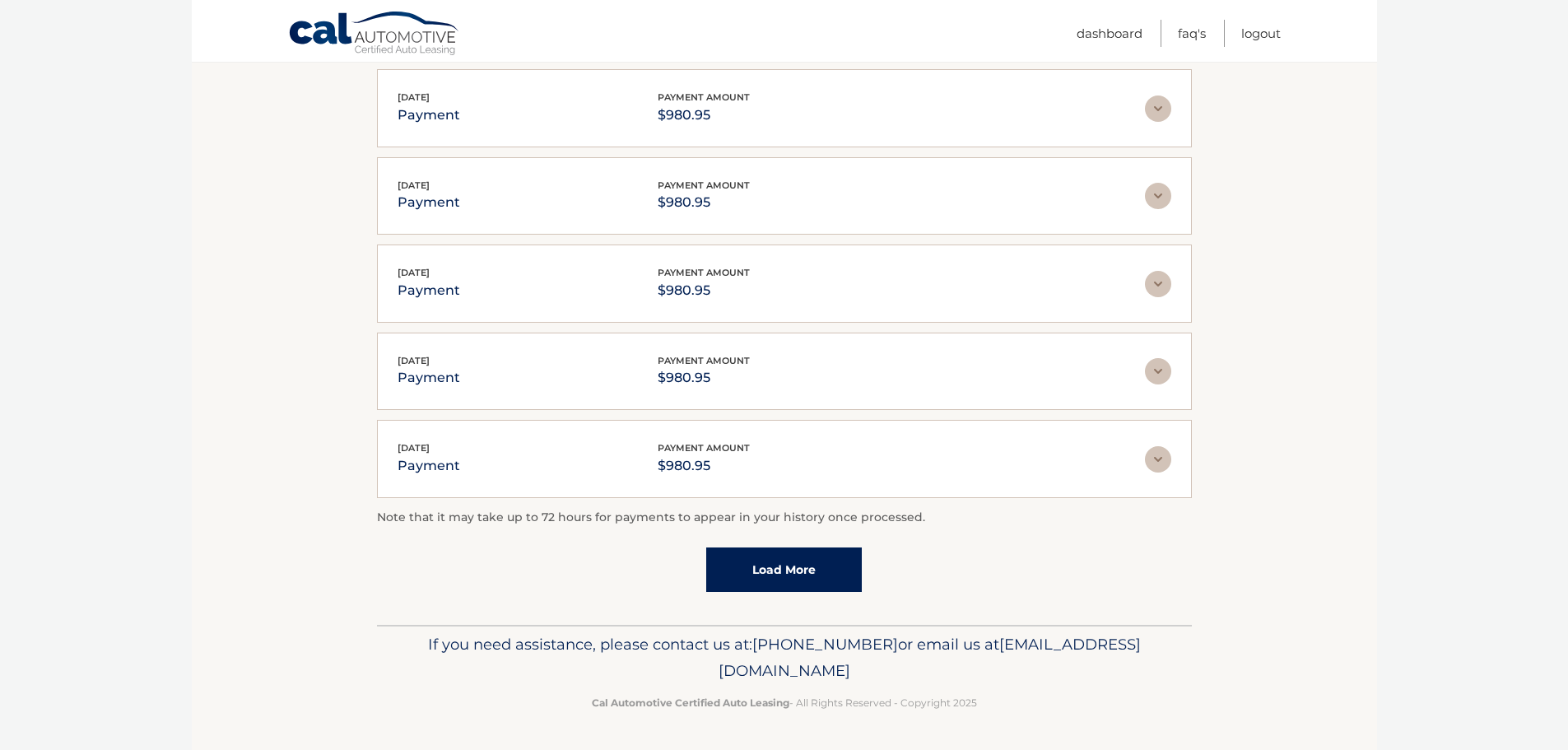
click at [803, 561] on link "Load More" at bounding box center [783, 569] width 155 height 44
click at [804, 568] on link "Load More" at bounding box center [783, 569] width 155 height 44
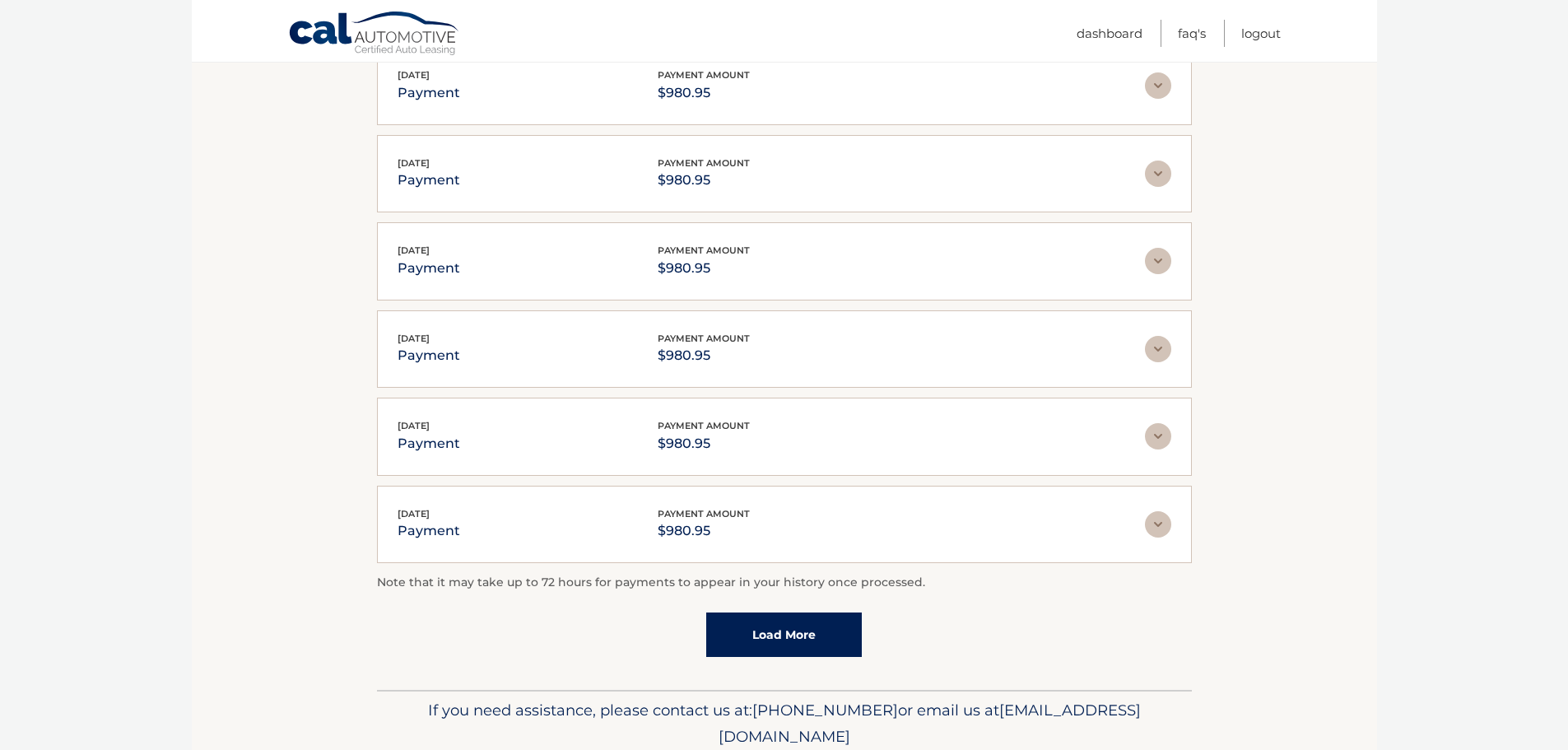
scroll to position [1296, 0]
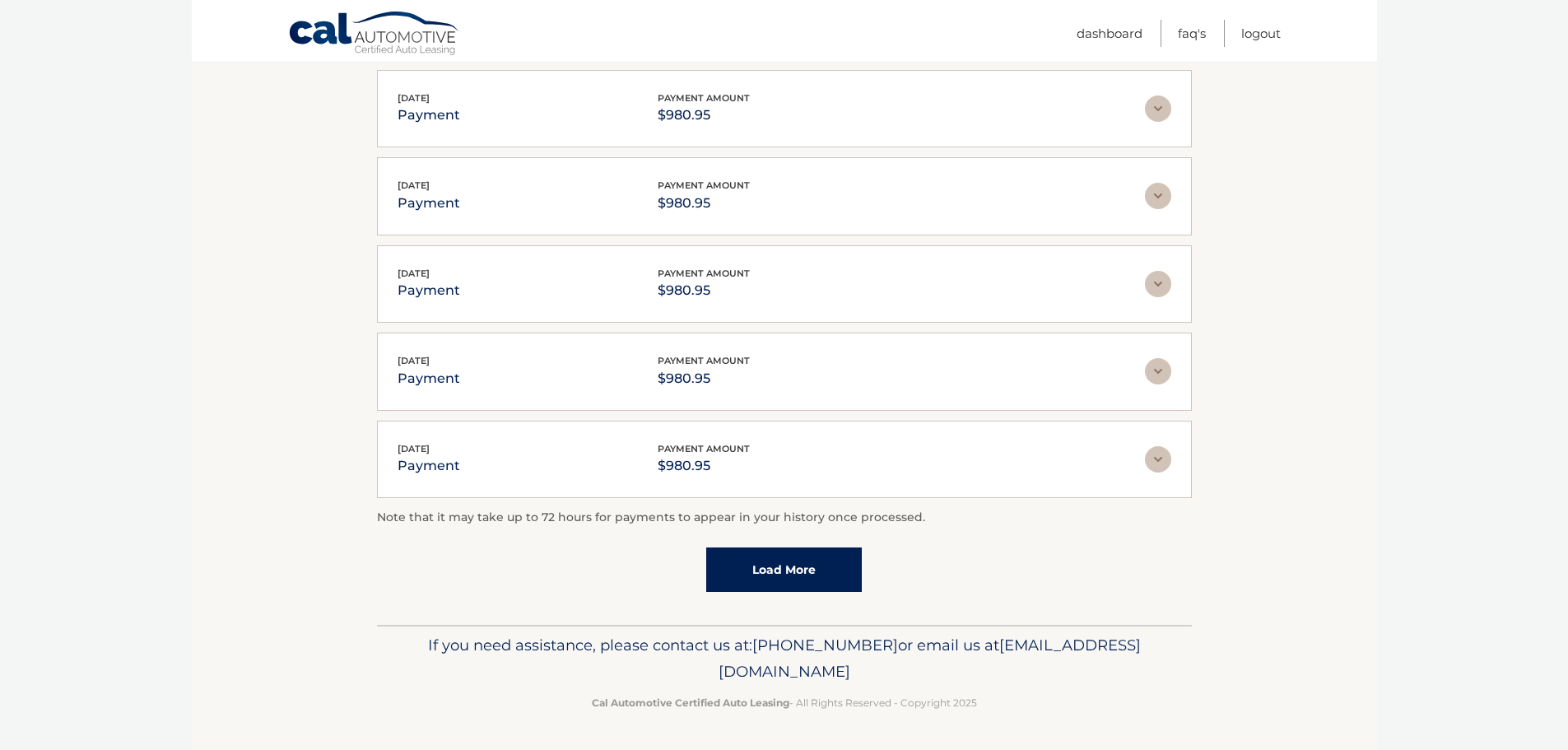
click at [803, 573] on link "Load More" at bounding box center [783, 569] width 155 height 44
click at [804, 576] on link "Load More" at bounding box center [783, 569] width 155 height 44
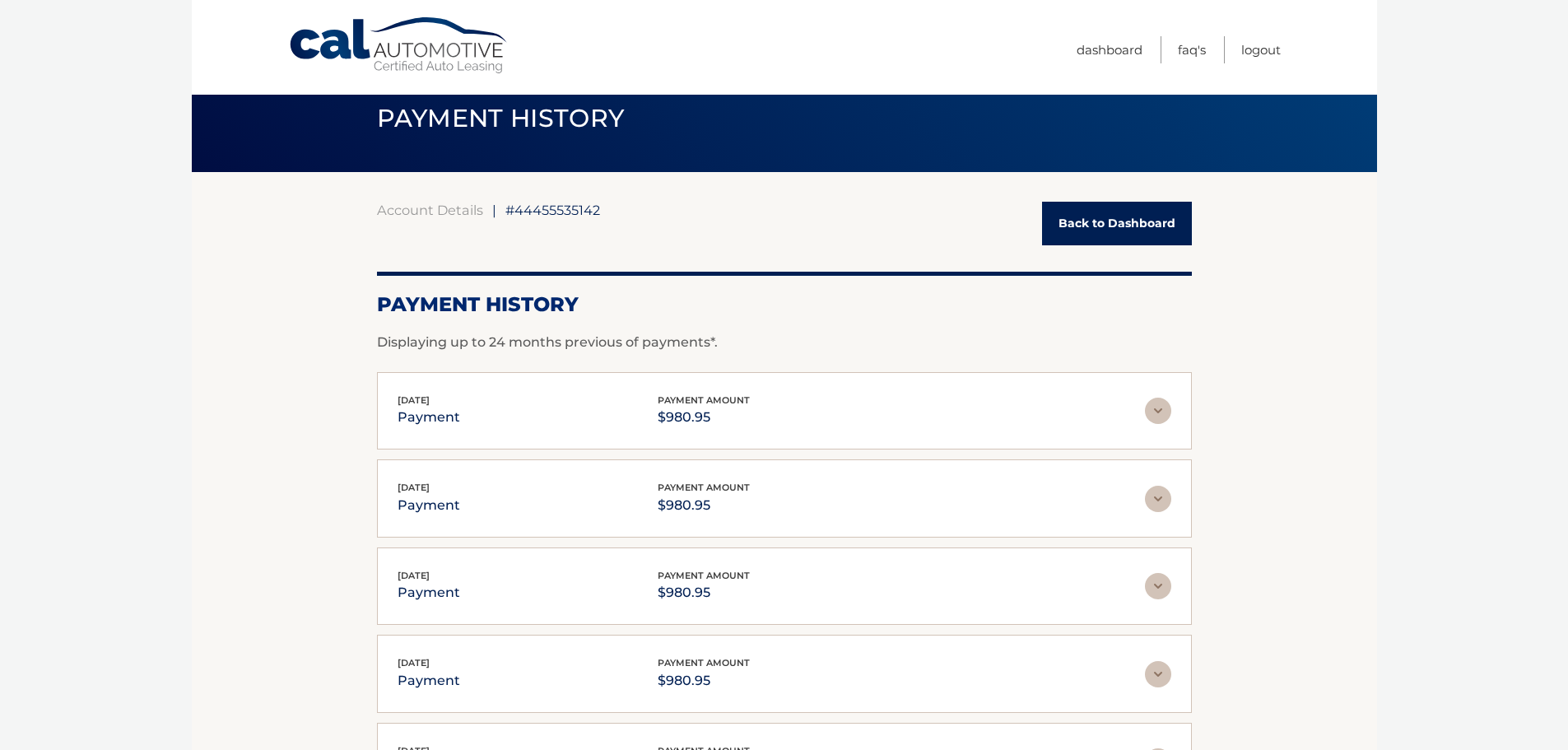
scroll to position [0, 0]
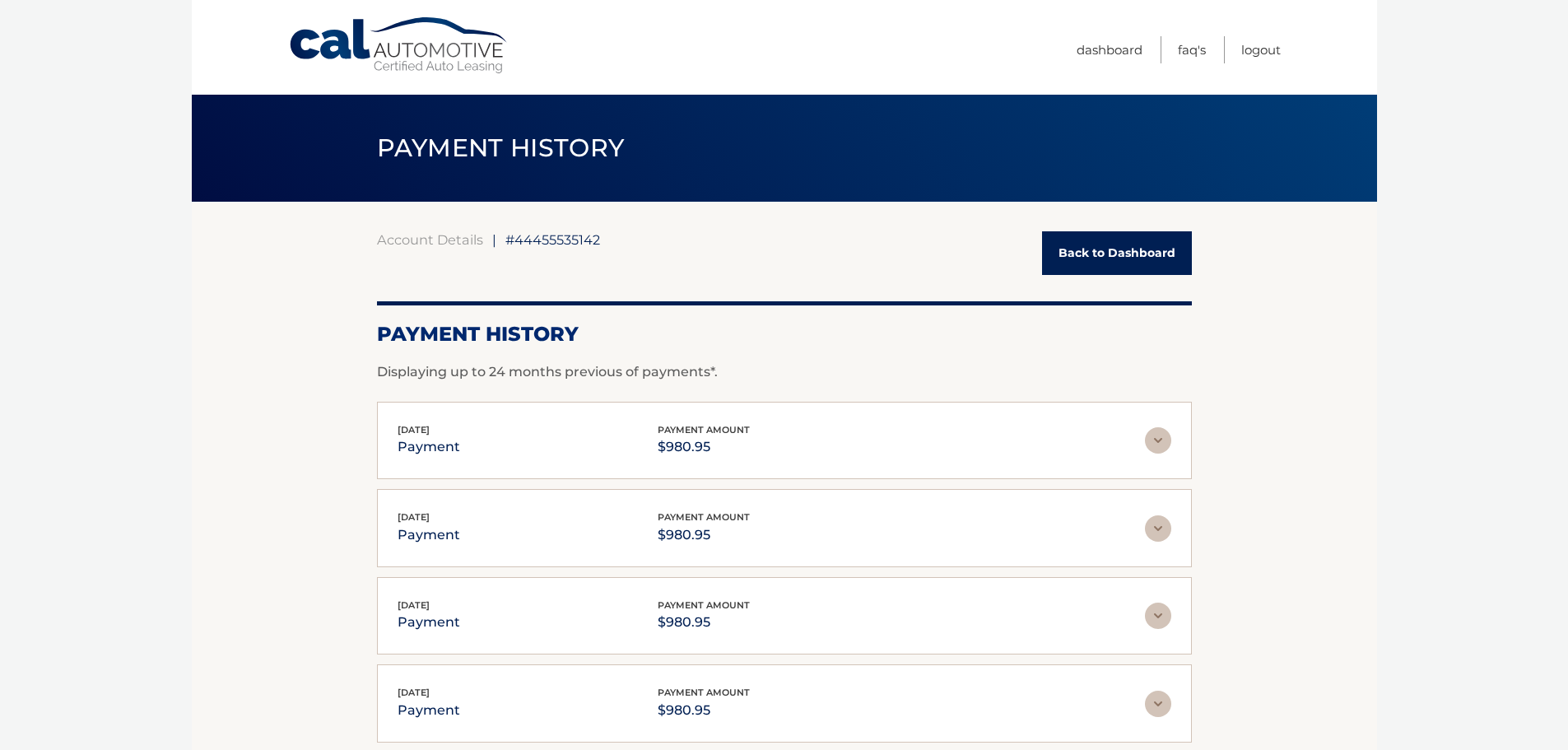
click at [1085, 255] on link "Back to Dashboard" at bounding box center [1116, 253] width 150 height 43
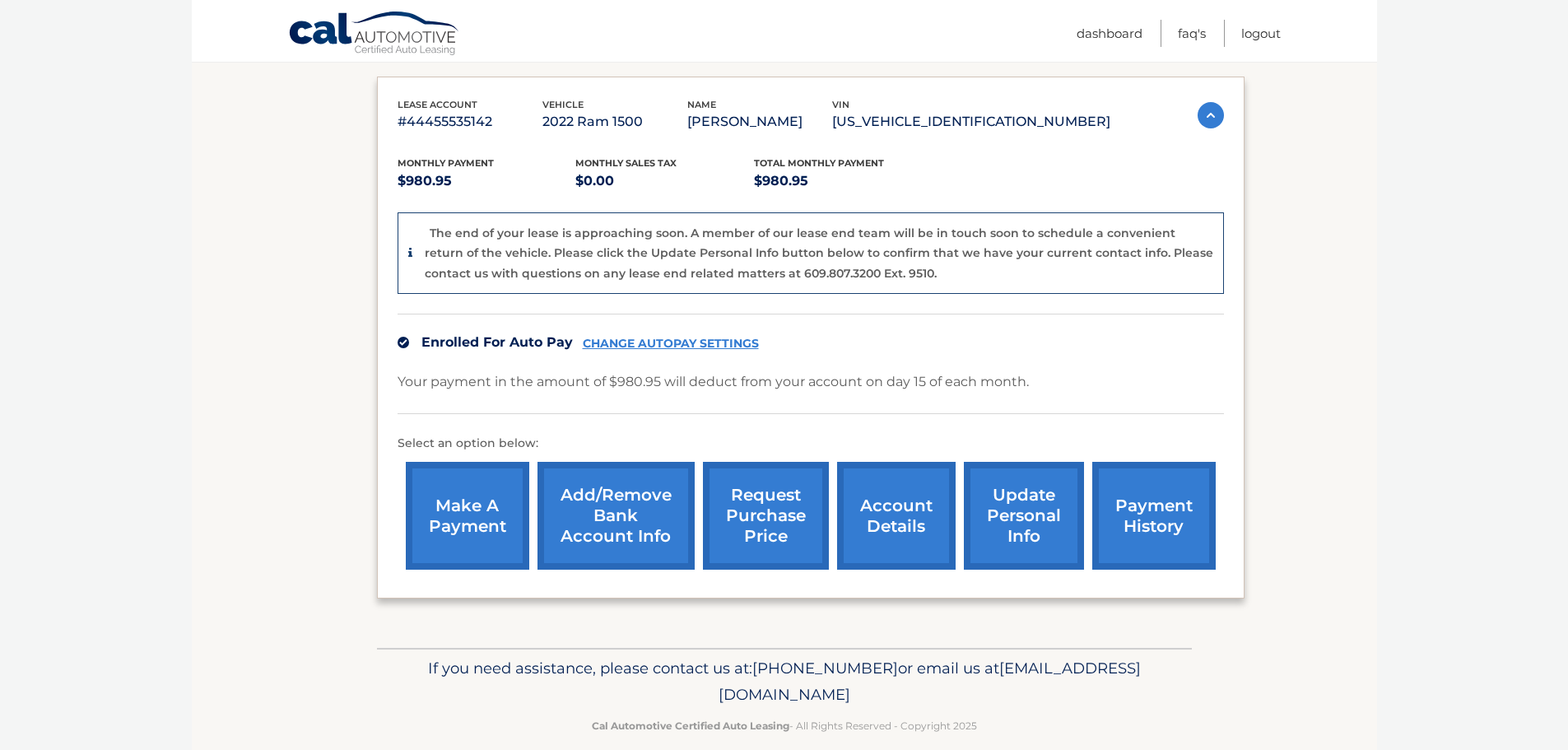
scroll to position [287, 0]
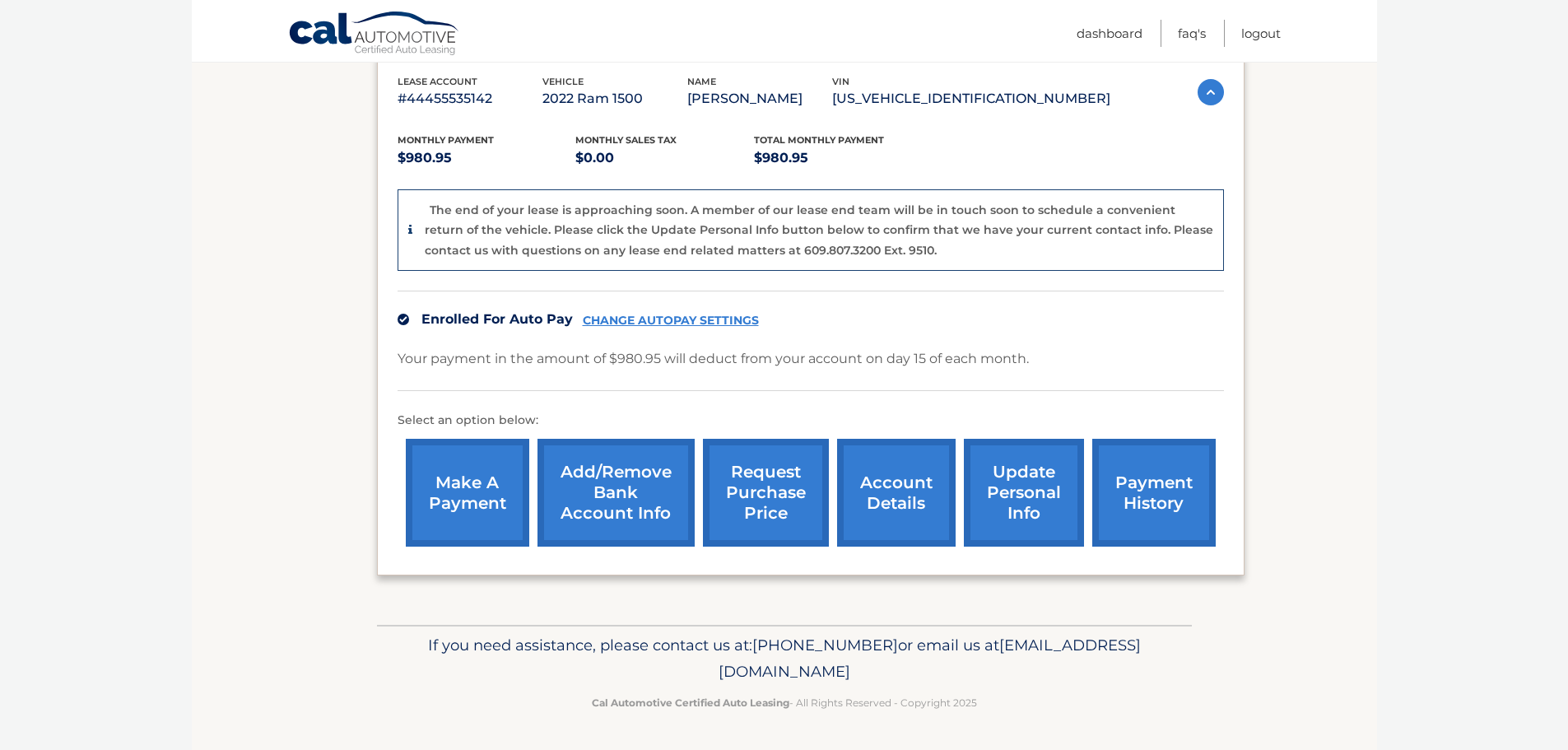
click at [777, 513] on link "request purchase price" at bounding box center [766, 492] width 126 height 108
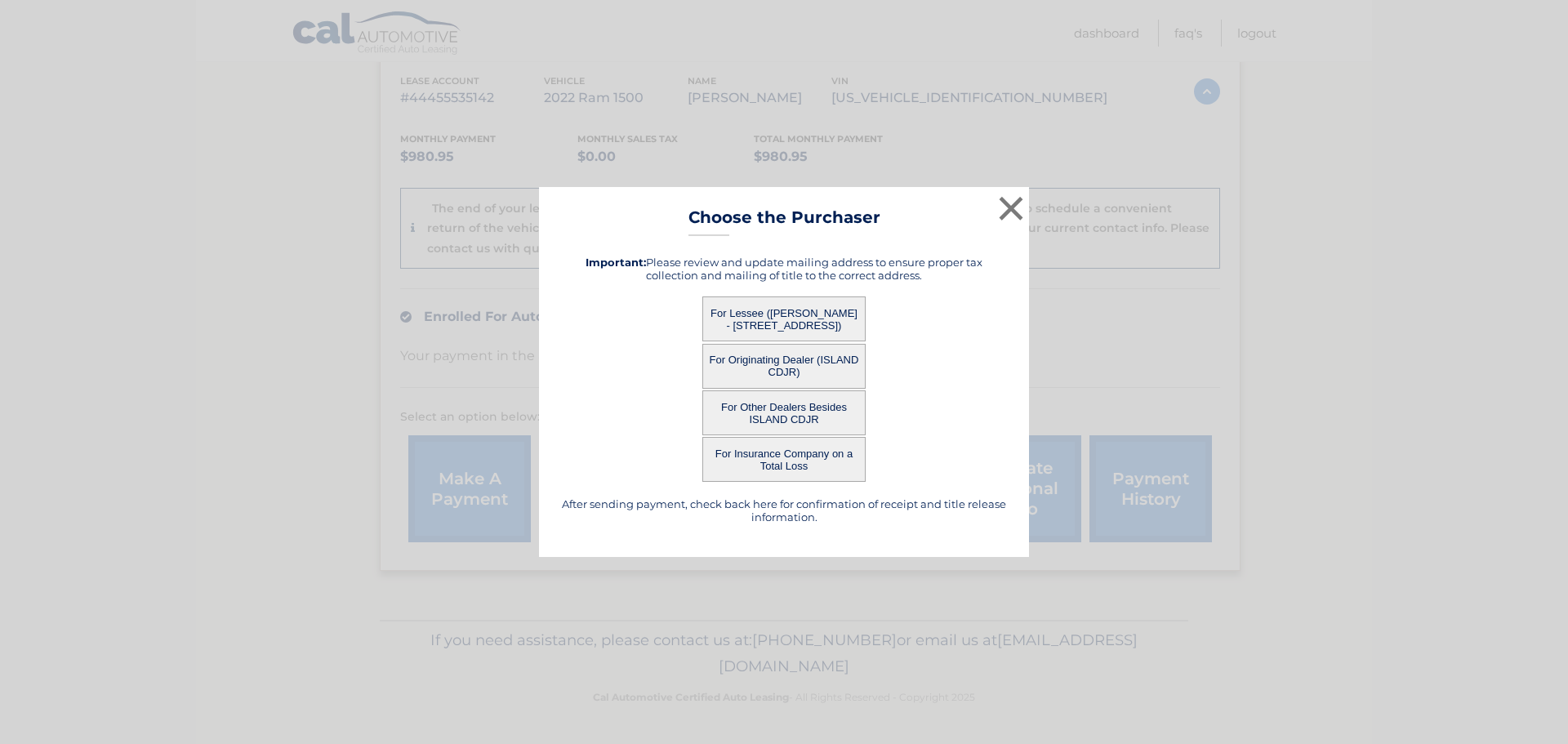
click at [830, 314] on button "For Lessee ([PERSON_NAME] - [STREET_ADDRESS])" at bounding box center [784, 318] width 163 height 45
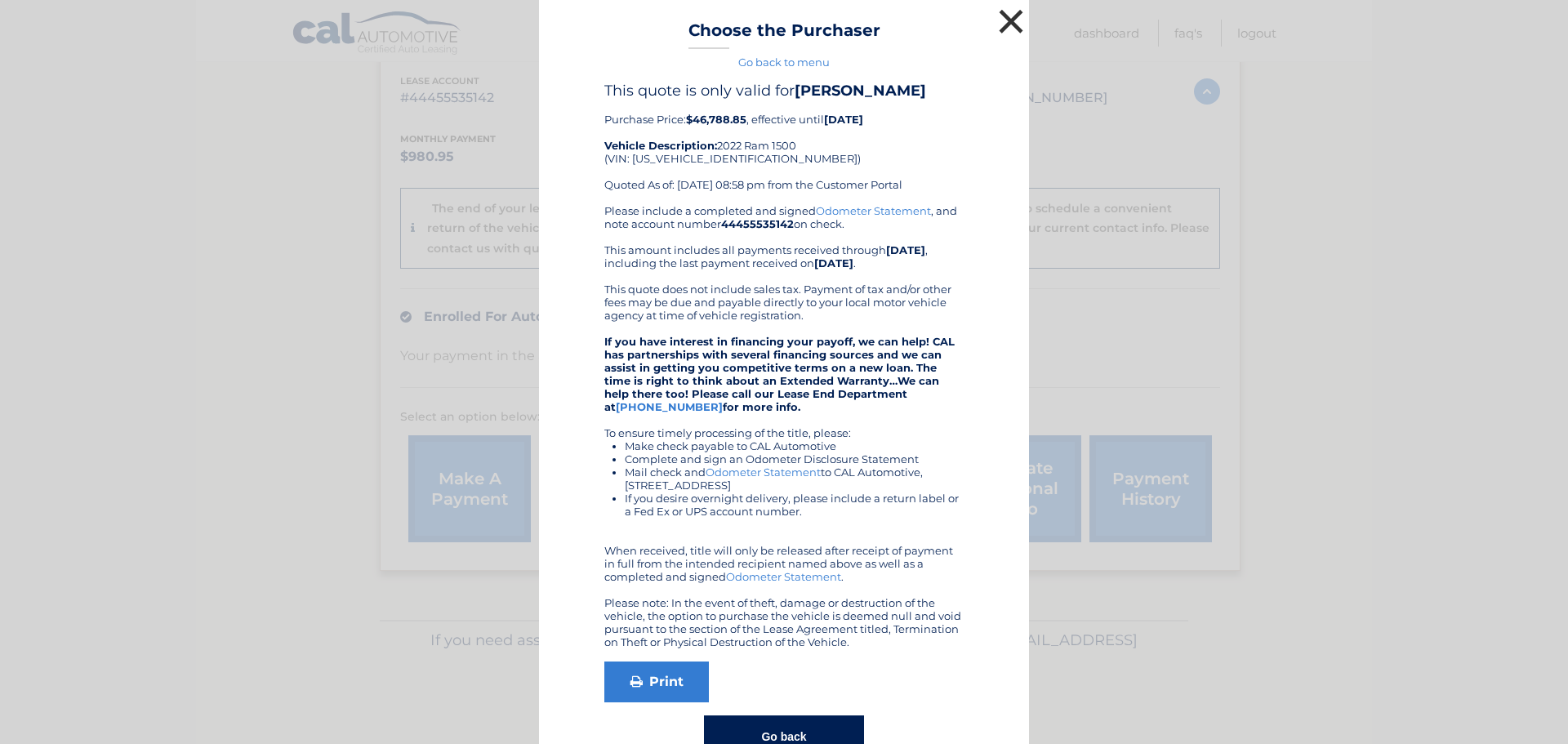
click at [1010, 22] on button "×" at bounding box center [1010, 21] width 33 height 33
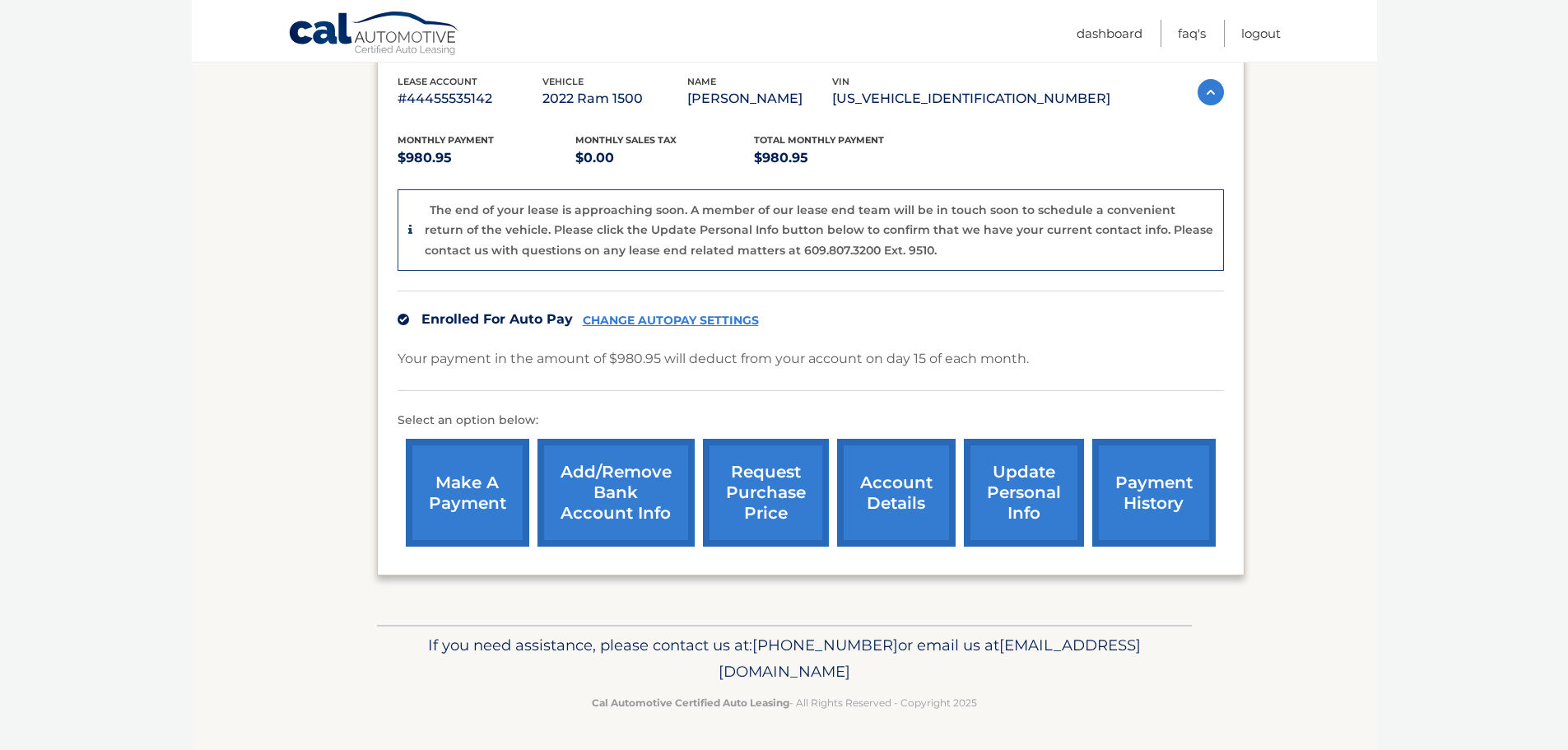
click at [467, 498] on link "make a payment" at bounding box center [467, 492] width 123 height 108
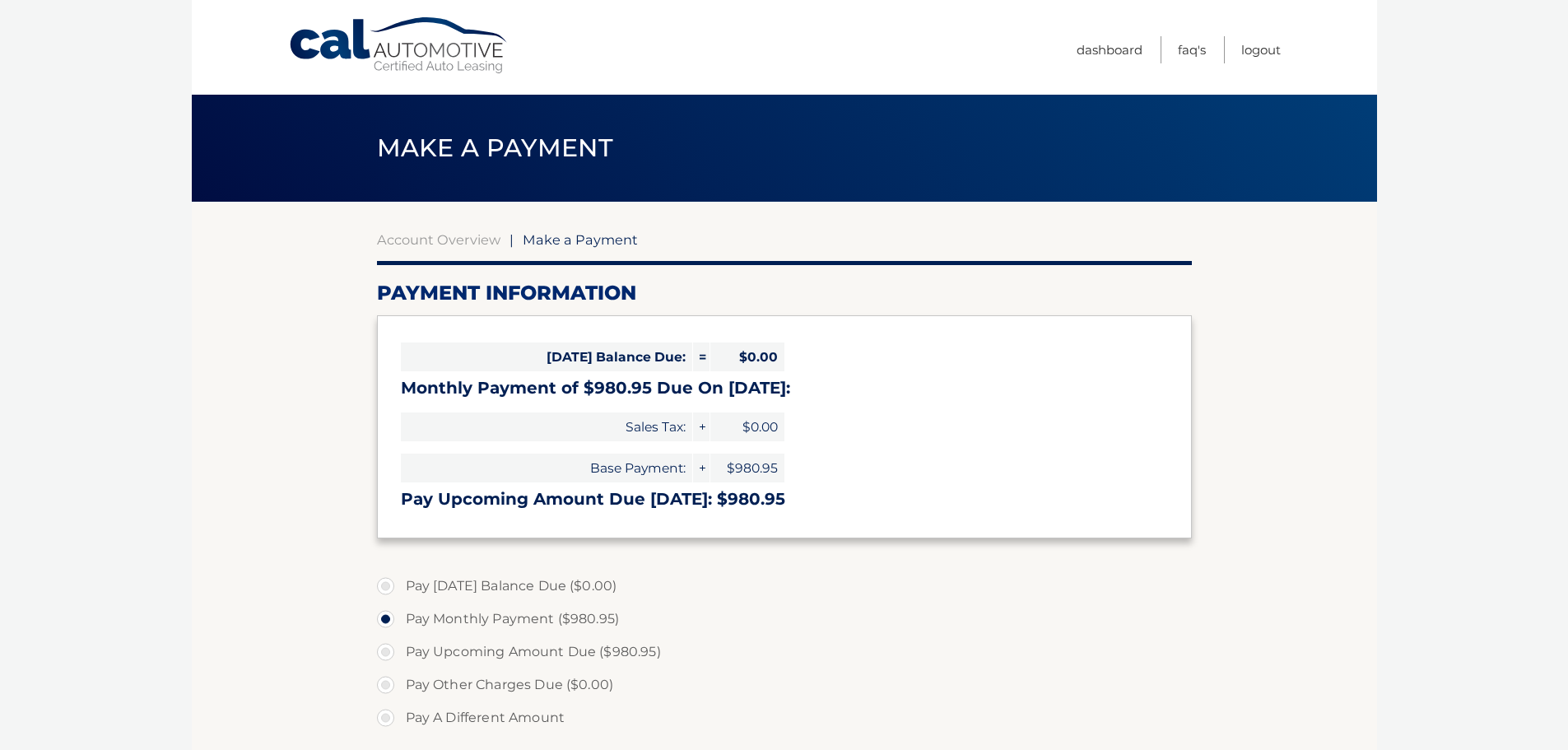
select select "ZTg0MjcwYzUtNjlhMS00NDE4LWEwZGMtN2FhMTYxZjAyYTQ5"
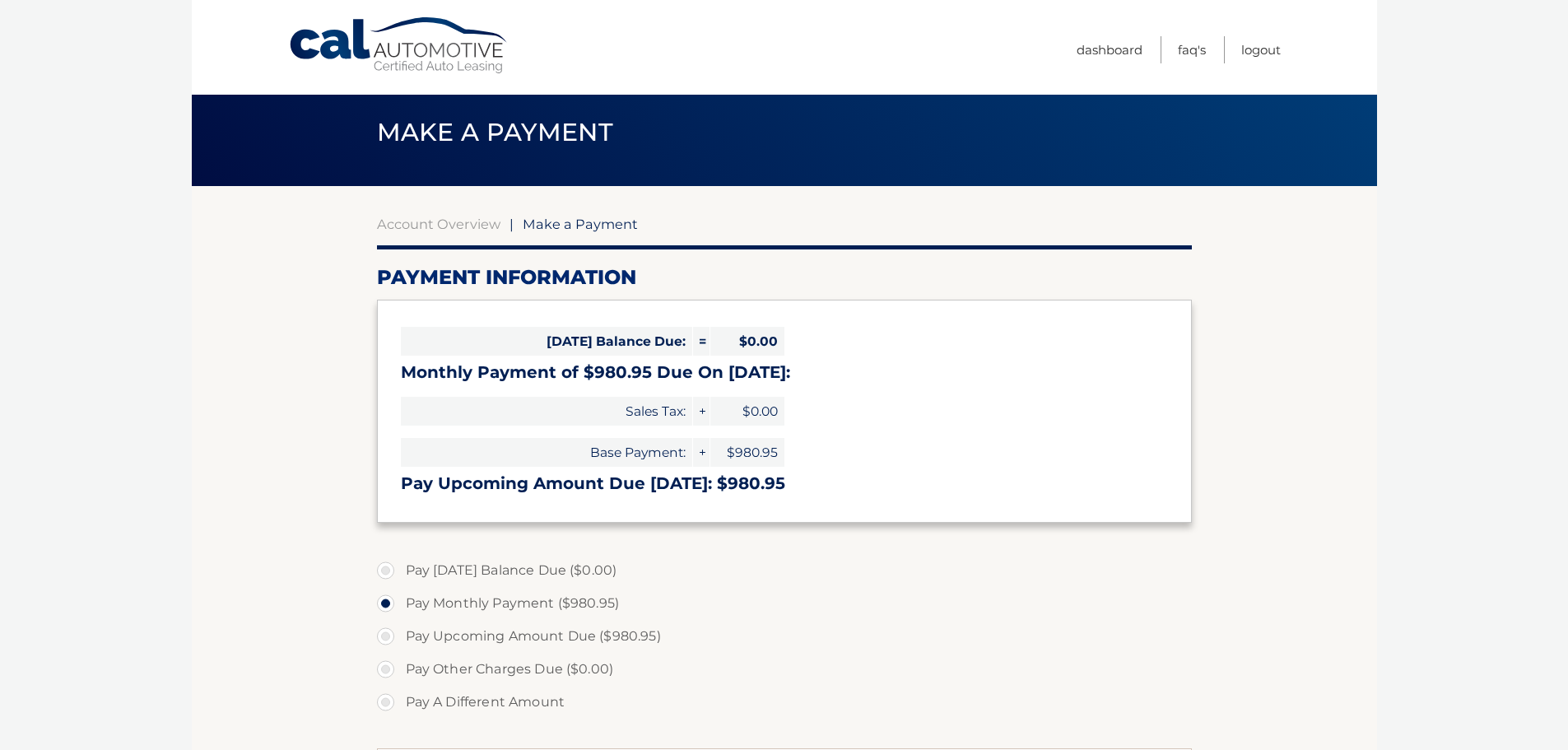
scroll to position [15, 0]
